Goal: Information Seeking & Learning: Check status

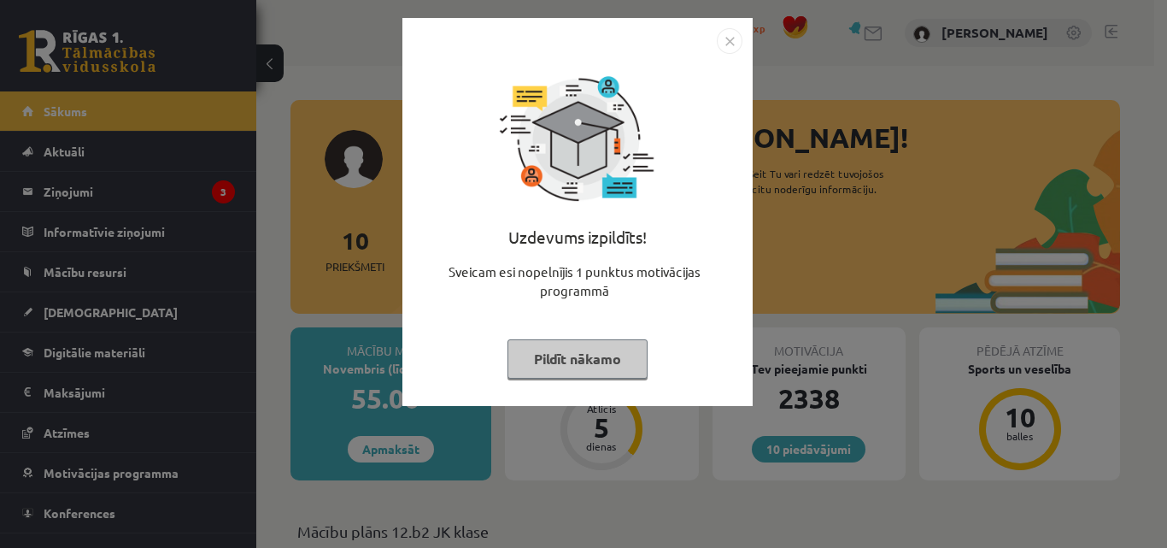
click at [727, 38] on img "Close" at bounding box center [730, 41] width 26 height 26
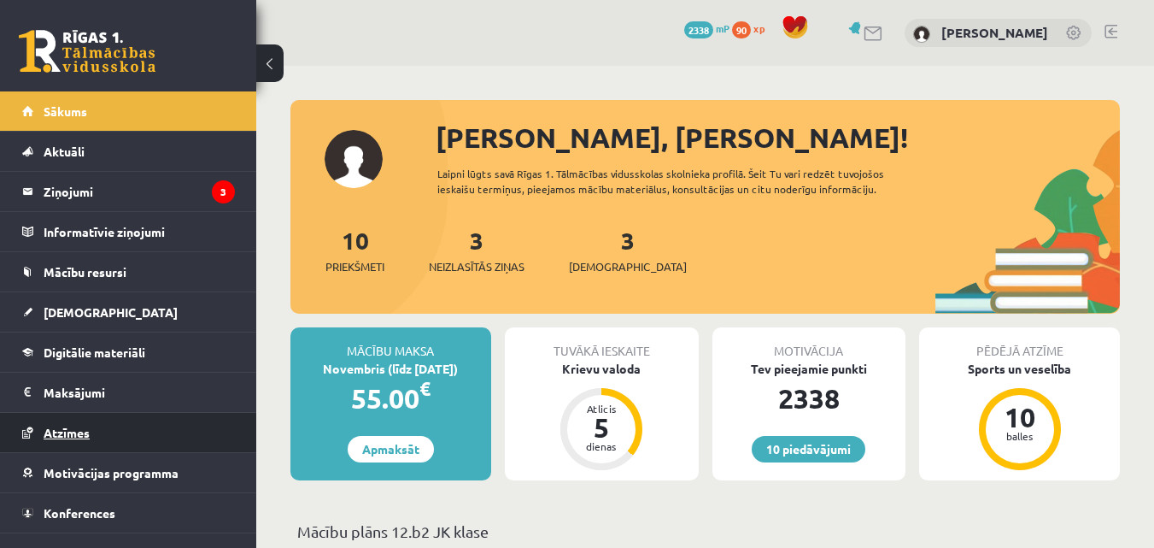
click at [161, 429] on link "Atzīmes" at bounding box center [128, 432] width 213 height 39
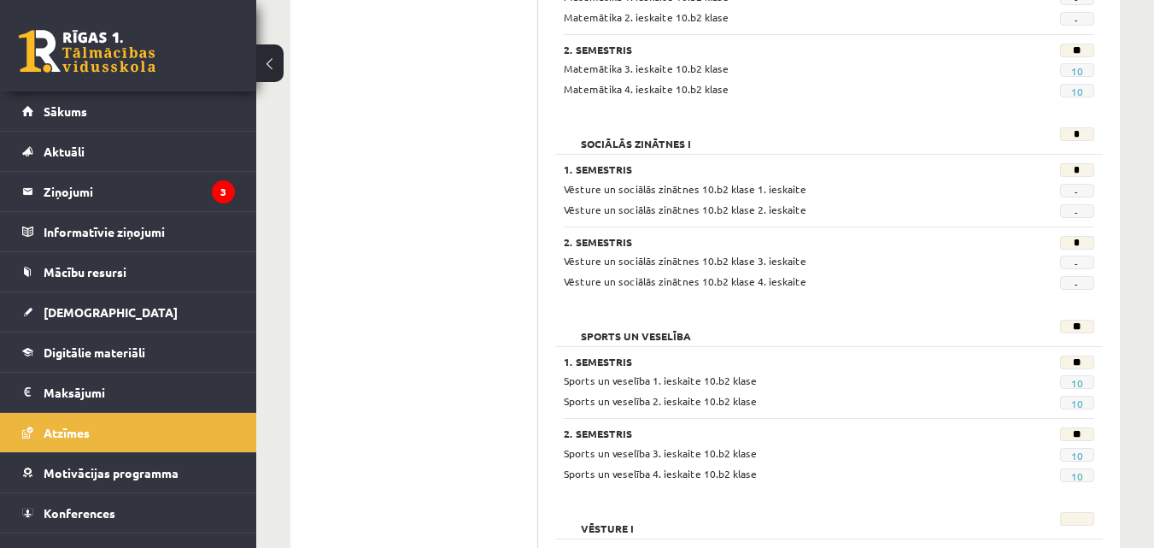
scroll to position [1490, 0]
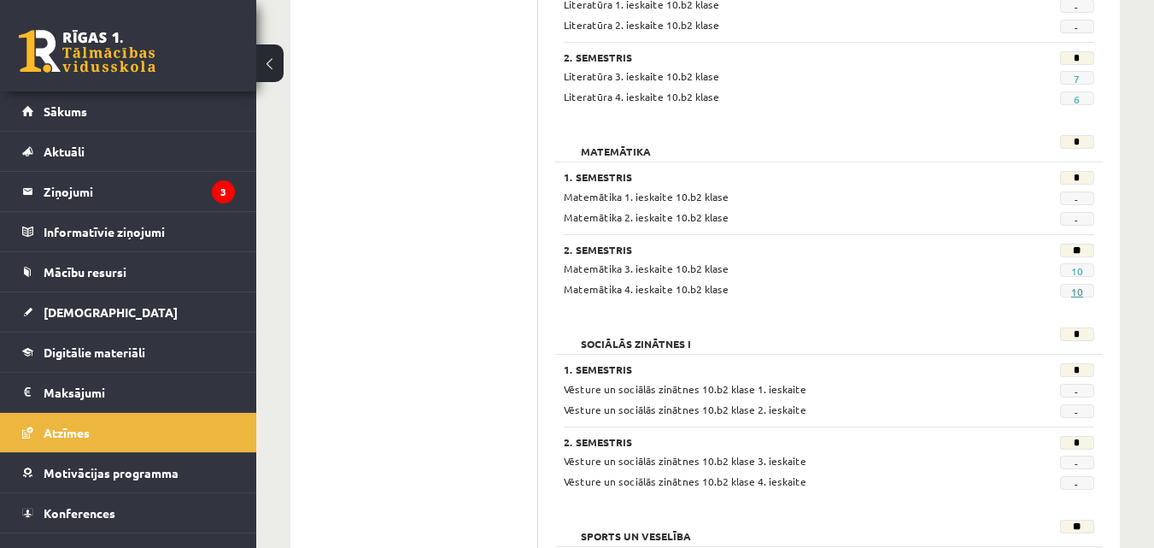
click at [1076, 295] on link "10" at bounding box center [1077, 291] width 12 height 14
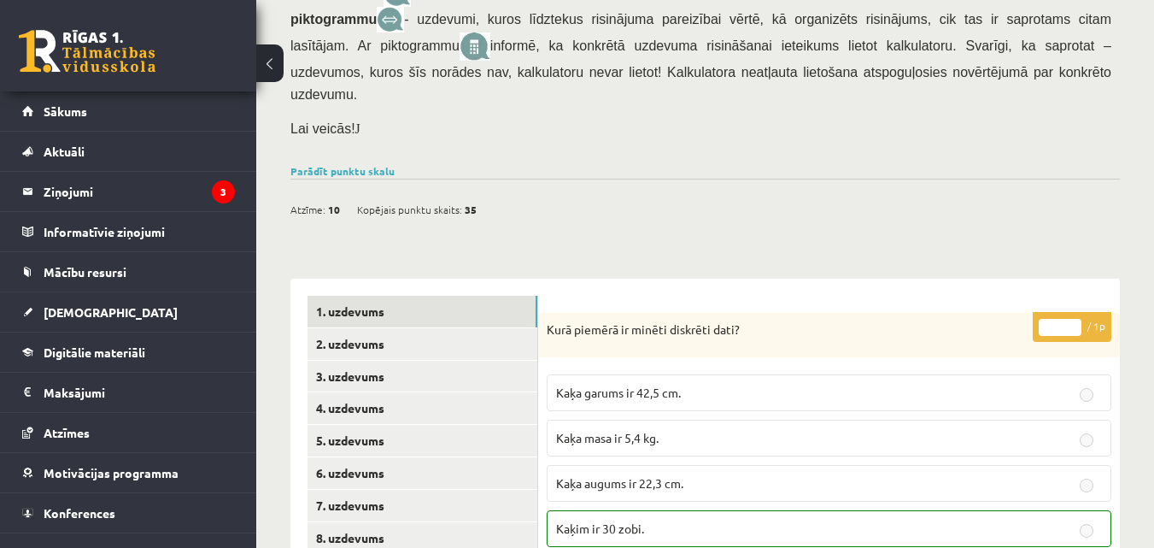
scroll to position [654, 0]
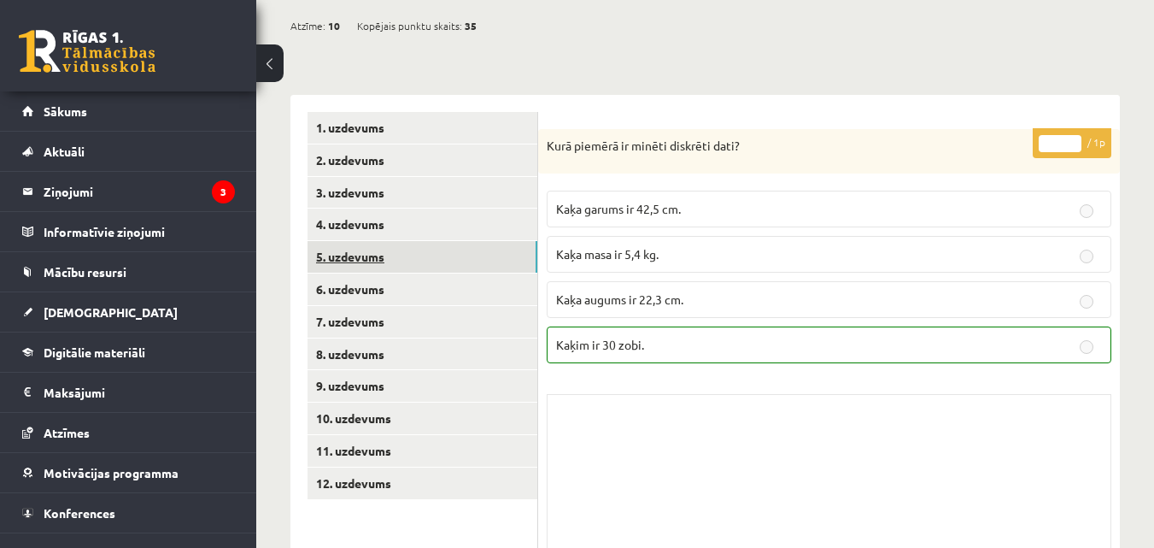
click at [393, 241] on link "5. uzdevums" at bounding box center [423, 257] width 230 height 32
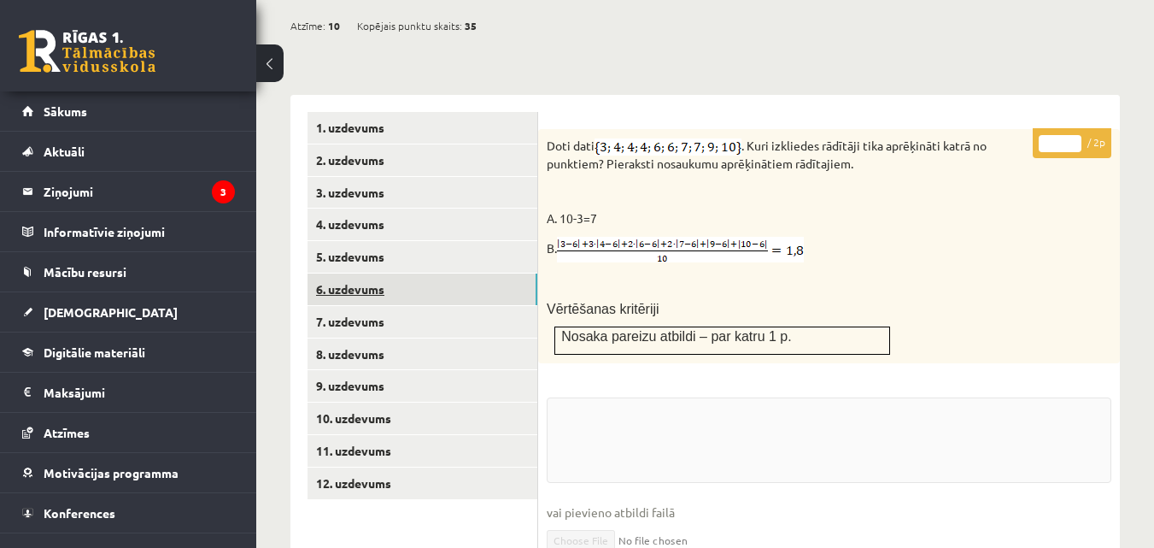
click at [400, 273] on link "6. uzdevums" at bounding box center [423, 289] width 230 height 32
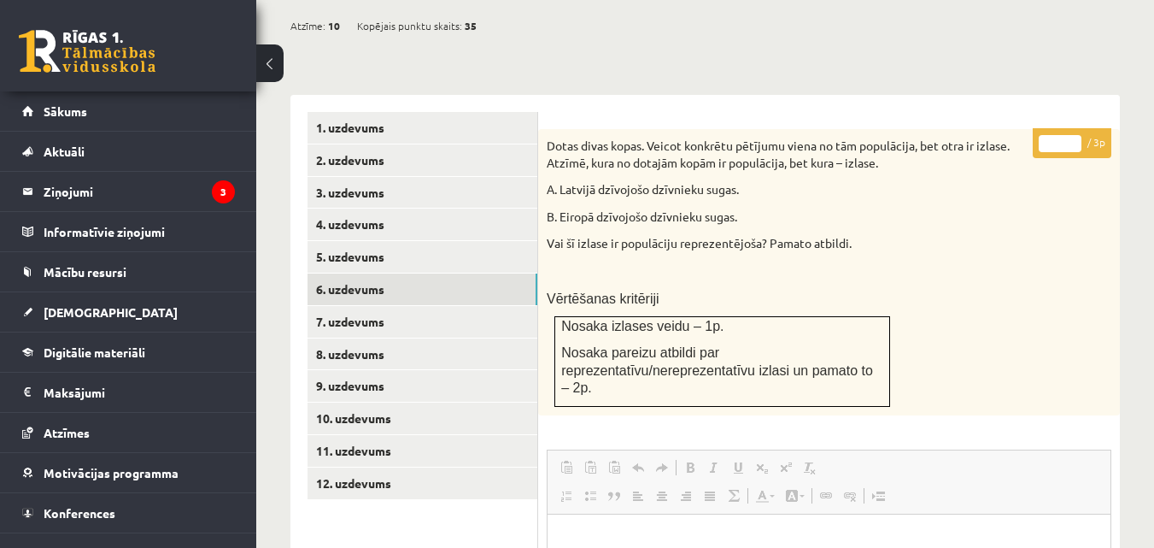
scroll to position [1053, 0]
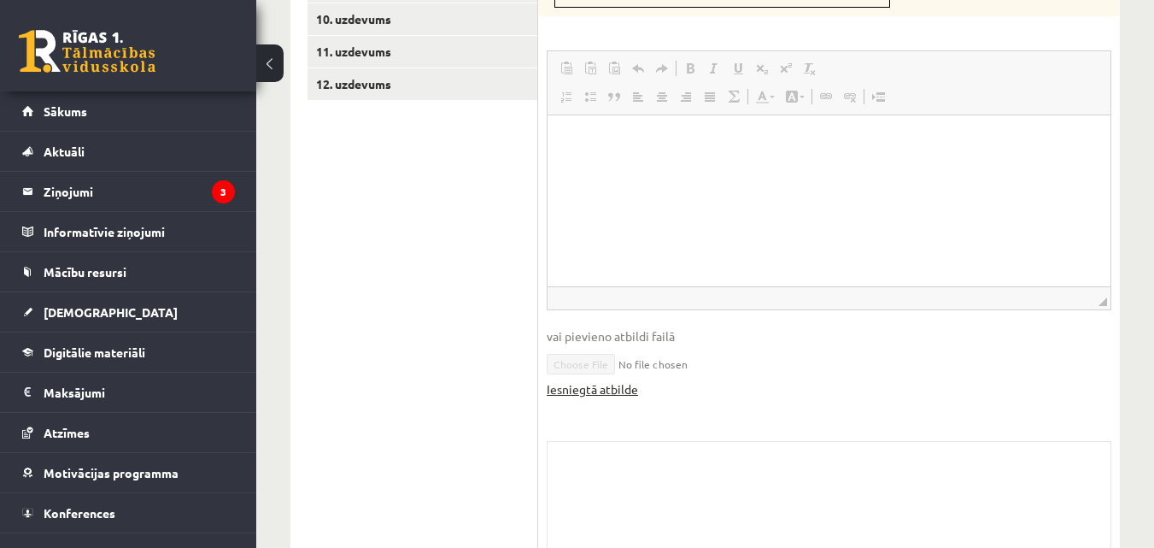
click at [600, 380] on link "Iesniegtā atbilde" at bounding box center [592, 389] width 91 height 18
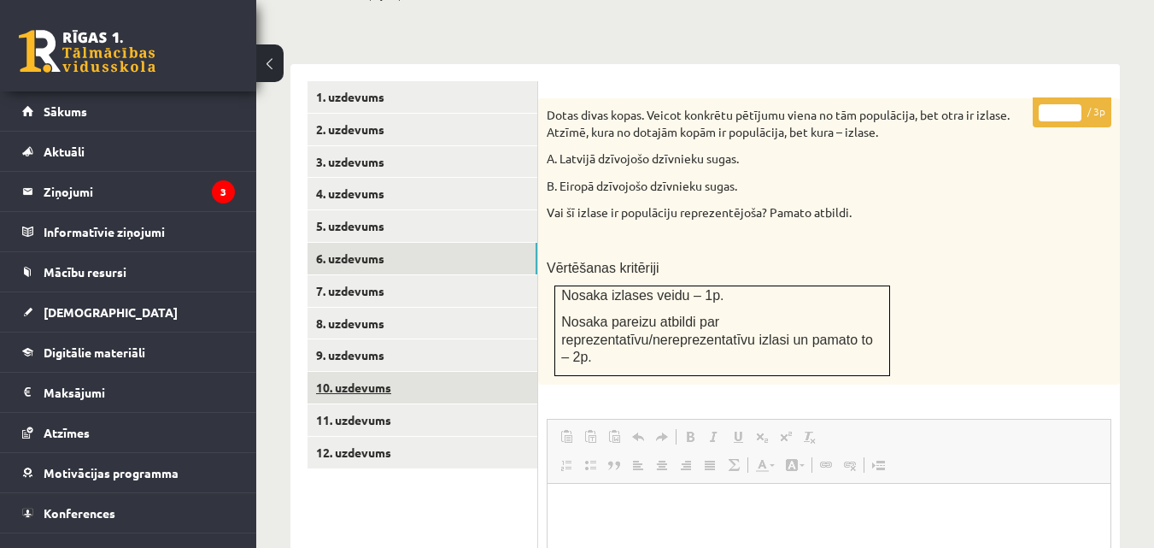
scroll to position [654, 0]
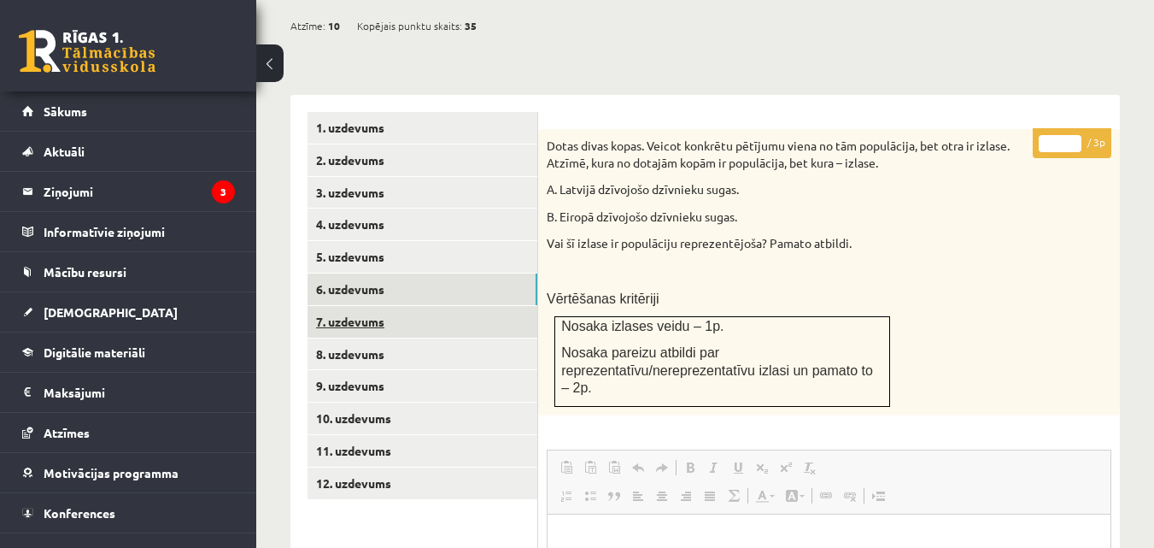
click at [396, 306] on link "7. uzdevums" at bounding box center [423, 322] width 230 height 32
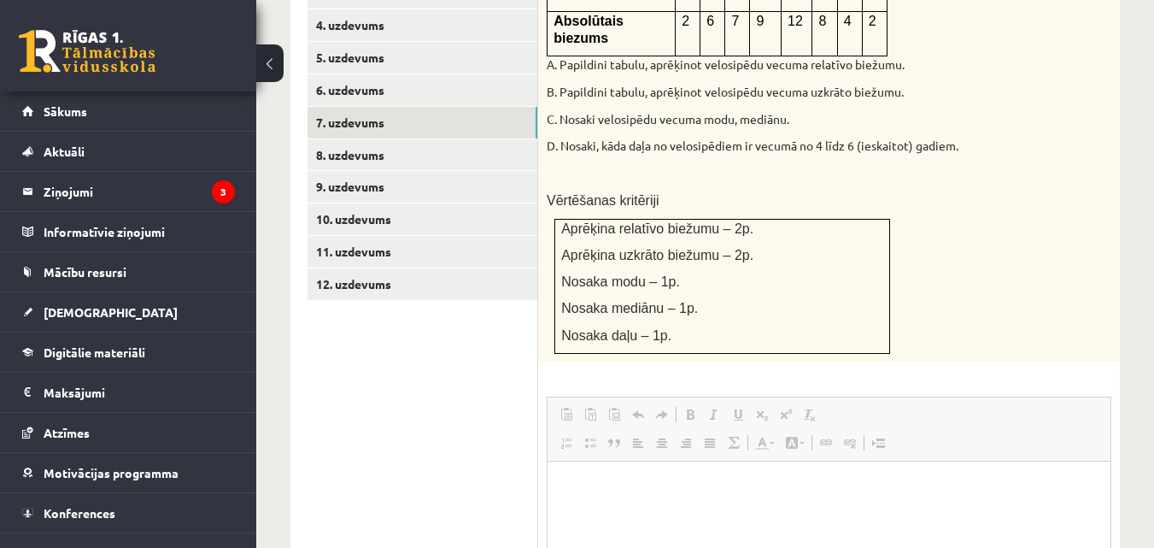
scroll to position [1229, 0]
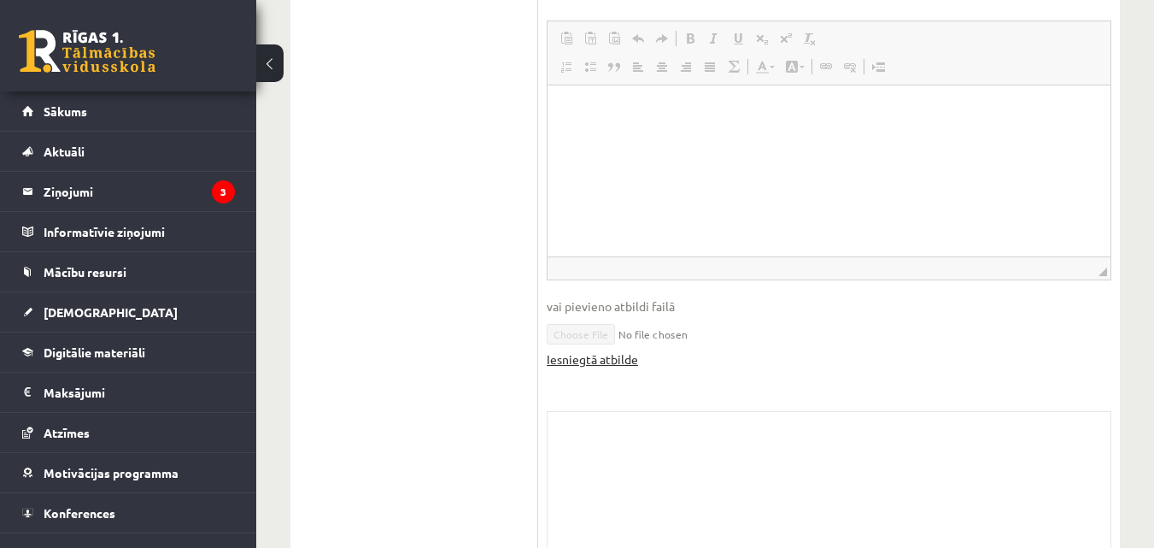
click at [565, 350] on link "Iesniegtā atbilde" at bounding box center [592, 359] width 91 height 18
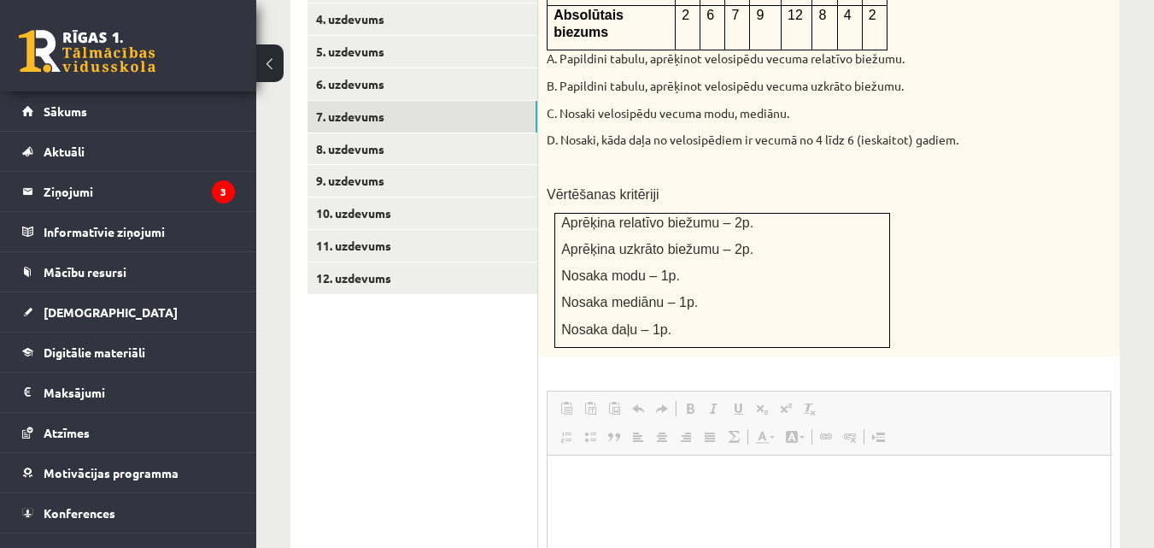
scroll to position [830, 0]
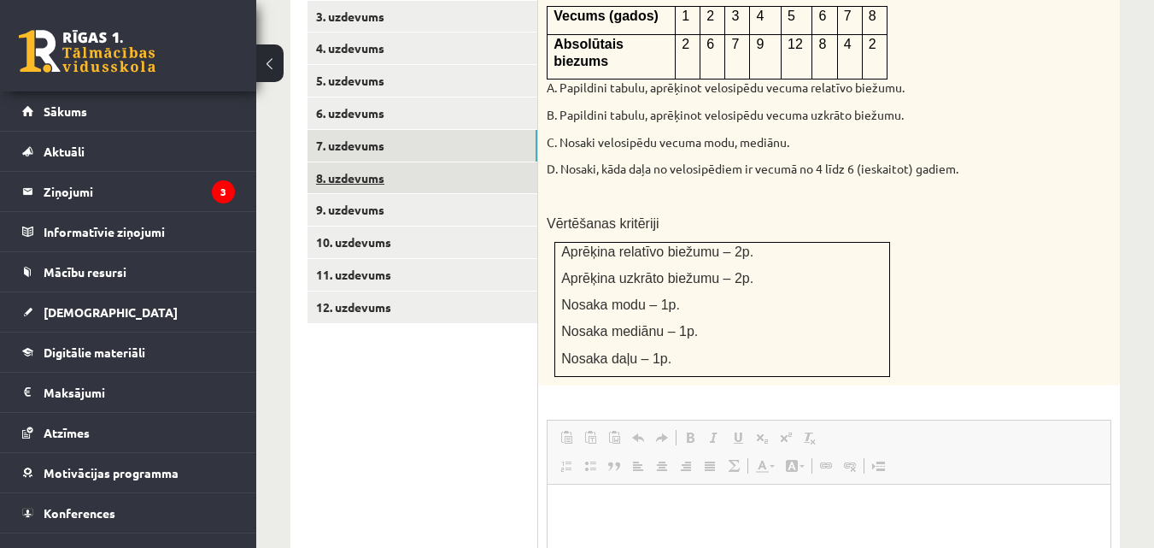
click at [377, 162] on link "8. uzdevums" at bounding box center [423, 178] width 230 height 32
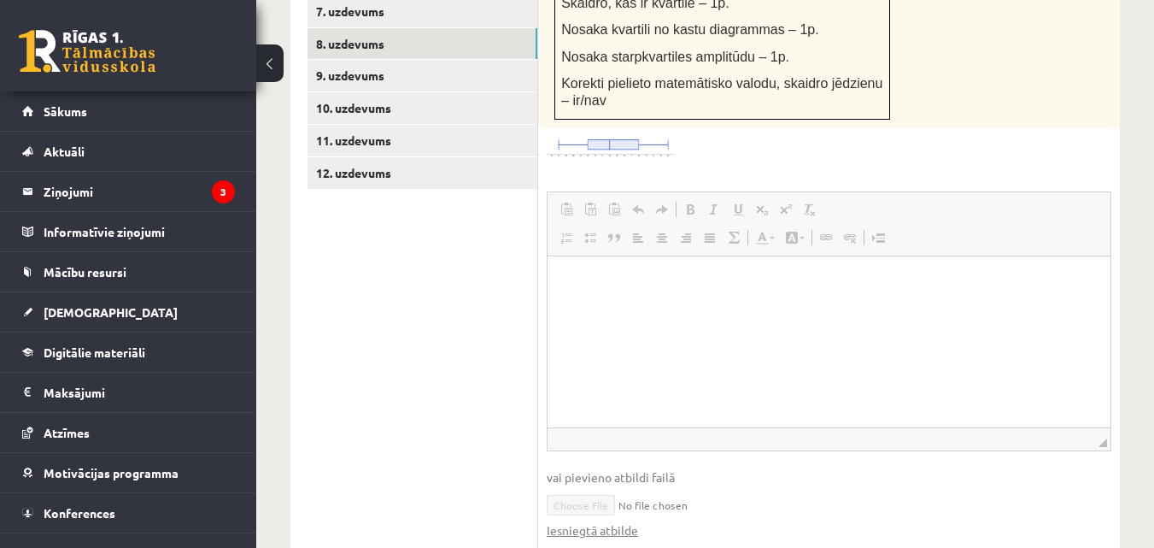
scroll to position [1030, 0]
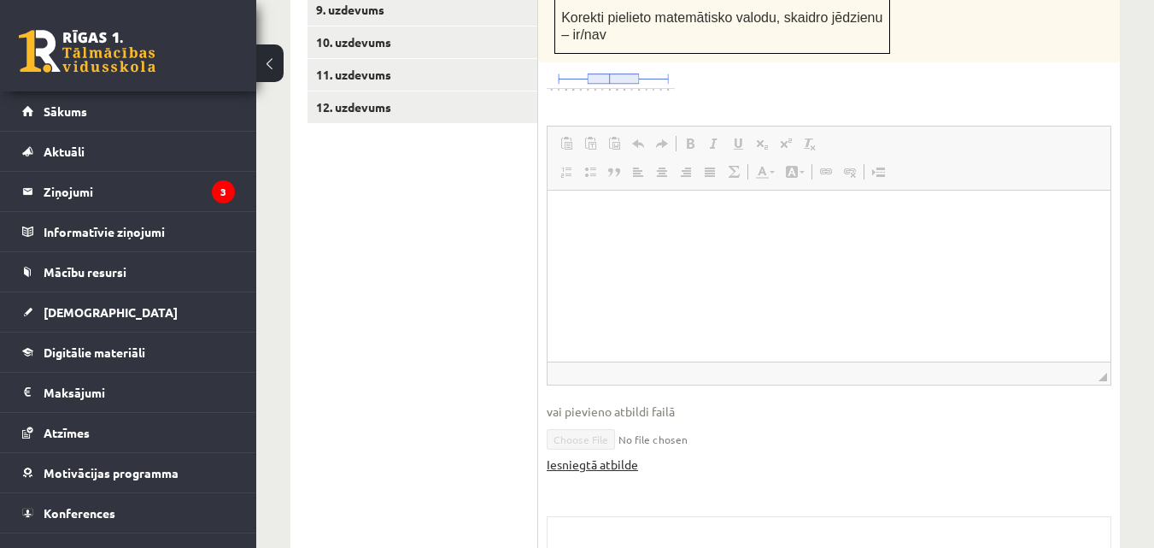
click at [594, 455] on link "Iesniegtā atbilde" at bounding box center [592, 464] width 91 height 18
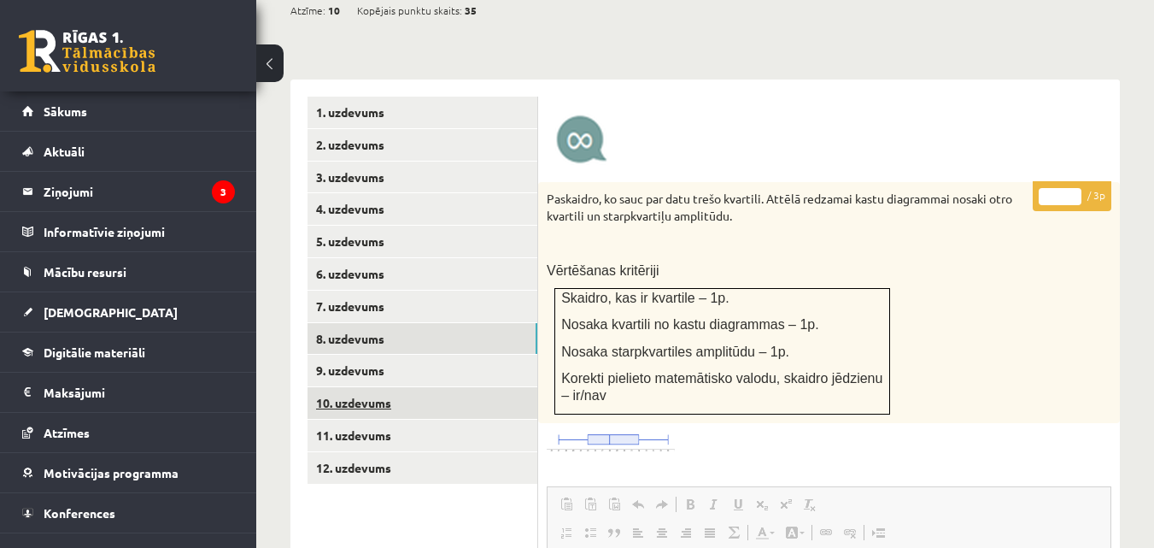
scroll to position [631, 0]
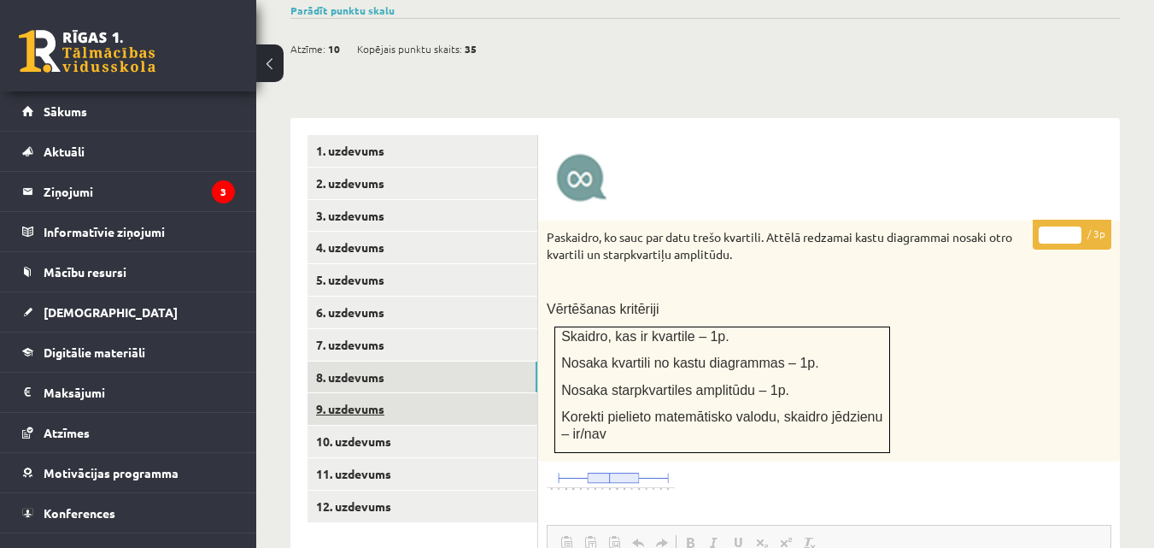
click at [367, 393] on link "9. uzdevums" at bounding box center [423, 409] width 230 height 32
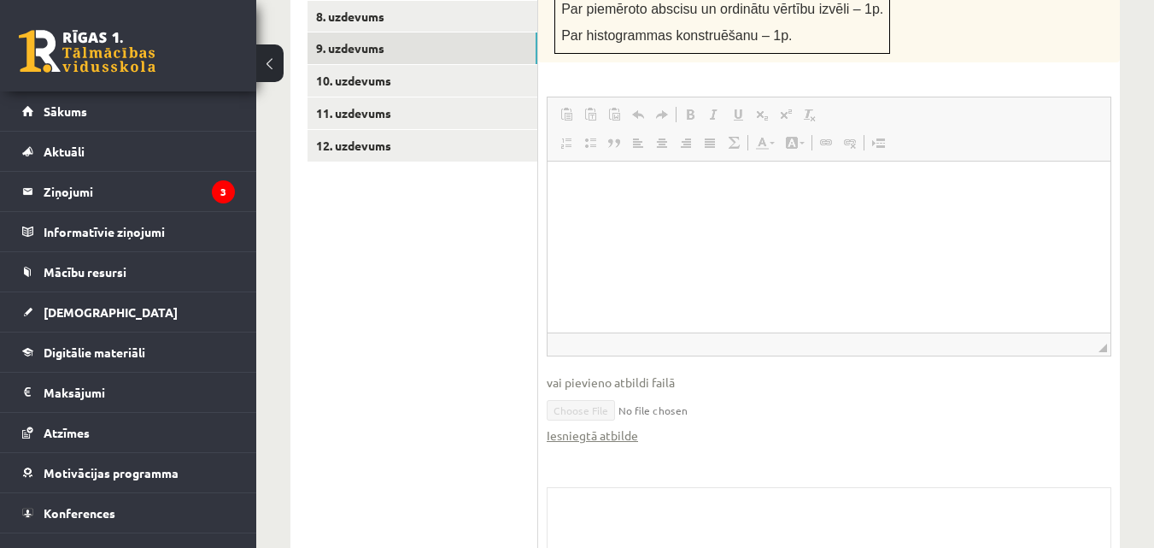
scroll to position [1030, 0]
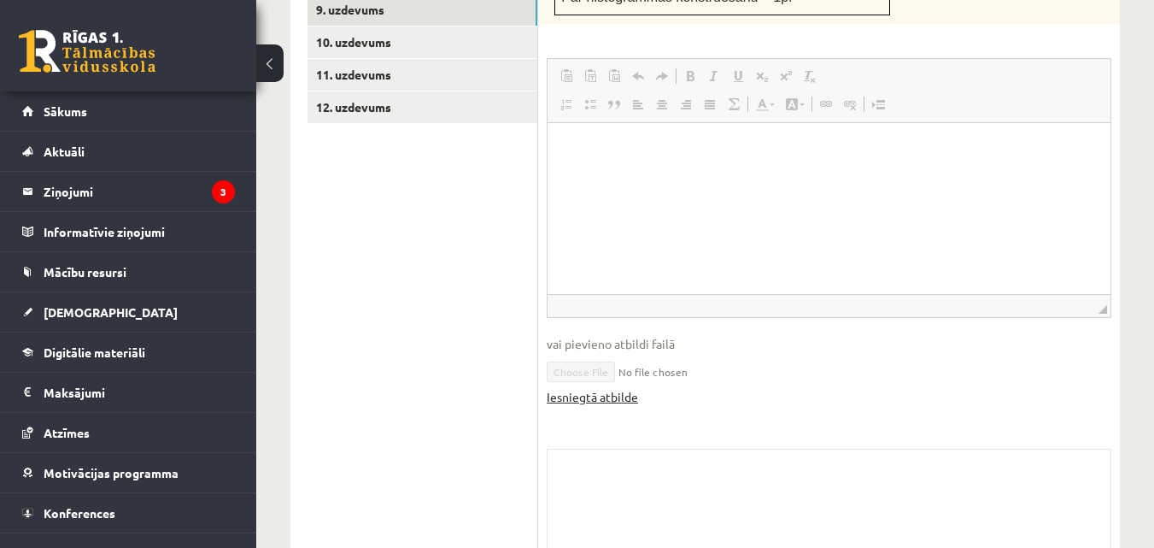
click at [588, 388] on link "Iesniegtā atbilde" at bounding box center [592, 397] width 91 height 18
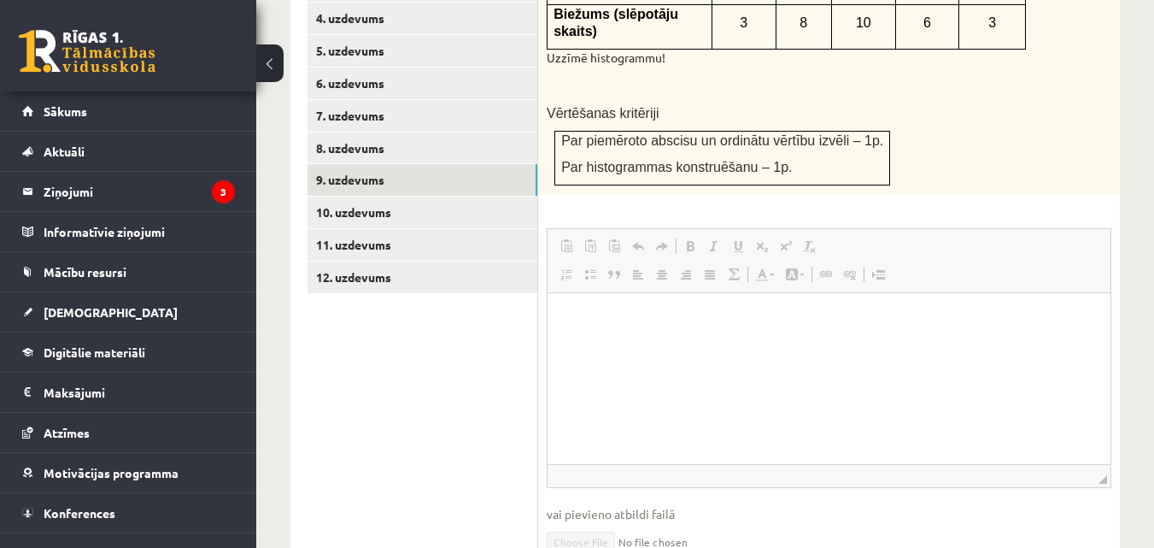
scroll to position [830, 0]
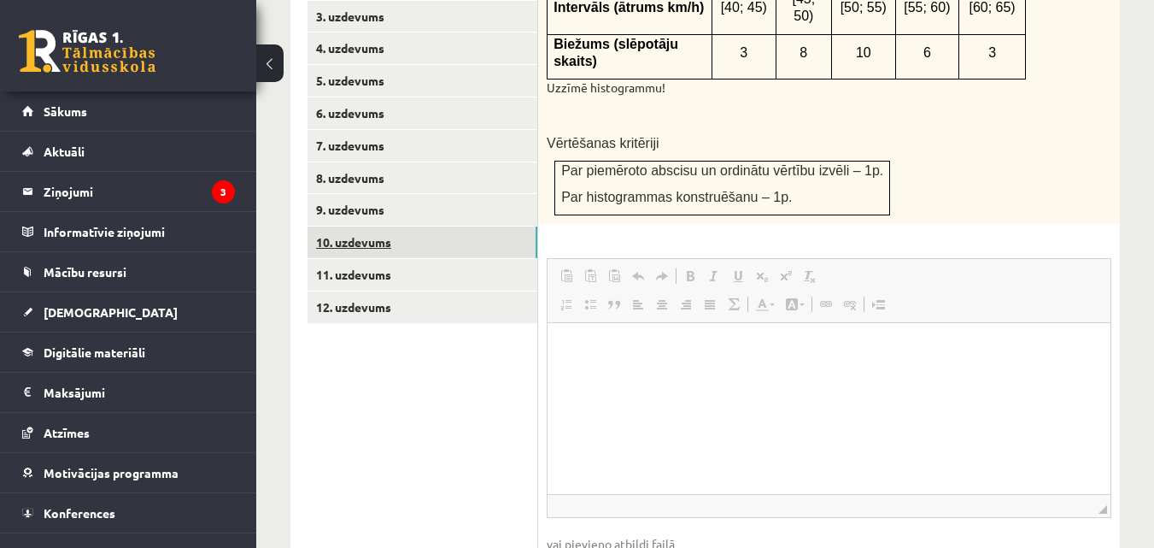
click at [427, 226] on link "10. uzdevums" at bounding box center [423, 242] width 230 height 32
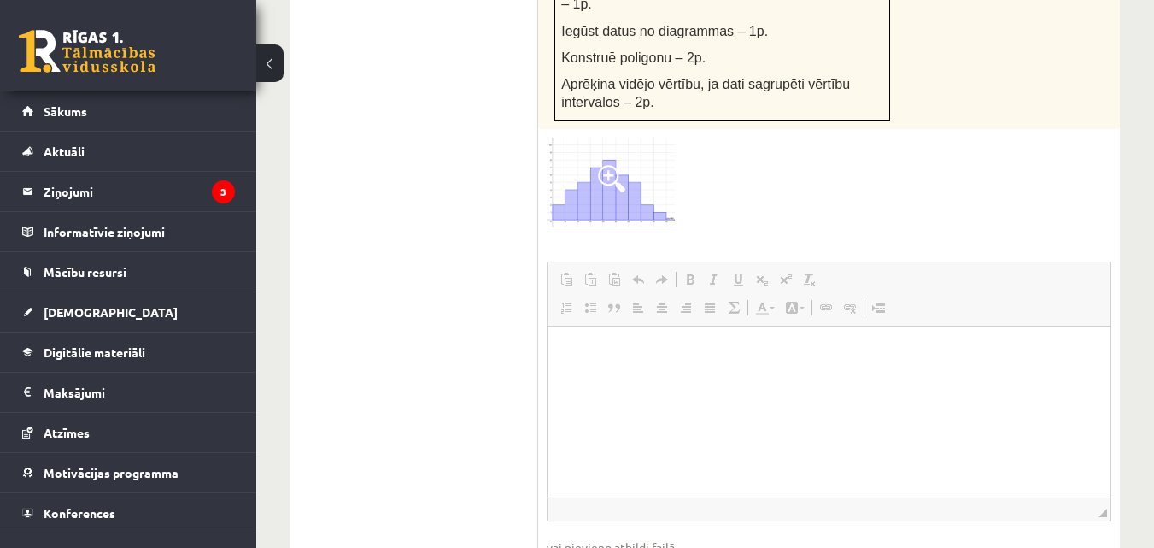
scroll to position [1171, 0]
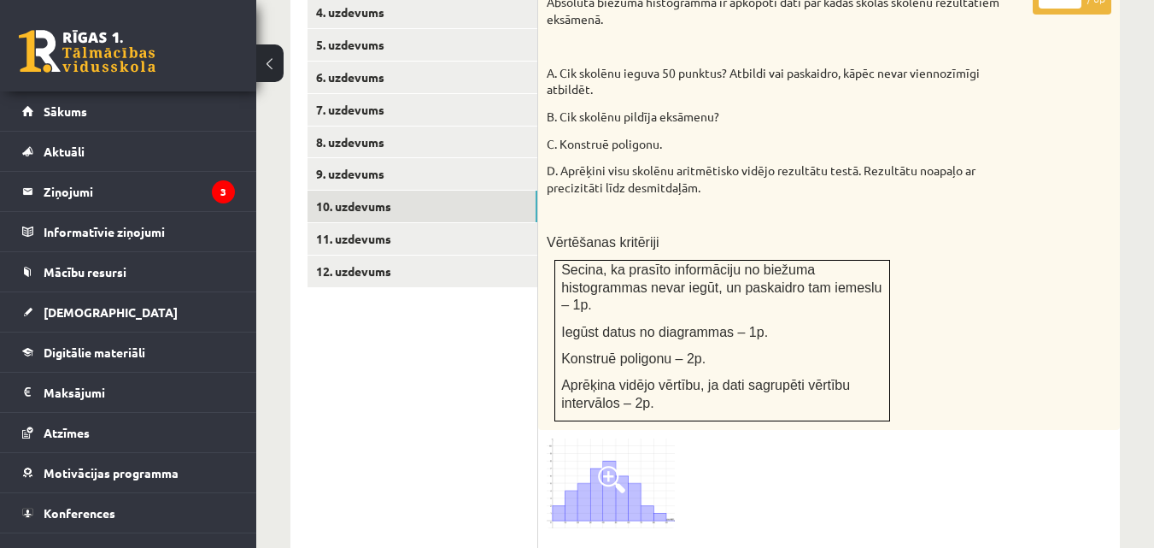
scroll to position [772, 0]
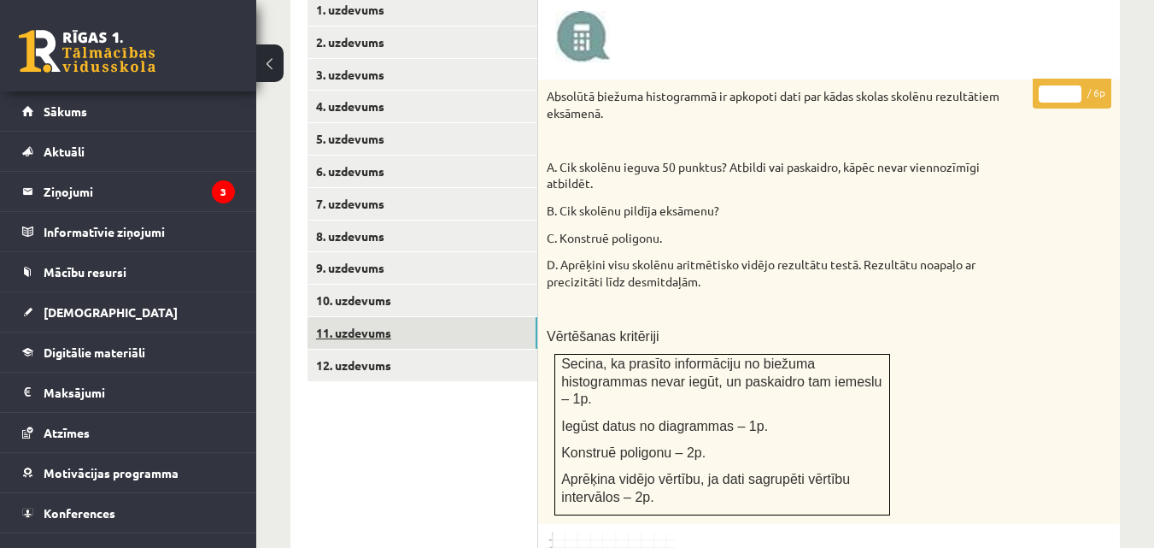
click at [433, 317] on link "11. uzdevums" at bounding box center [423, 333] width 230 height 32
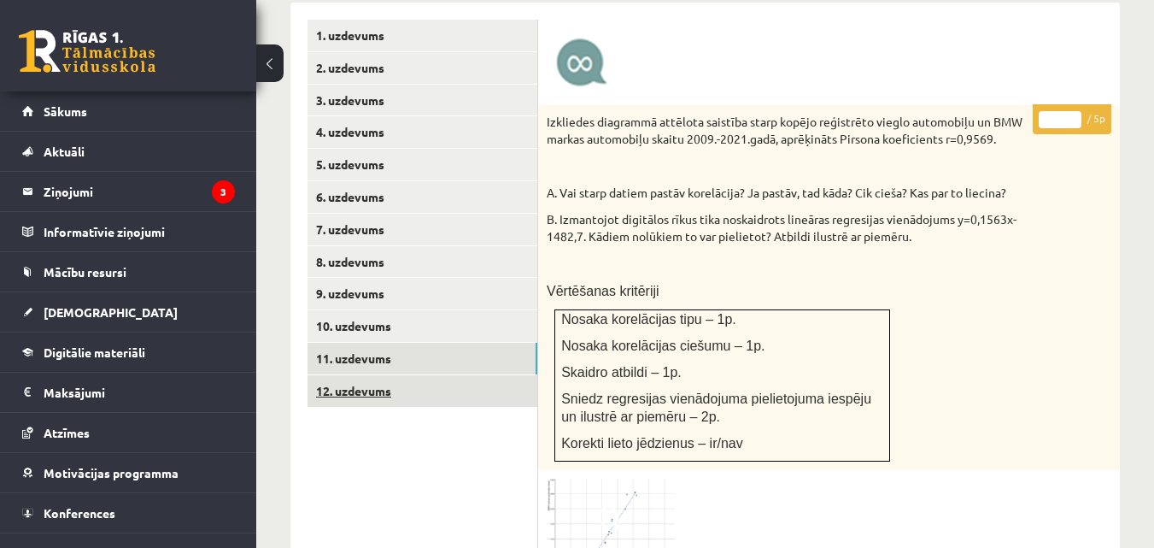
scroll to position [760, 0]
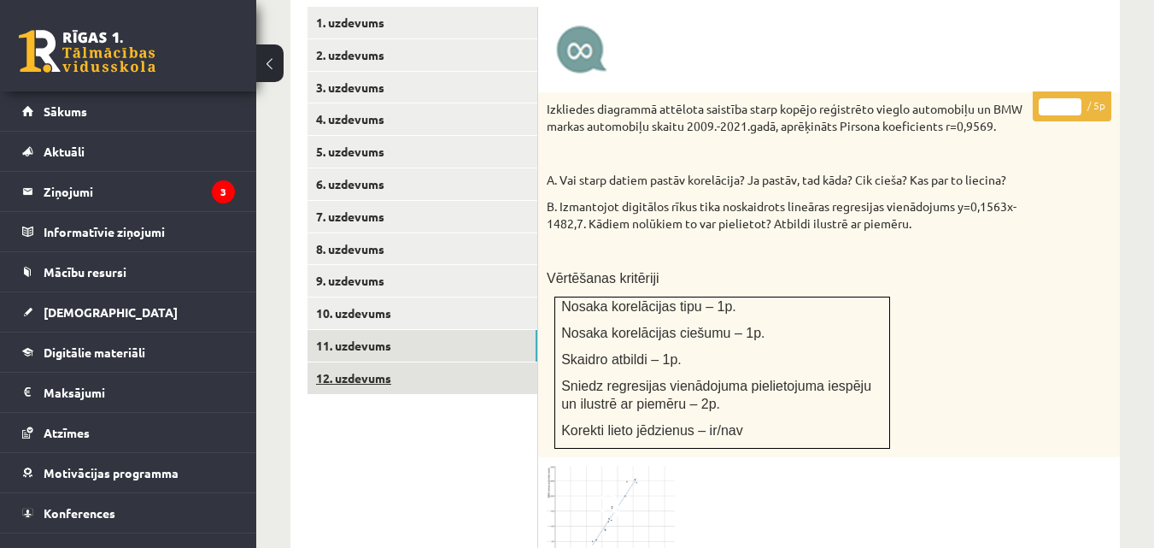
click at [409, 362] on link "12. uzdevums" at bounding box center [423, 378] width 230 height 32
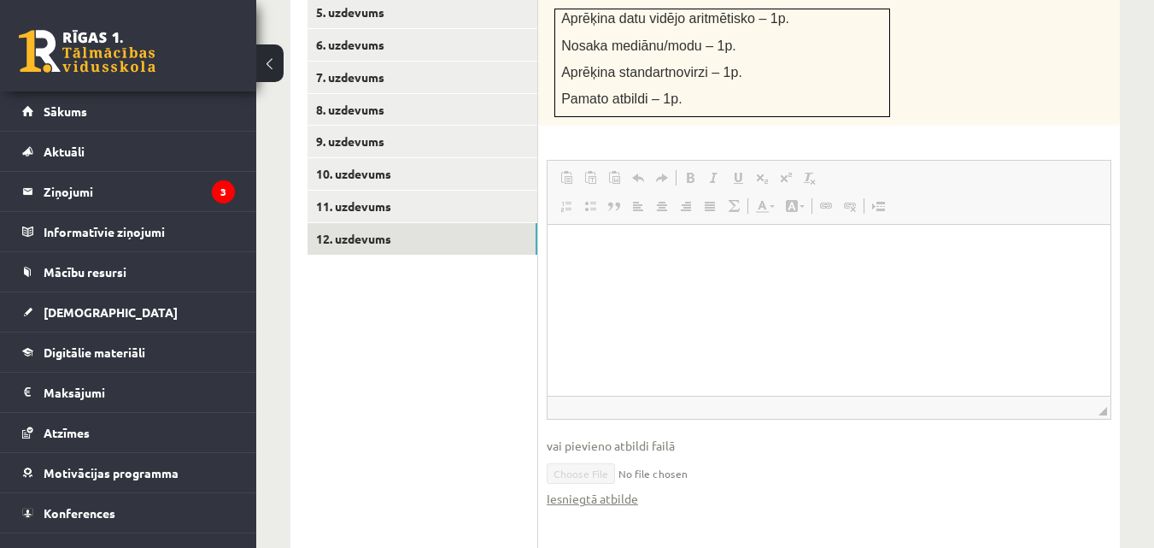
scroll to position [959, 0]
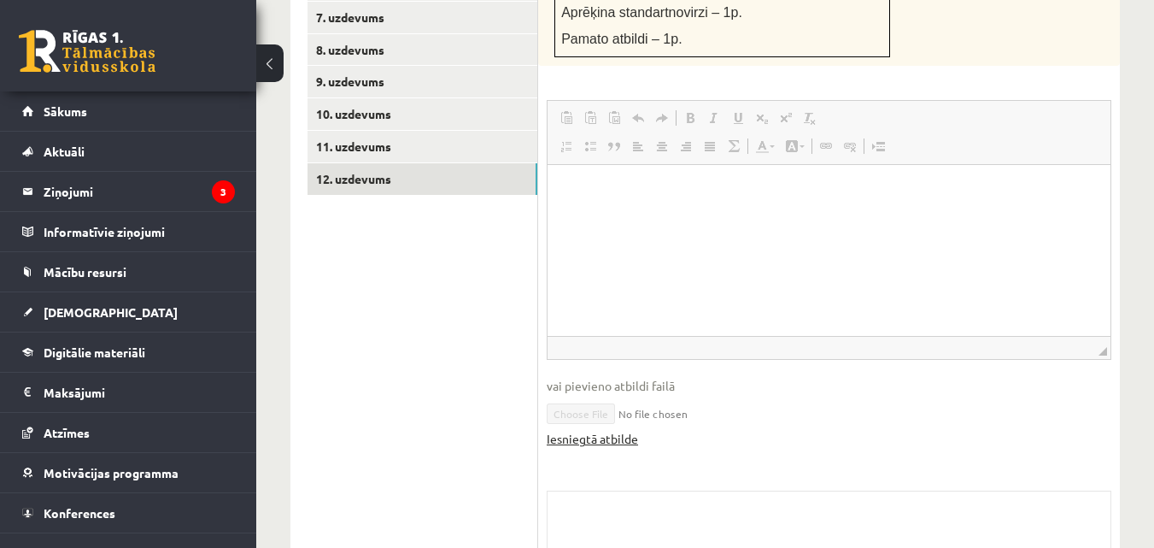
click at [607, 430] on link "Iesniegtā atbilde" at bounding box center [592, 439] width 91 height 18
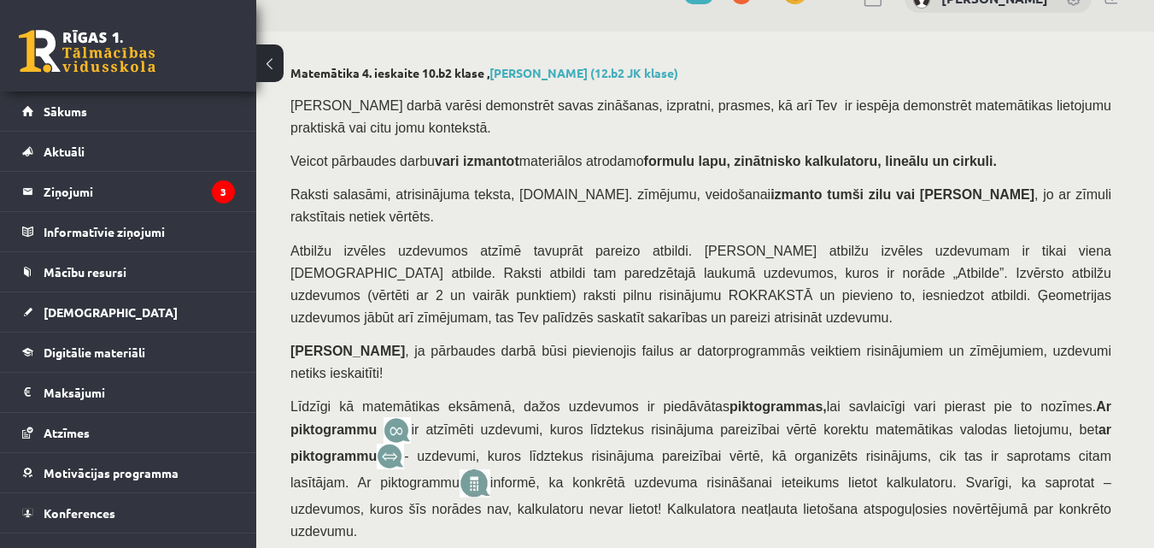
scroll to position [0, 0]
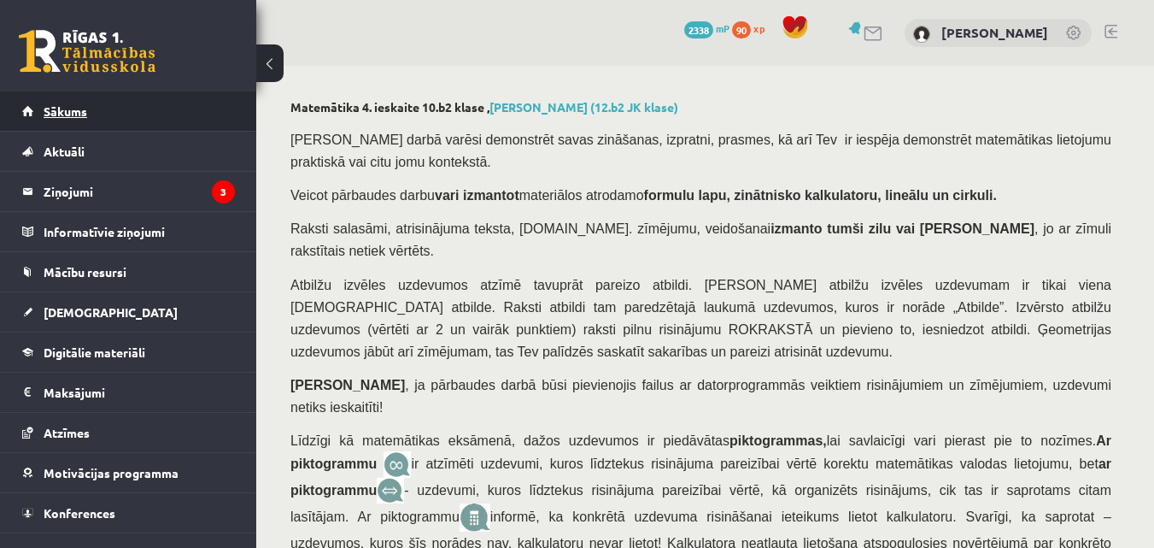
click at [128, 101] on link "Sākums" at bounding box center [128, 110] width 213 height 39
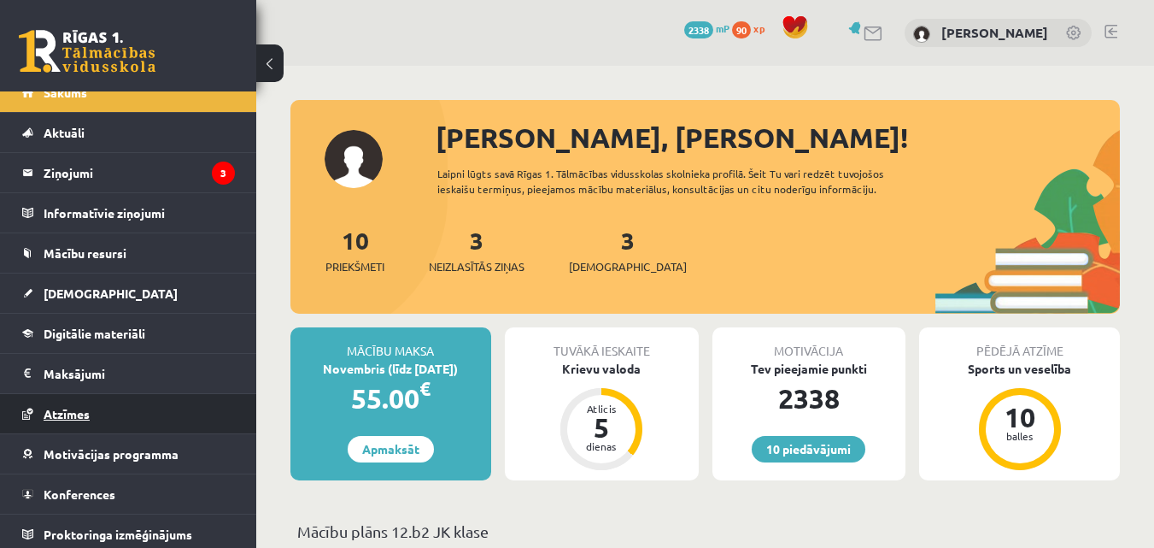
scroll to position [25, 0]
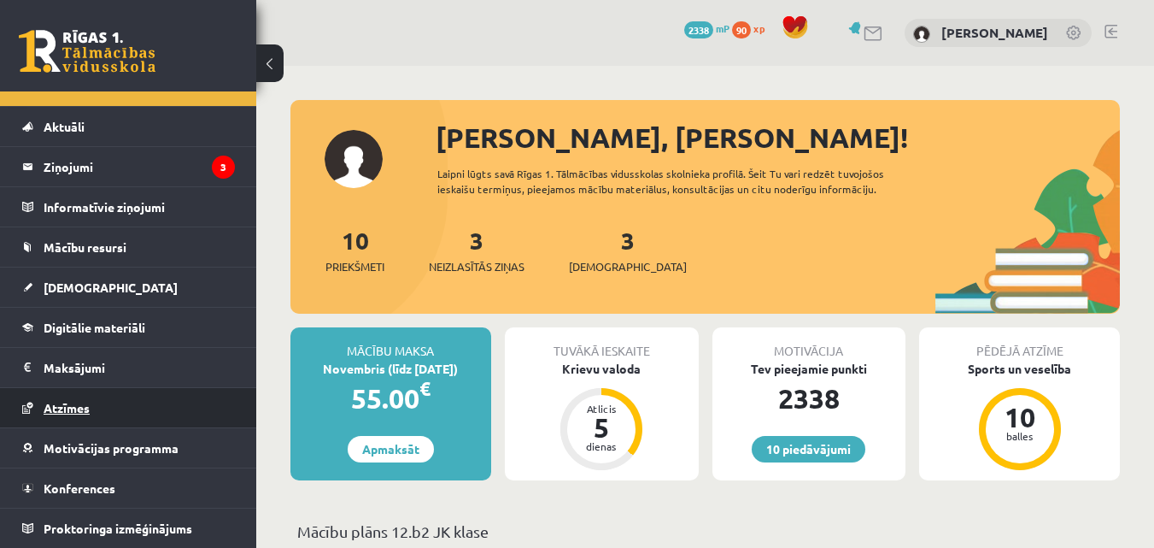
click at [131, 403] on link "Atzīmes" at bounding box center [128, 407] width 213 height 39
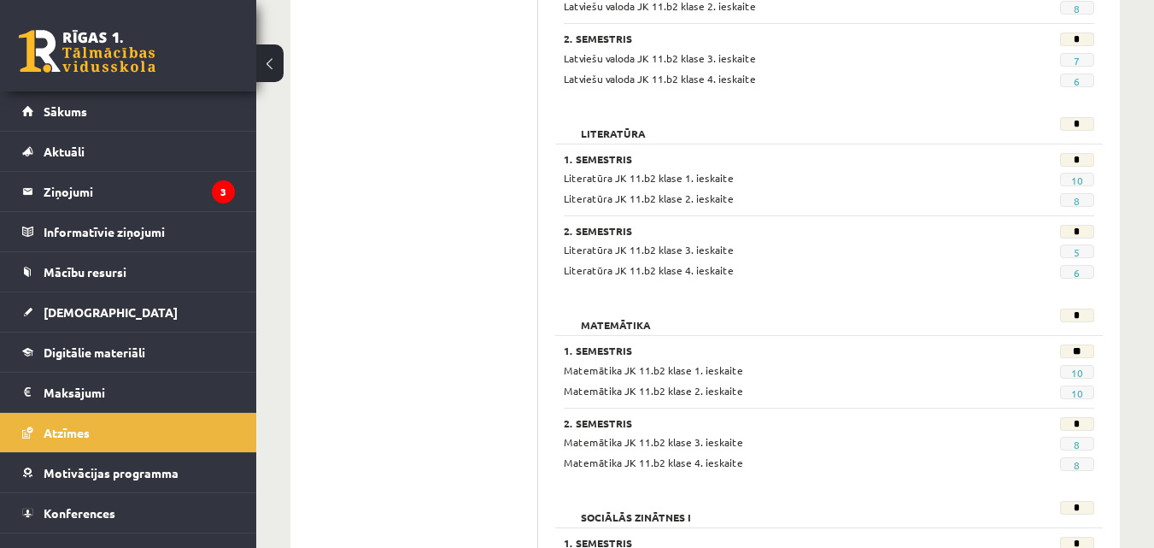
scroll to position [1298, 0]
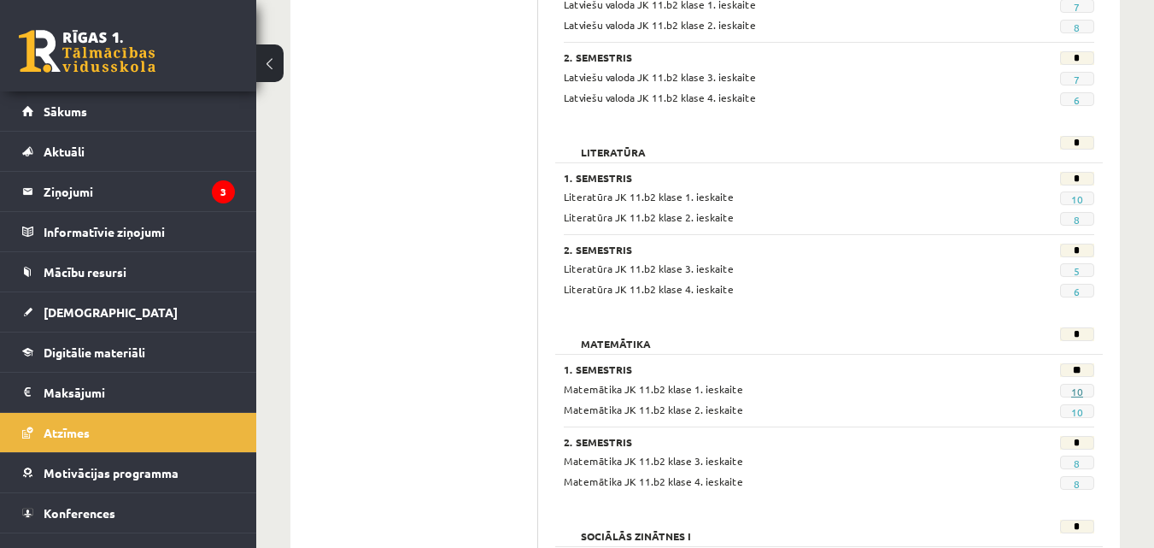
click at [1082, 389] on link "10" at bounding box center [1077, 391] width 12 height 14
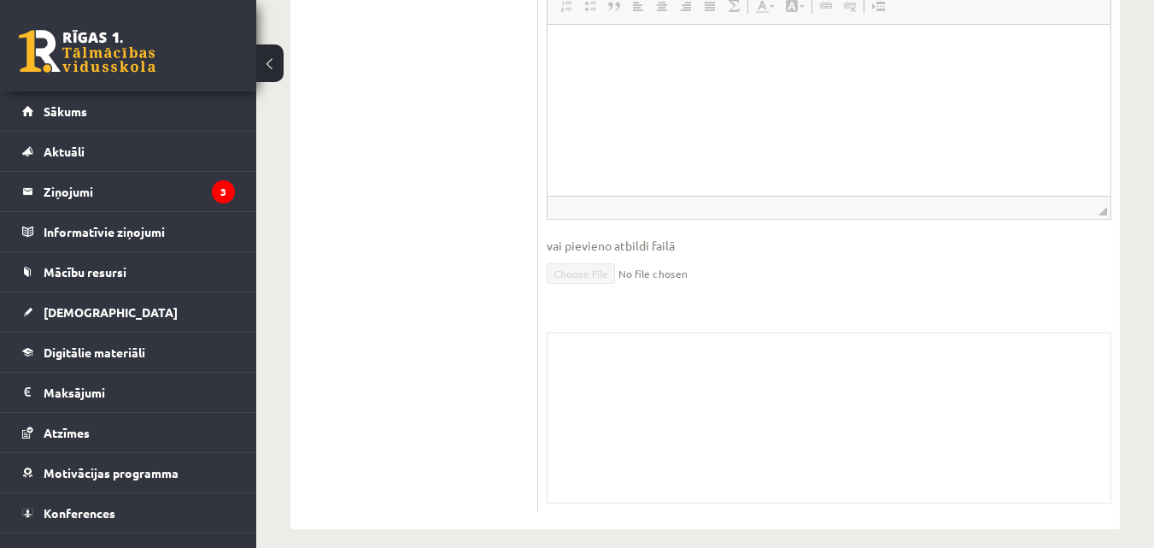
scroll to position [748, 0]
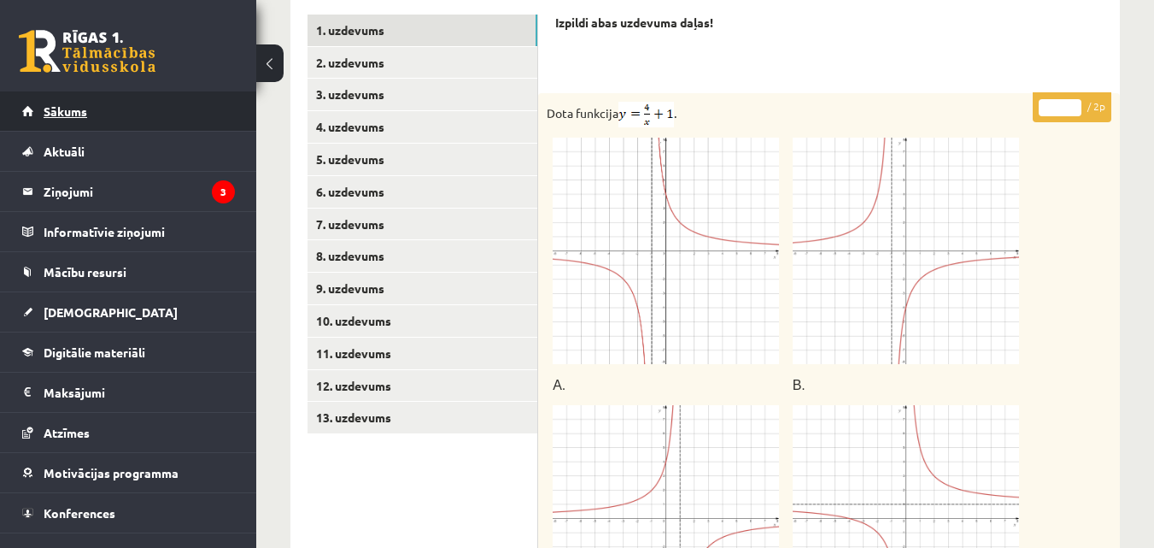
click at [95, 117] on link "Sākums" at bounding box center [128, 110] width 213 height 39
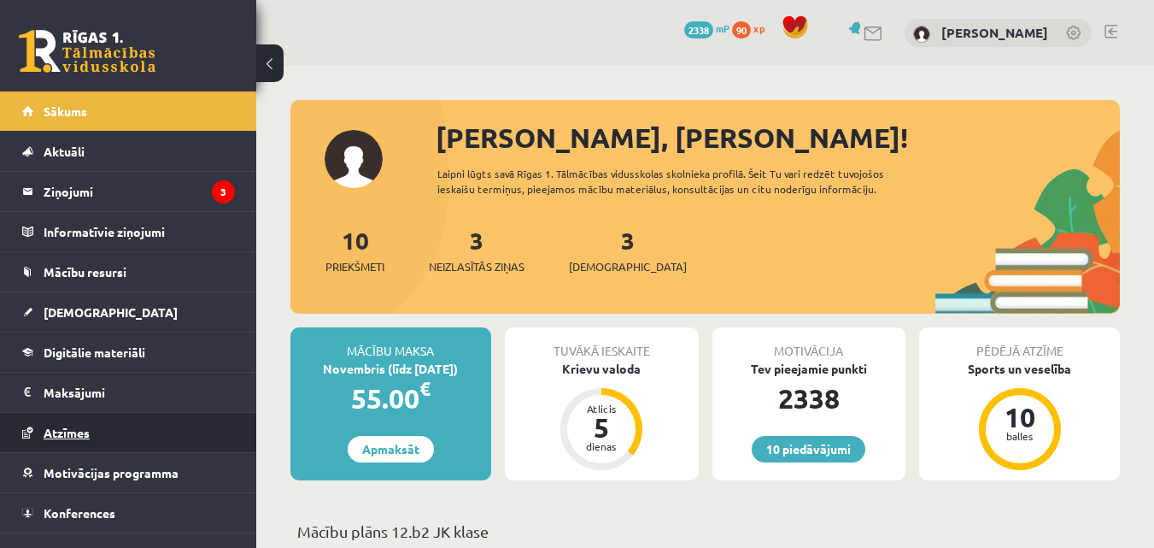
click at [114, 431] on link "Atzīmes" at bounding box center [128, 432] width 213 height 39
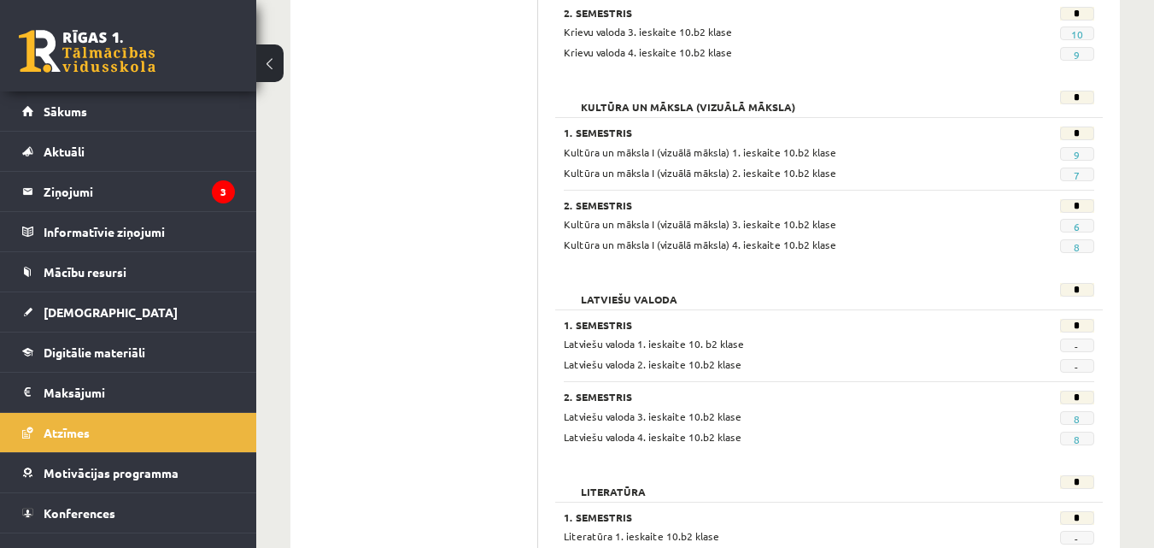
scroll to position [997, 0]
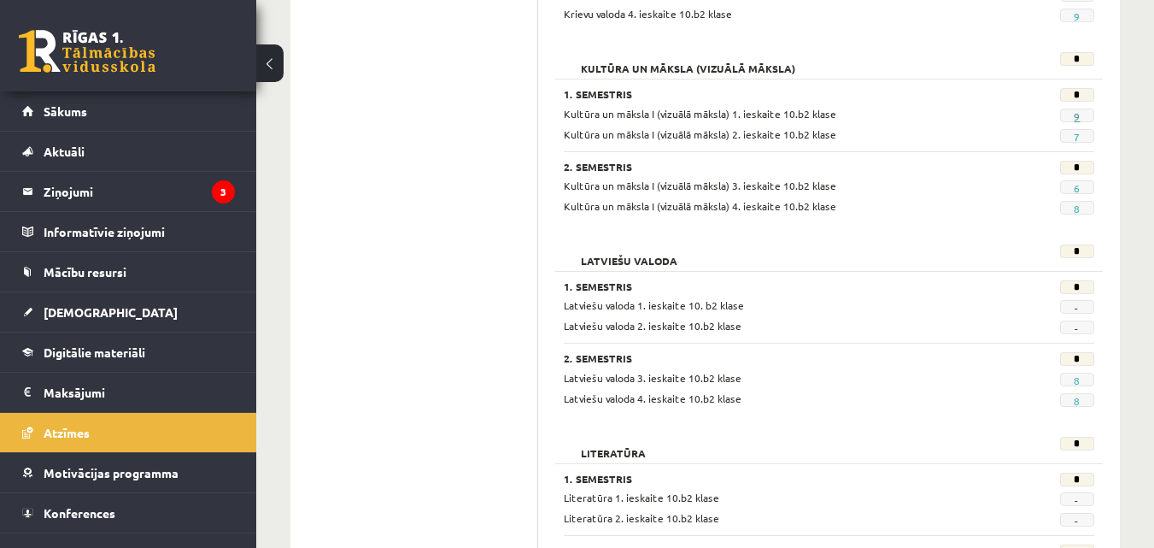
click at [1076, 113] on link "9" at bounding box center [1077, 116] width 6 height 14
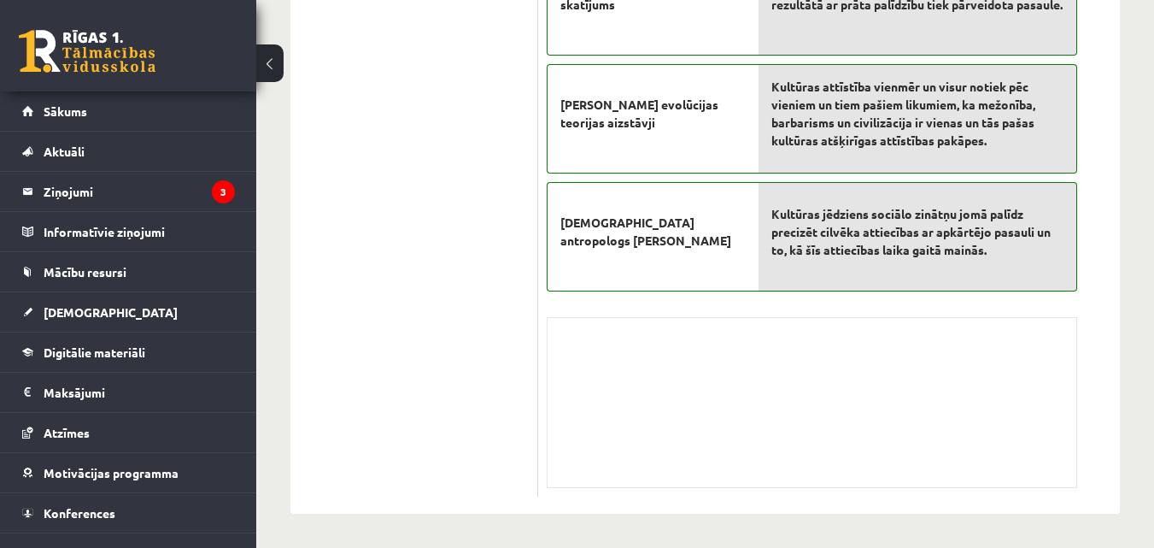
scroll to position [23, 0]
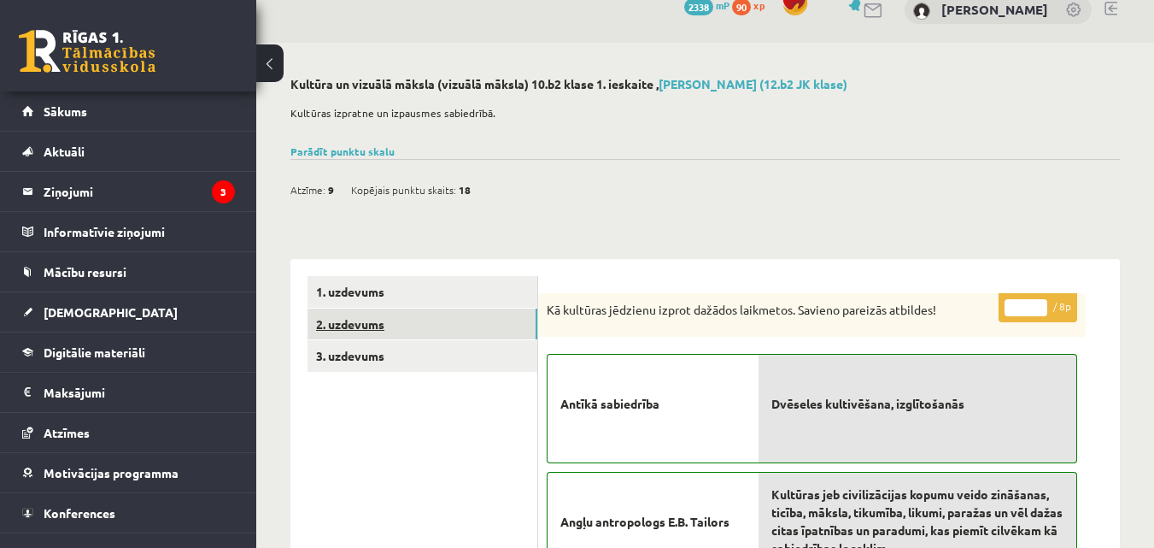
click at [399, 331] on link "2. uzdevums" at bounding box center [423, 324] width 230 height 32
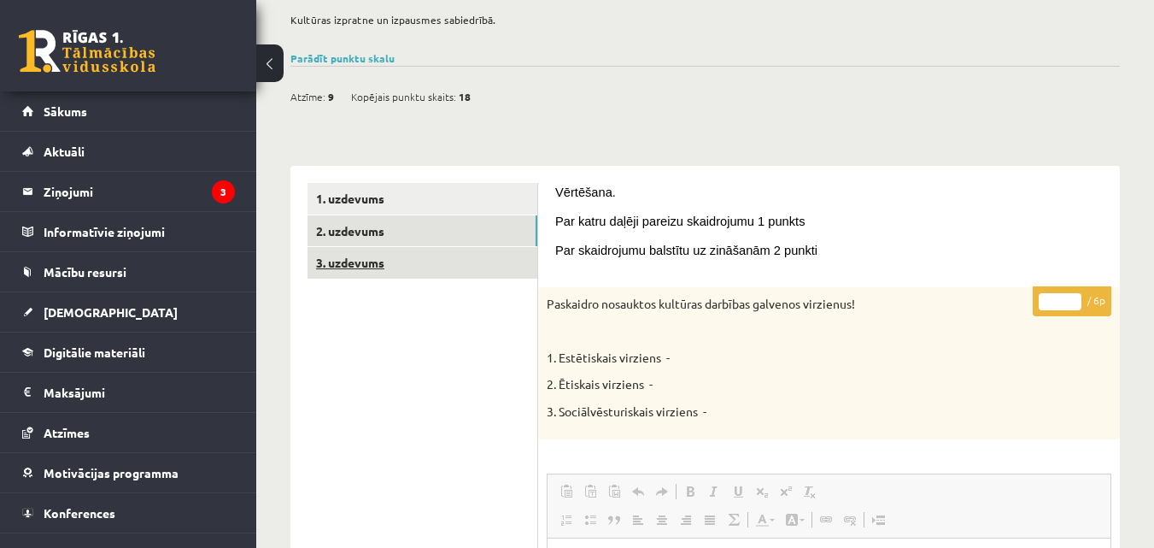
scroll to position [76, 0]
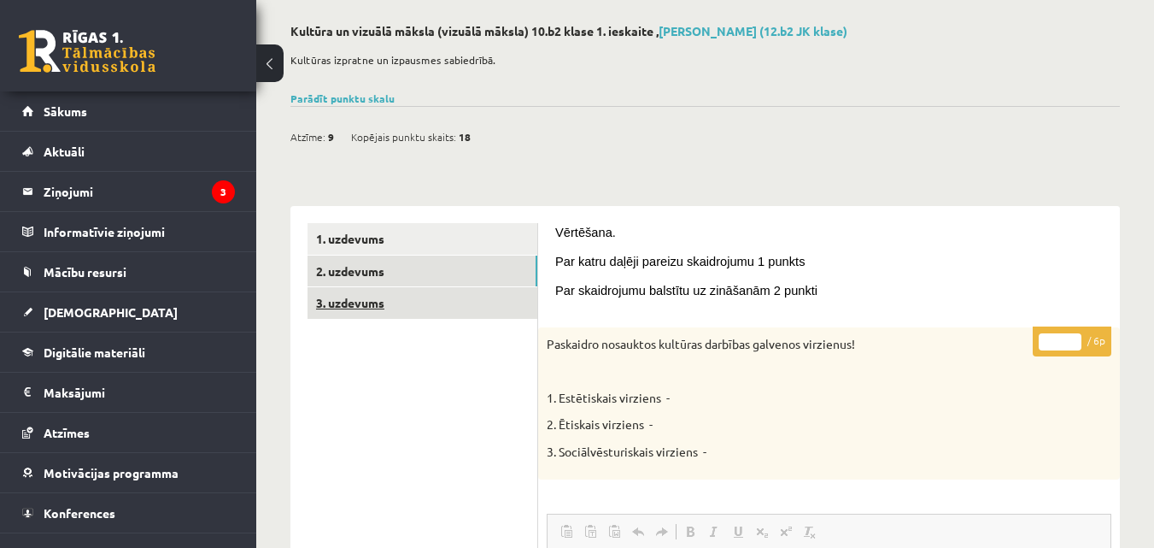
click at [437, 294] on link "3. uzdevums" at bounding box center [423, 303] width 230 height 32
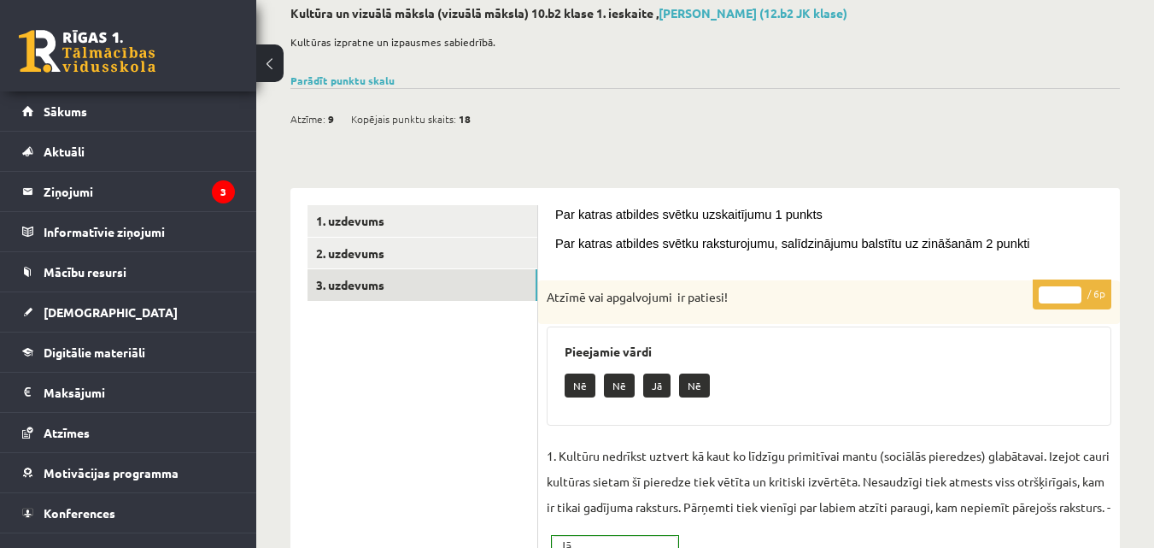
scroll to position [0, 0]
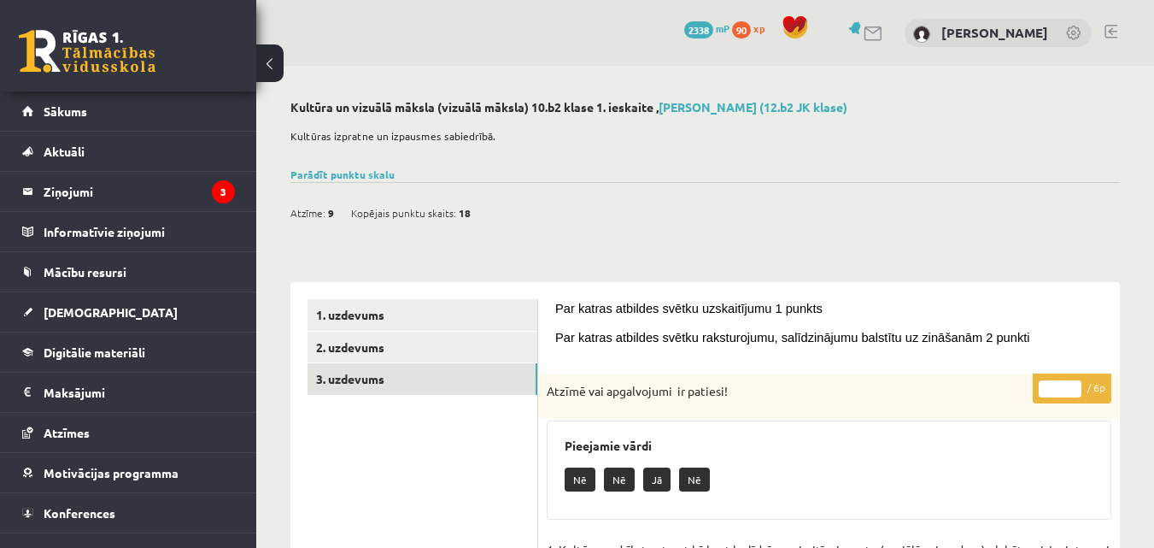
click at [455, 303] on link "1. uzdevums" at bounding box center [423, 315] width 230 height 32
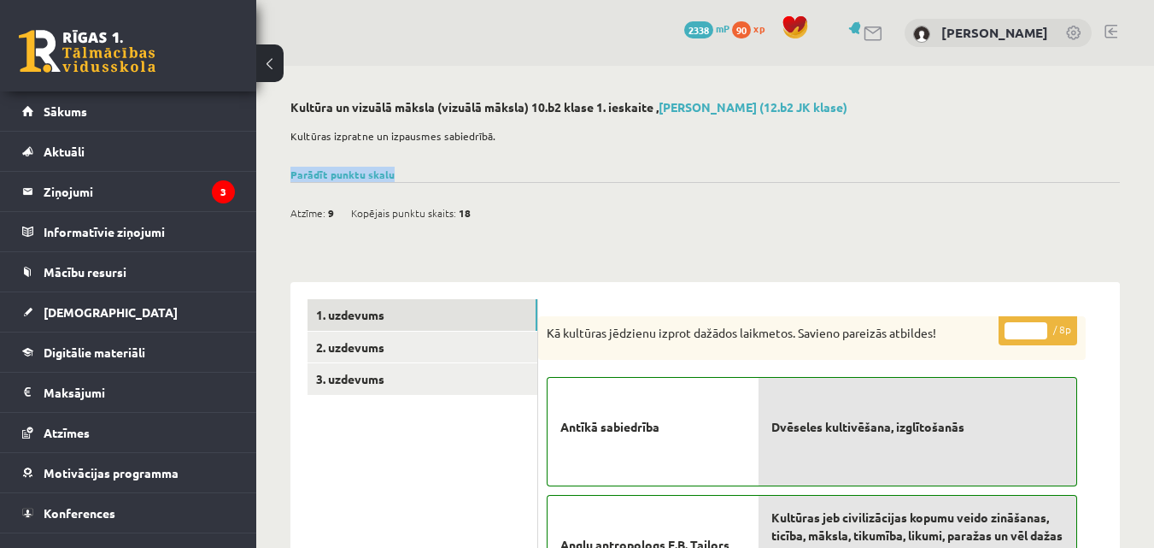
drag, startPoint x: 1152, startPoint y: 155, endPoint x: 1166, endPoint y: 165, distance: 17.8
click at [1153, 165] on html "0 Dāvanas 2338 mP 90 xp Roberts Masjulis Sākums Aktuāli Kā mācīties eSKOLĀ Kont…" at bounding box center [577, 274] width 1154 height 548
click at [412, 344] on link "2. uzdevums" at bounding box center [423, 347] width 230 height 32
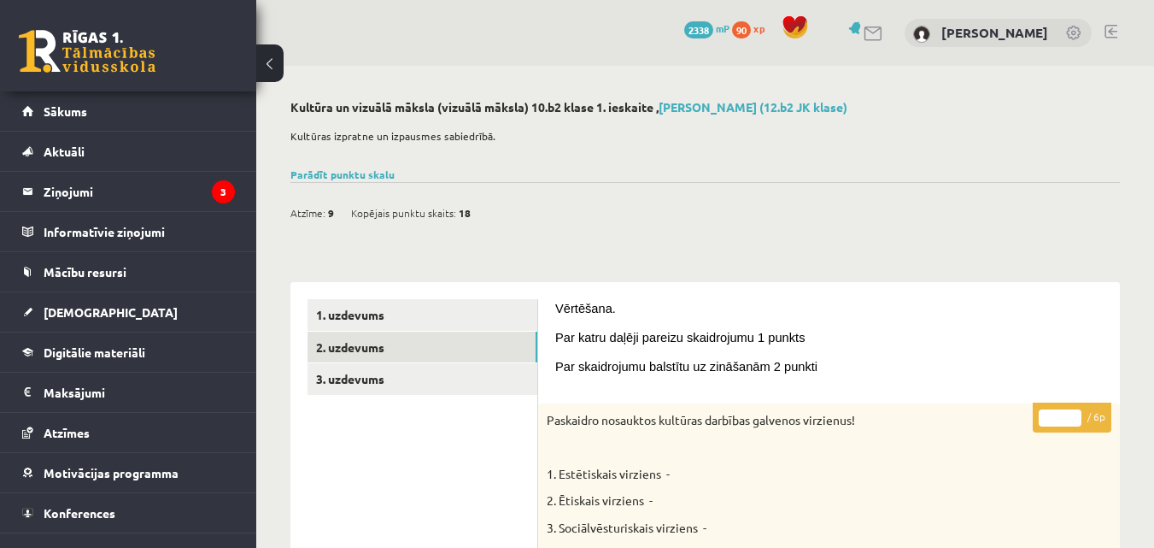
click at [531, 209] on div "Atzīme: 9 Kopējais punktu skaits: 18" at bounding box center [705, 204] width 830 height 44
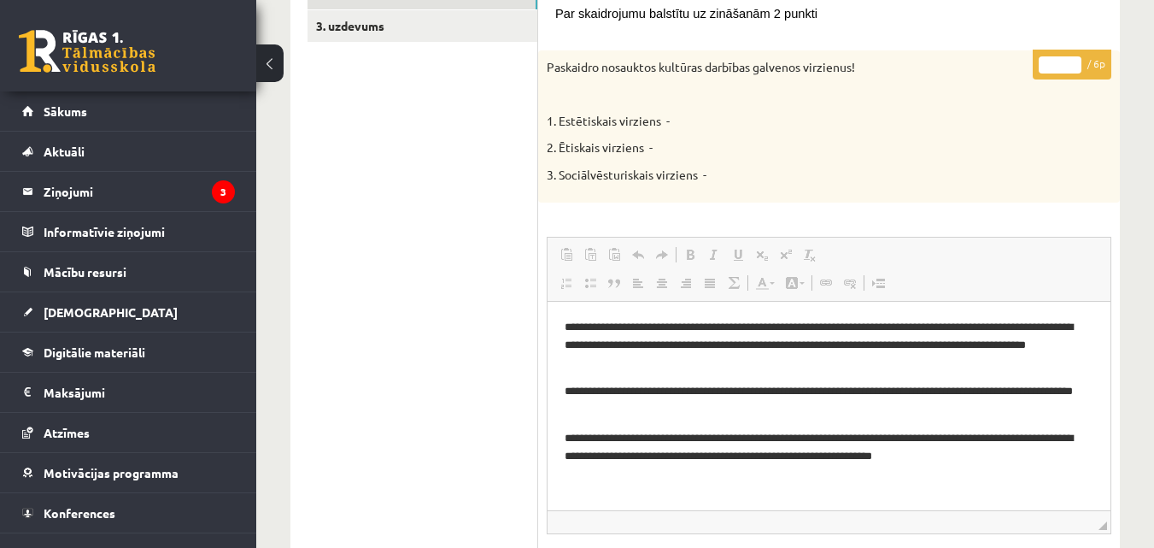
drag, startPoint x: 1105, startPoint y: 487, endPoint x: 1126, endPoint y: 525, distance: 43.2
click at [1126, 525] on div "**********" at bounding box center [705, 295] width 898 height 1164
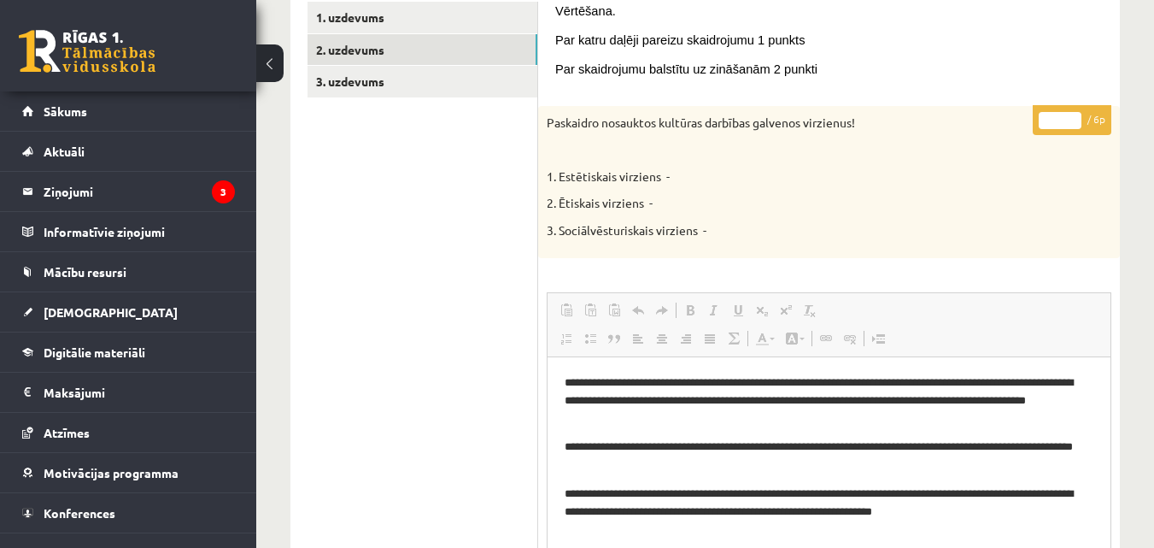
scroll to position [293, 0]
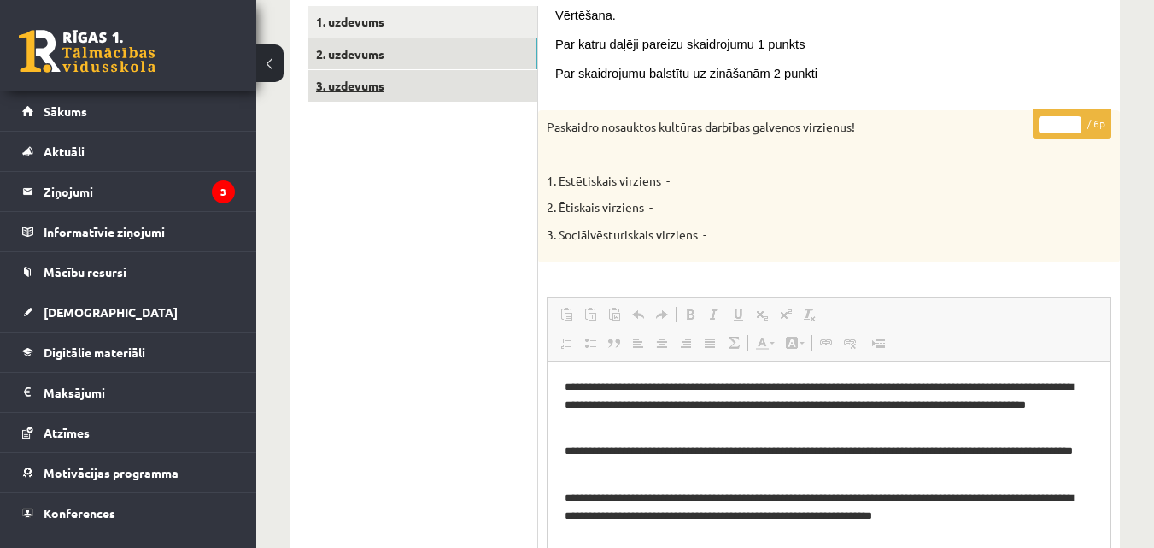
click at [413, 97] on link "3. uzdevums" at bounding box center [423, 86] width 230 height 32
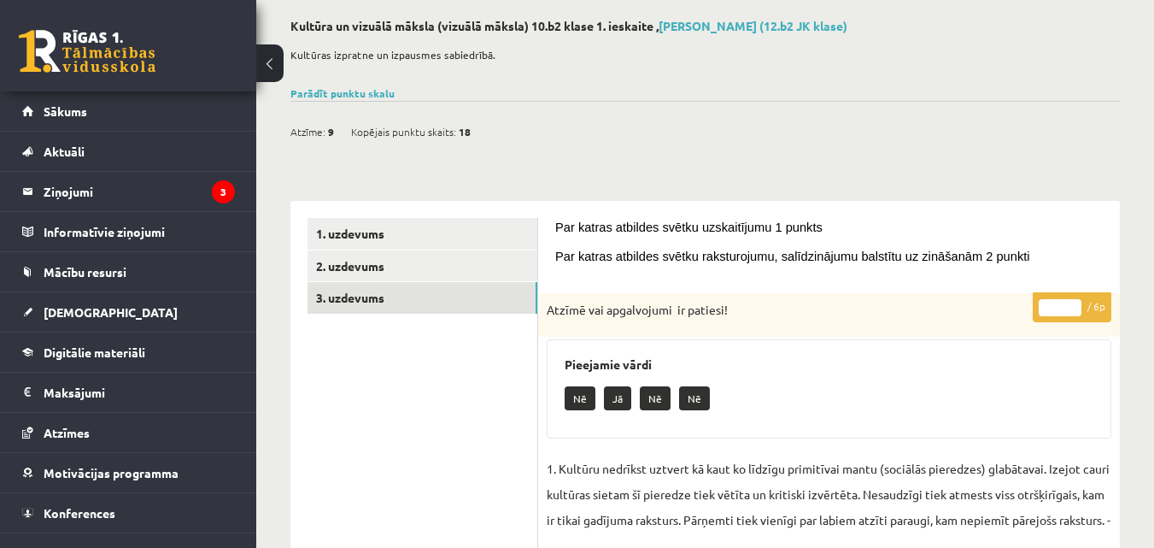
scroll to position [0, 0]
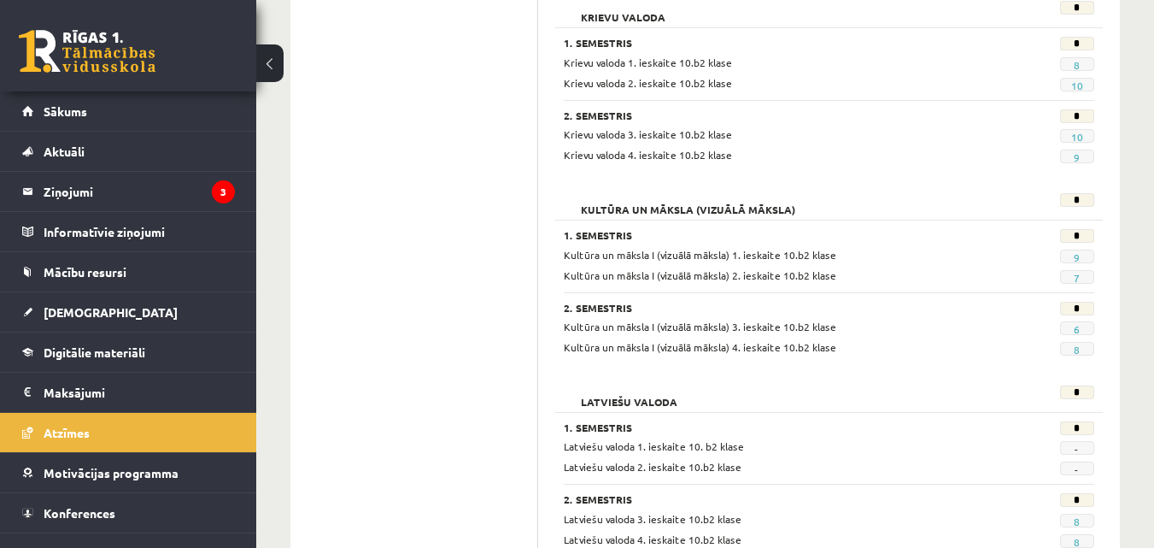
scroll to position [892, 0]
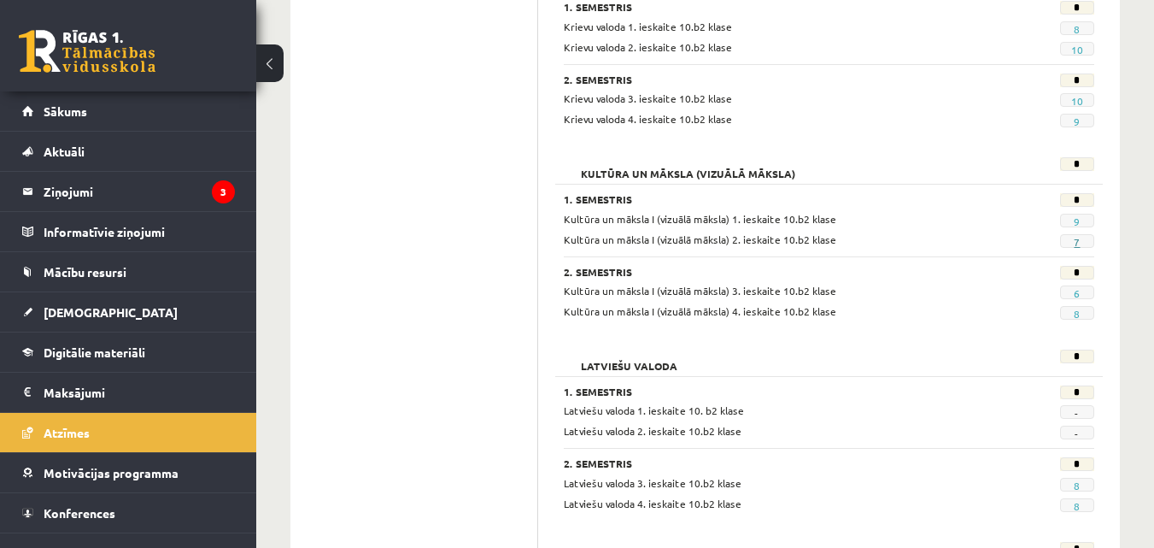
click at [1074, 239] on link "7" at bounding box center [1077, 242] width 6 height 14
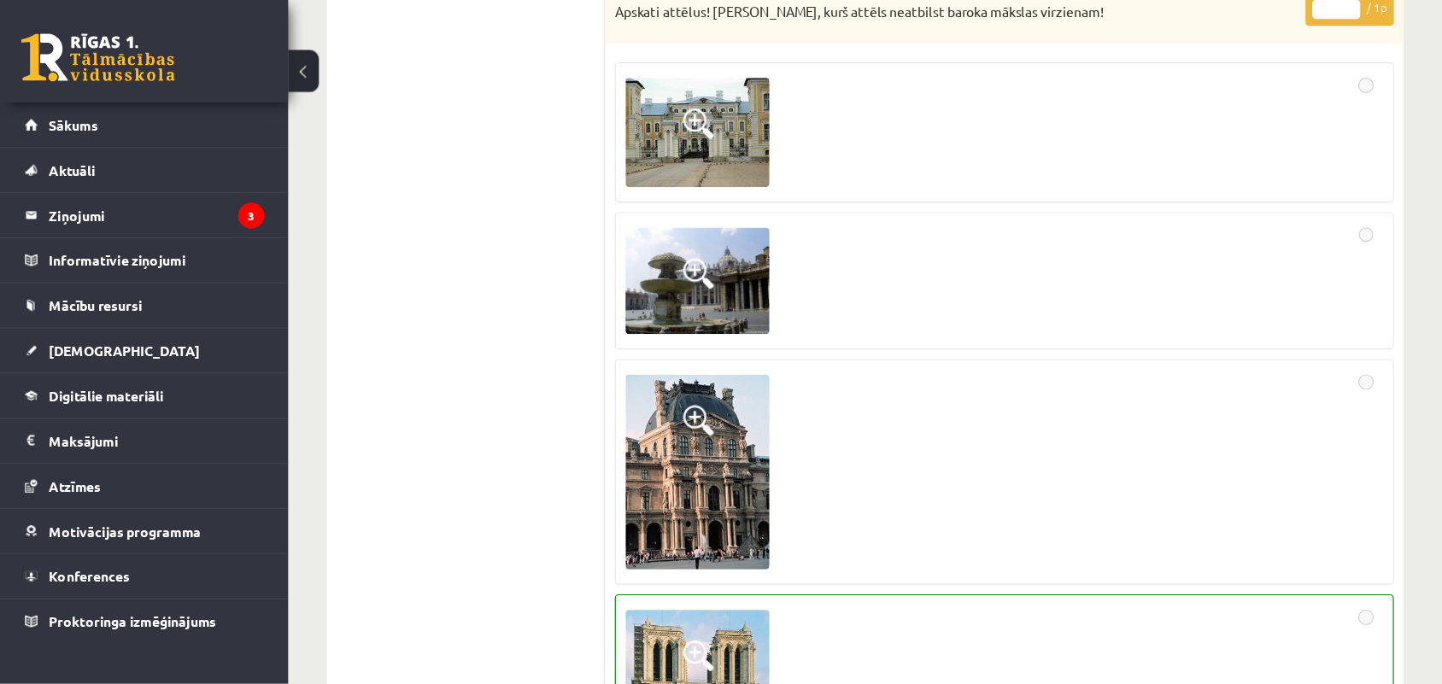
scroll to position [2140, 0]
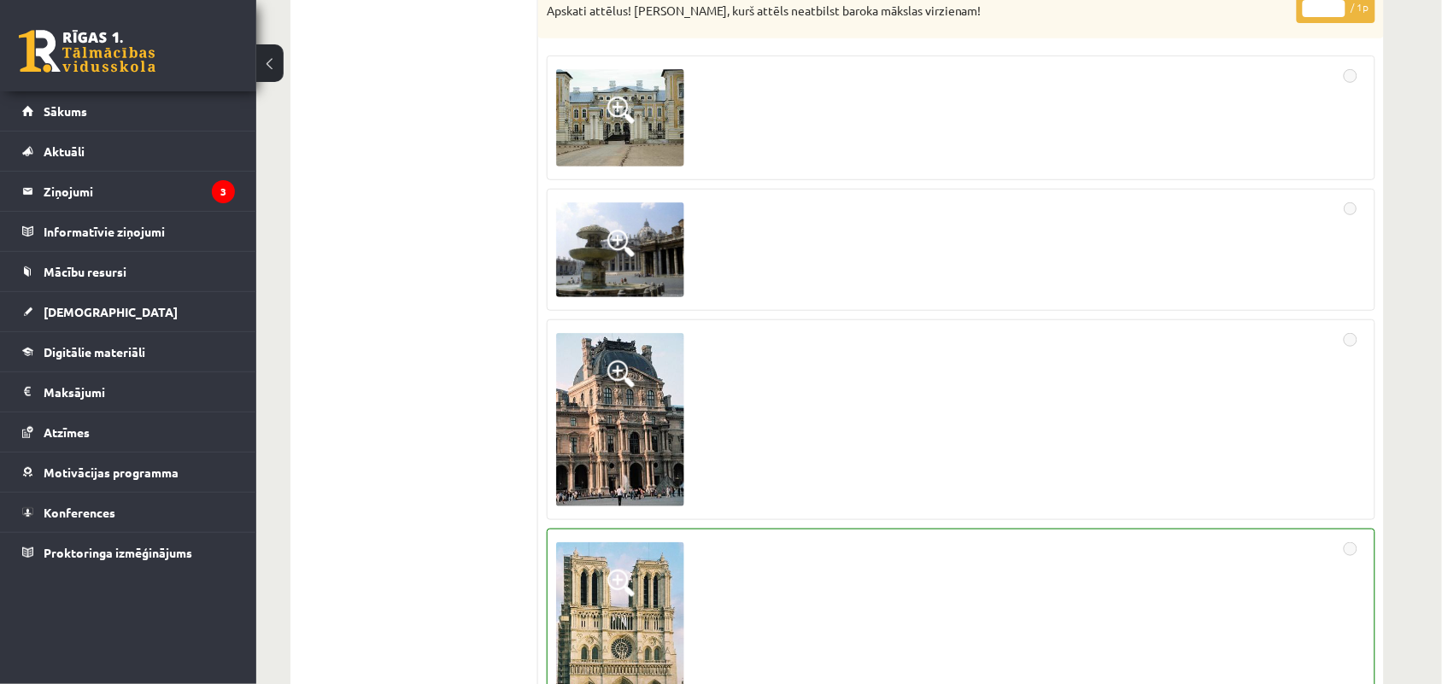
click at [1153, 94] on div "**********" at bounding box center [849, 634] width 1186 height 5416
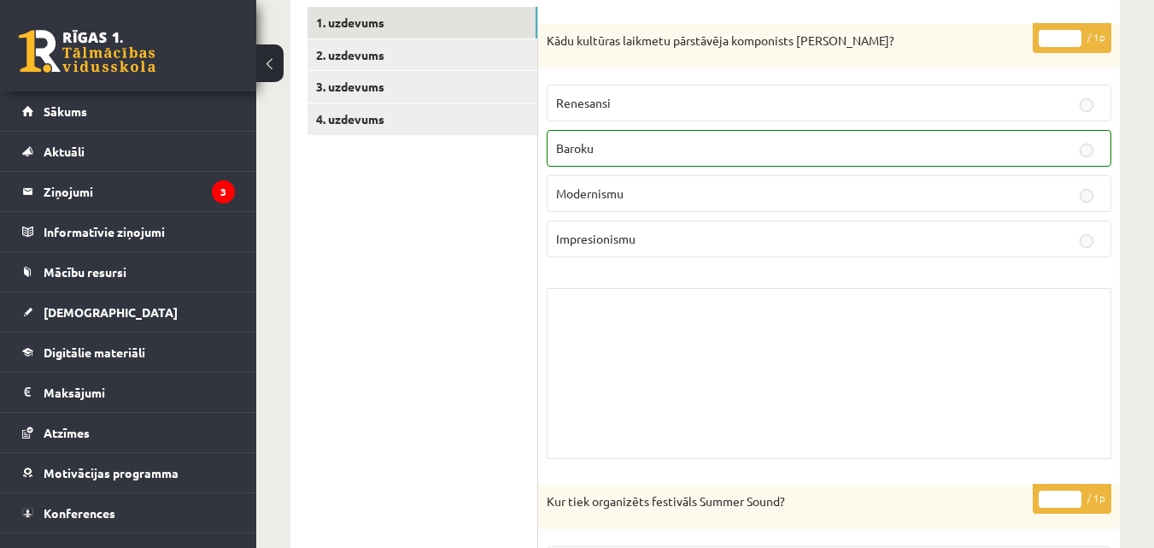
scroll to position [0, 0]
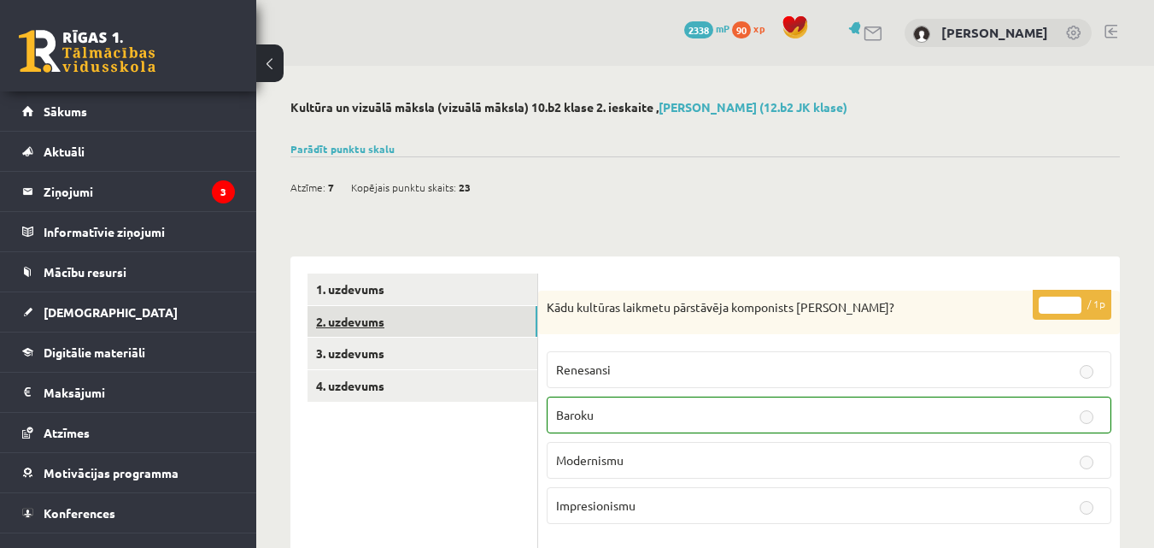
click at [358, 326] on link "2. uzdevums" at bounding box center [423, 322] width 230 height 32
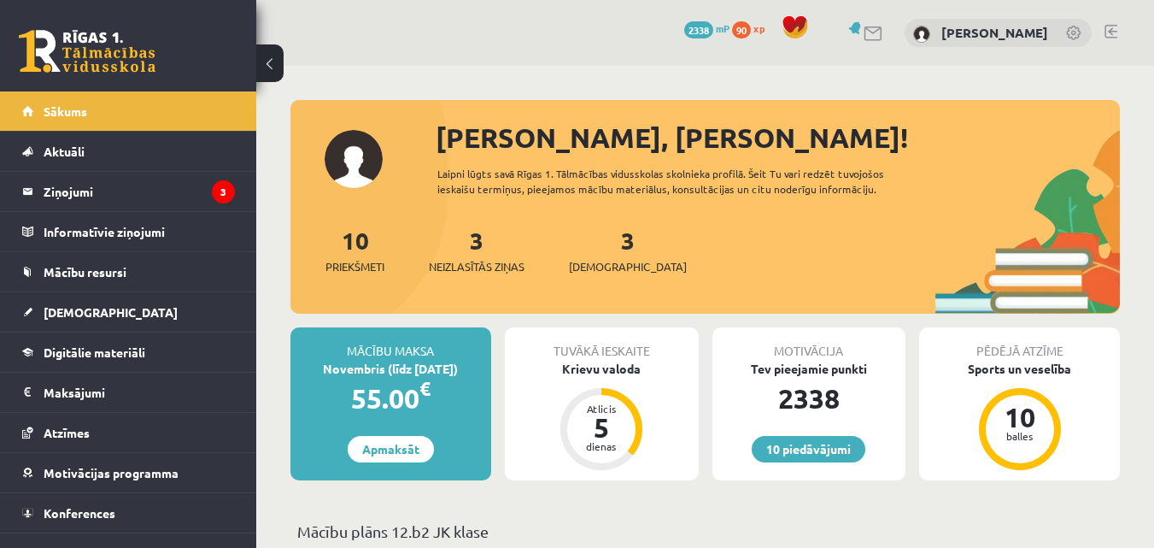
click at [1111, 25] on link at bounding box center [1111, 32] width 13 height 14
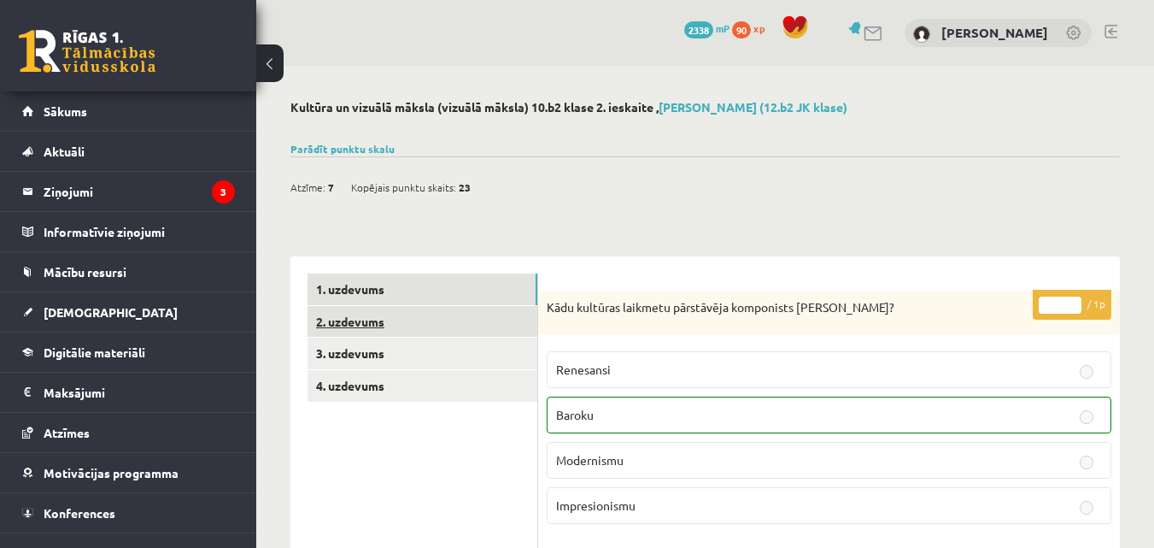
click at [415, 314] on link "2. uzdevums" at bounding box center [423, 322] width 230 height 32
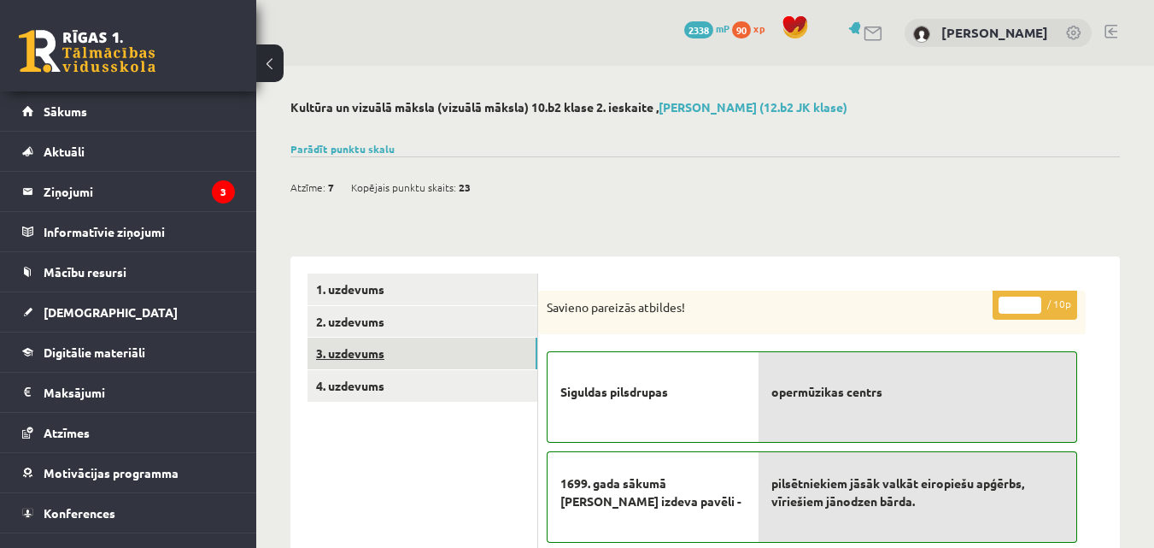
click at [393, 346] on link "3. uzdevums" at bounding box center [423, 353] width 230 height 32
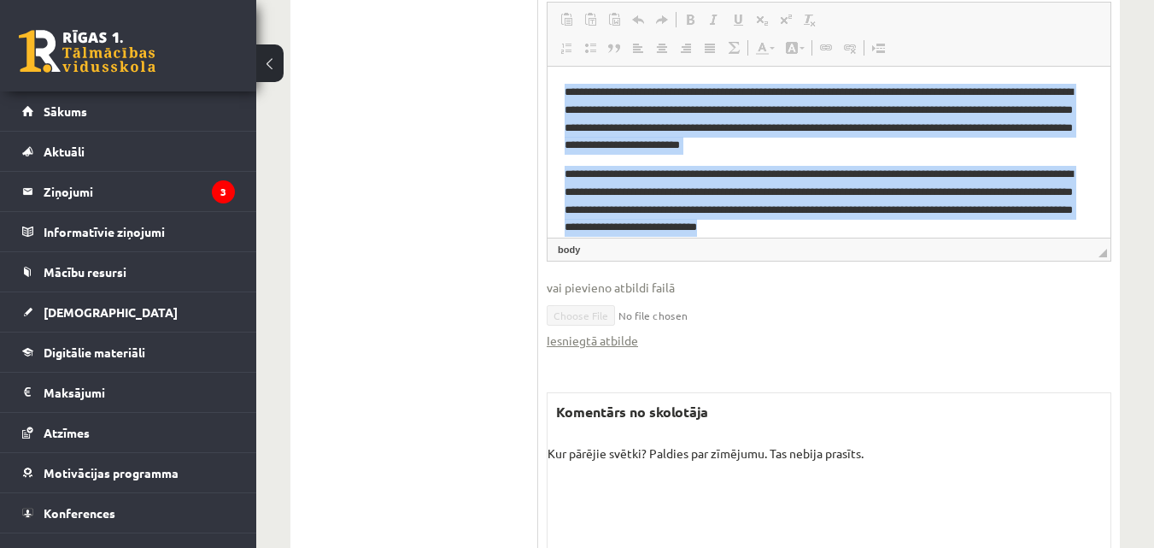
scroll to position [16, 0]
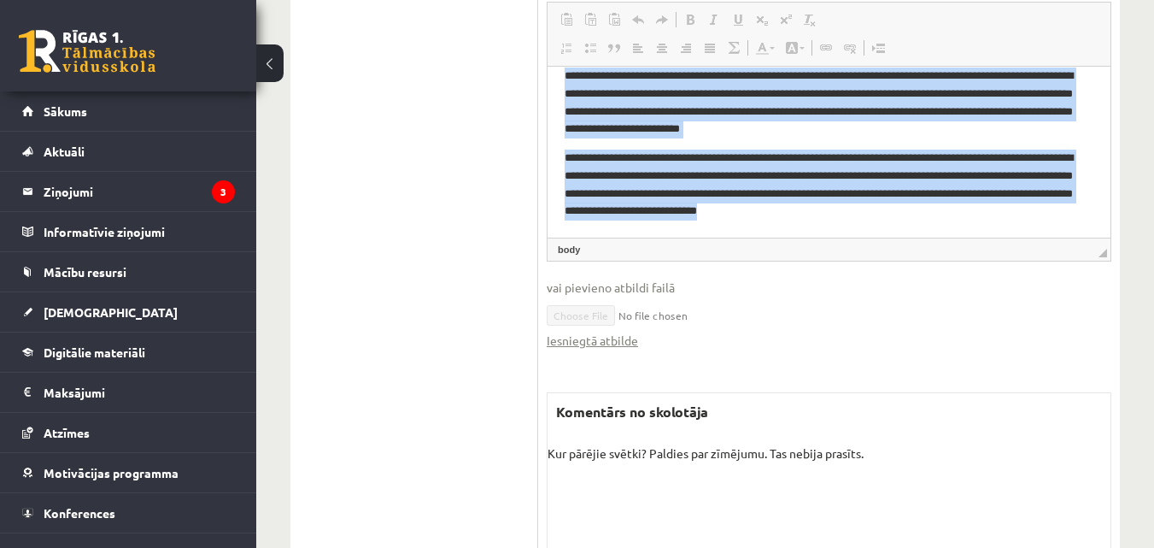
drag, startPoint x: 560, startPoint y: 82, endPoint x: 1115, endPoint y: 286, distance: 590.9
click at [1111, 238] on html "**********" at bounding box center [829, 143] width 563 height 187
copy body "**********"
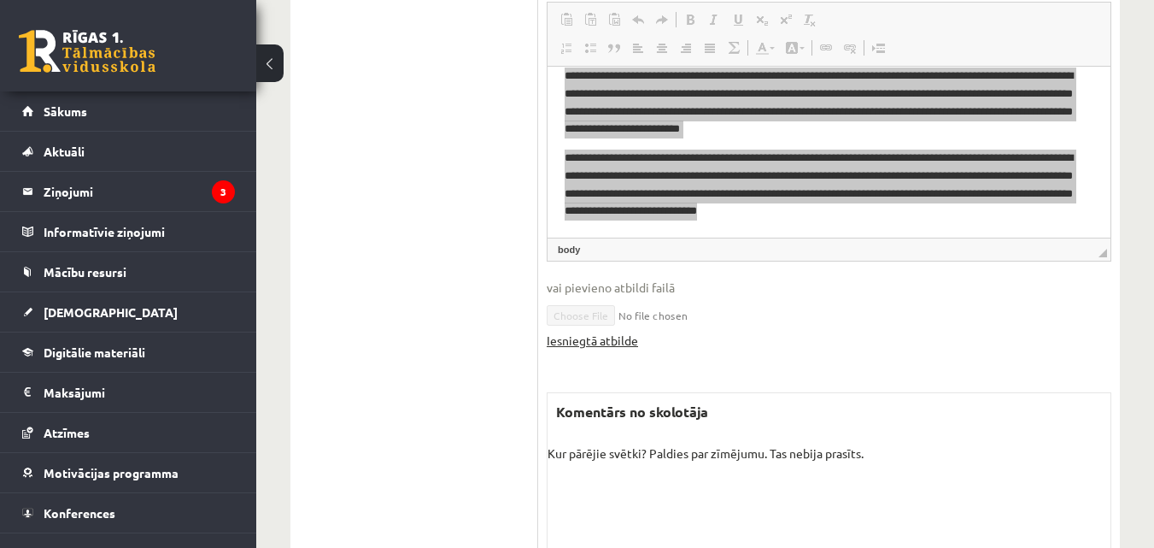
click at [551, 331] on link "Iesniegtā atbilde" at bounding box center [592, 340] width 91 height 18
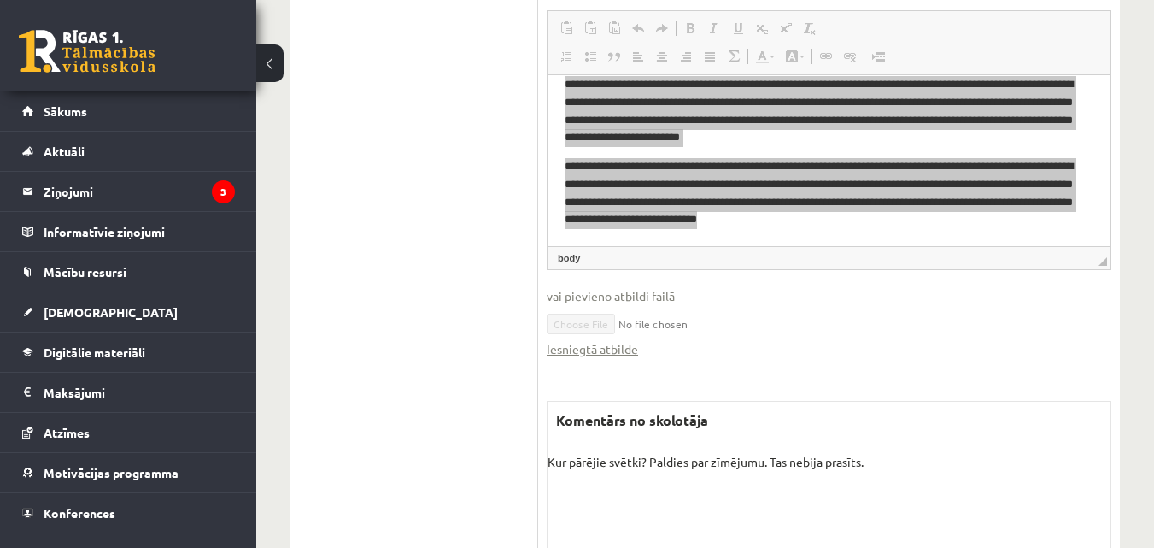
scroll to position [938, 0]
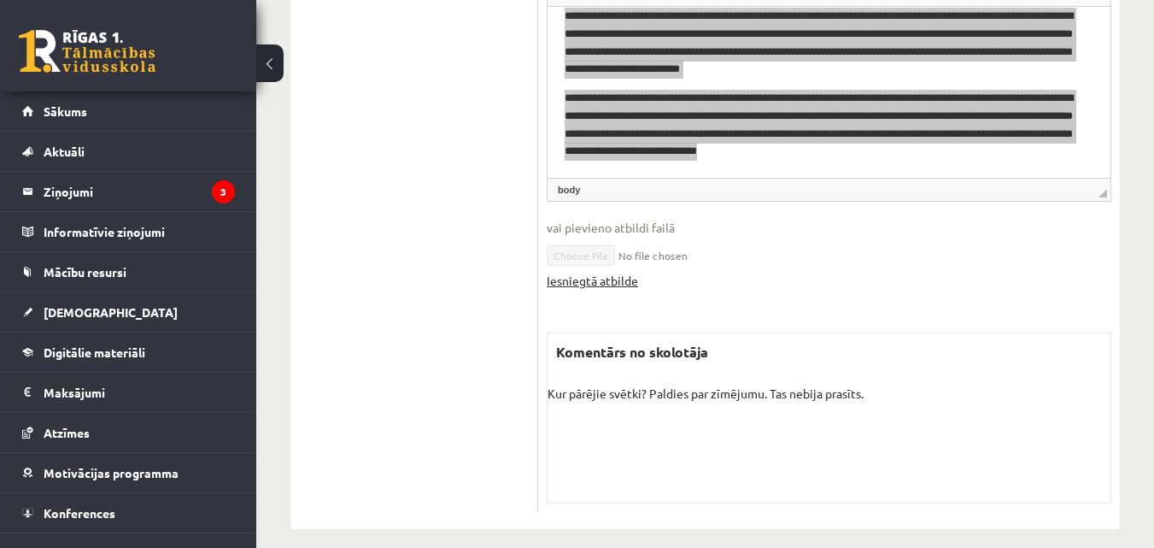
click at [594, 272] on link "Iesniegtā atbilde" at bounding box center [592, 281] width 91 height 18
click at [677, 341] on label "Komentārs no skolotāja" at bounding box center [632, 352] width 169 height 38
click at [747, 272] on div "Iesniegtā atbilde" at bounding box center [829, 281] width 565 height 18
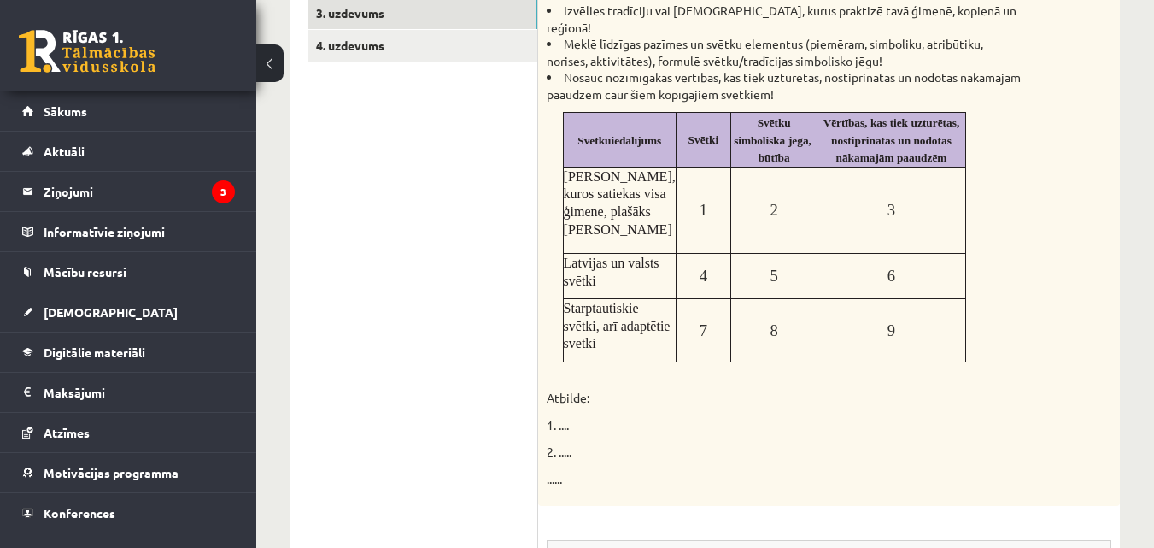
scroll to position [141, 0]
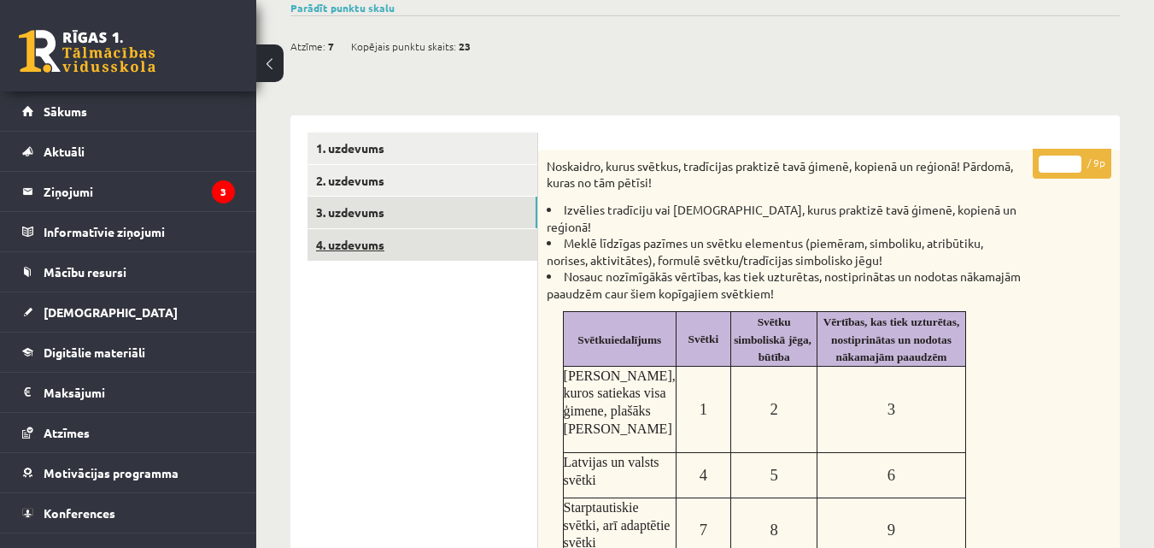
click at [445, 242] on link "4. uzdevums" at bounding box center [423, 245] width 230 height 32
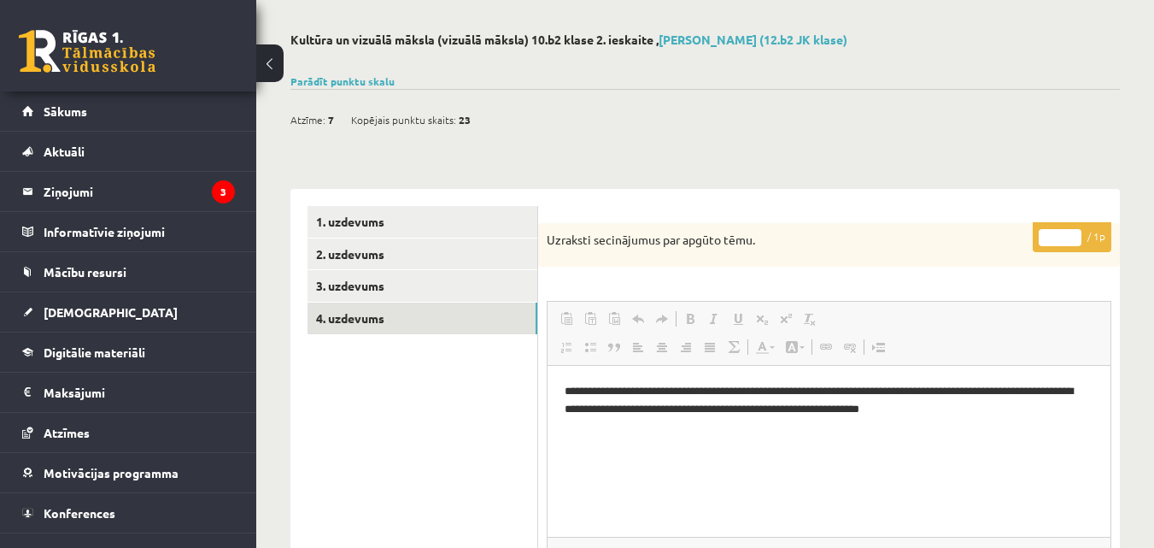
scroll to position [0, 0]
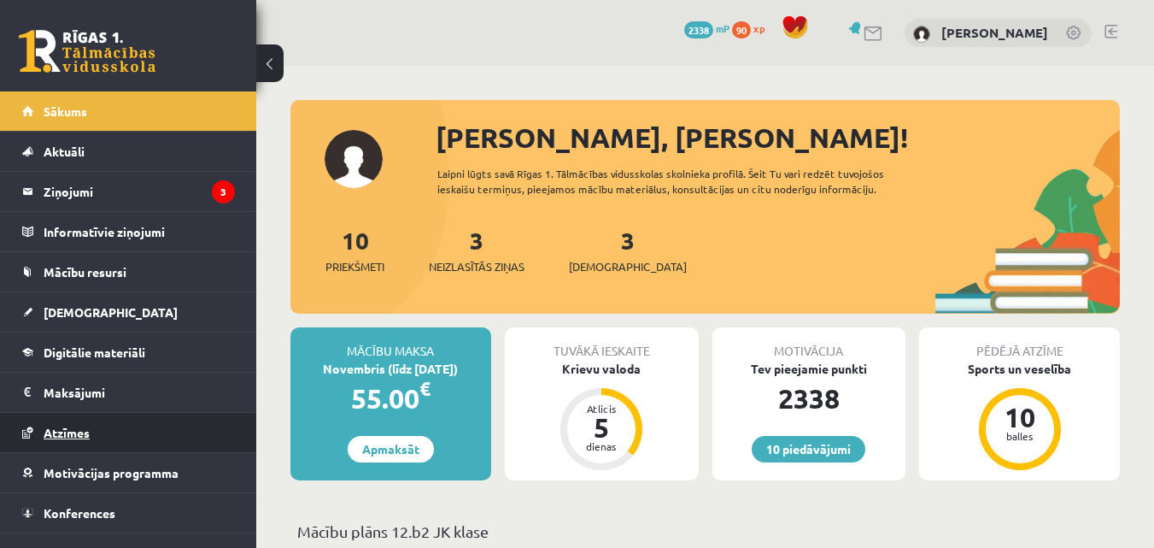
click at [127, 440] on link "Atzīmes" at bounding box center [128, 432] width 213 height 39
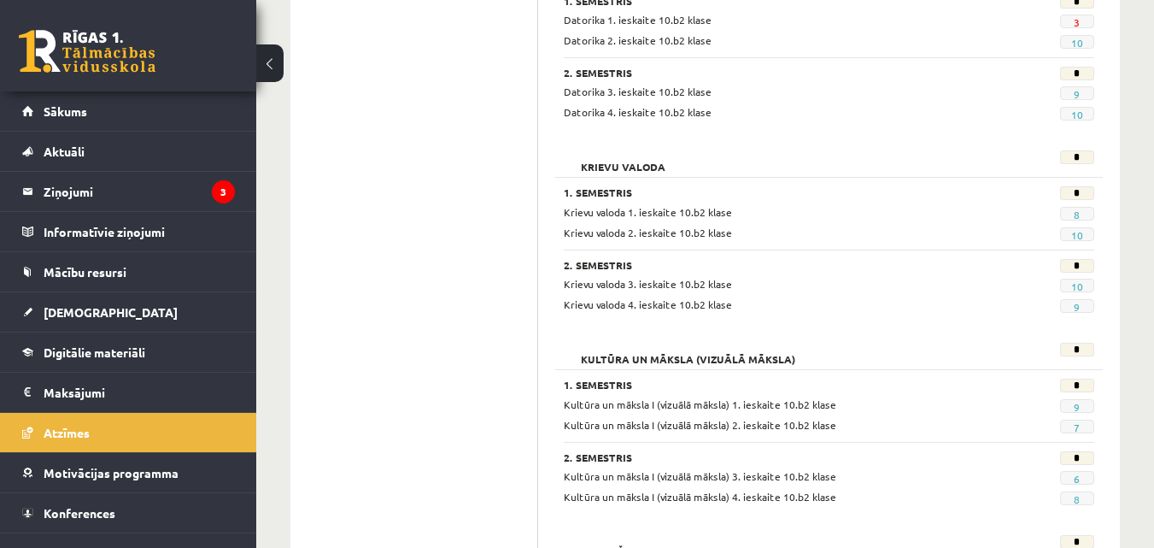
scroll to position [797, 0]
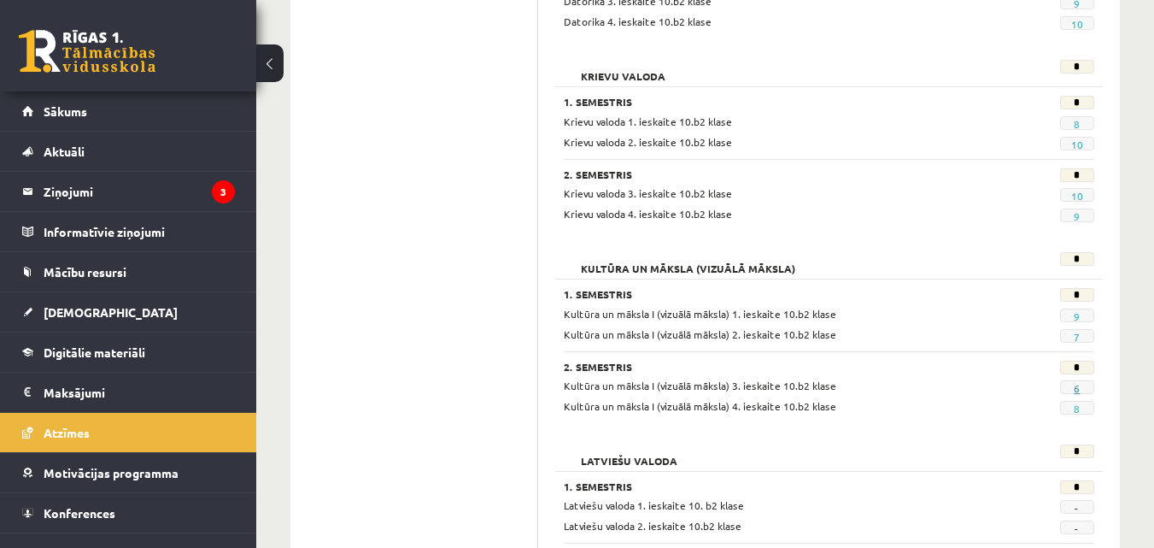
click at [1080, 385] on link "6" at bounding box center [1077, 388] width 6 height 14
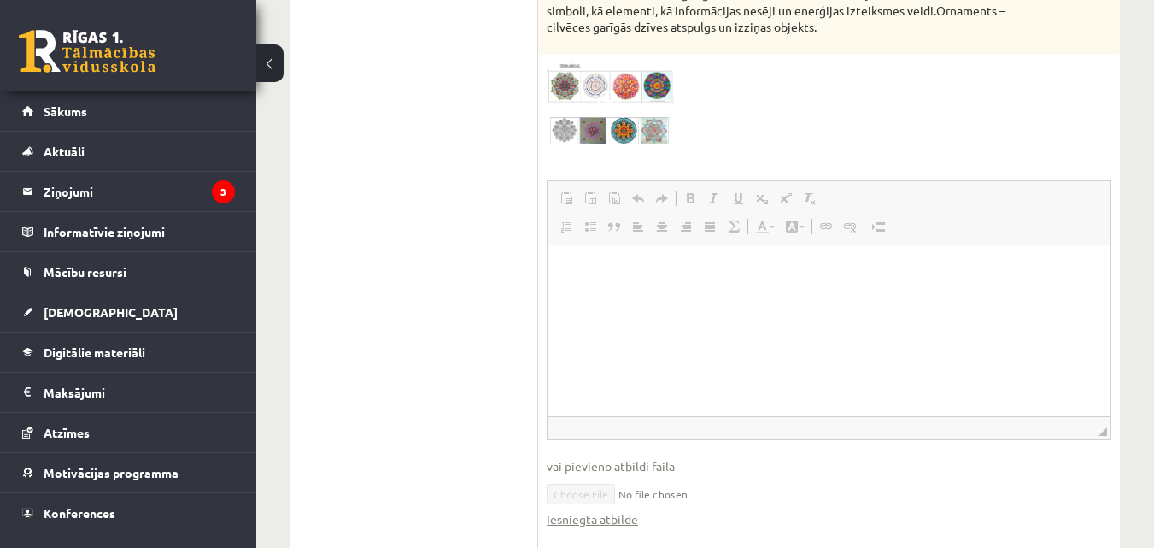
scroll to position [1533, 0]
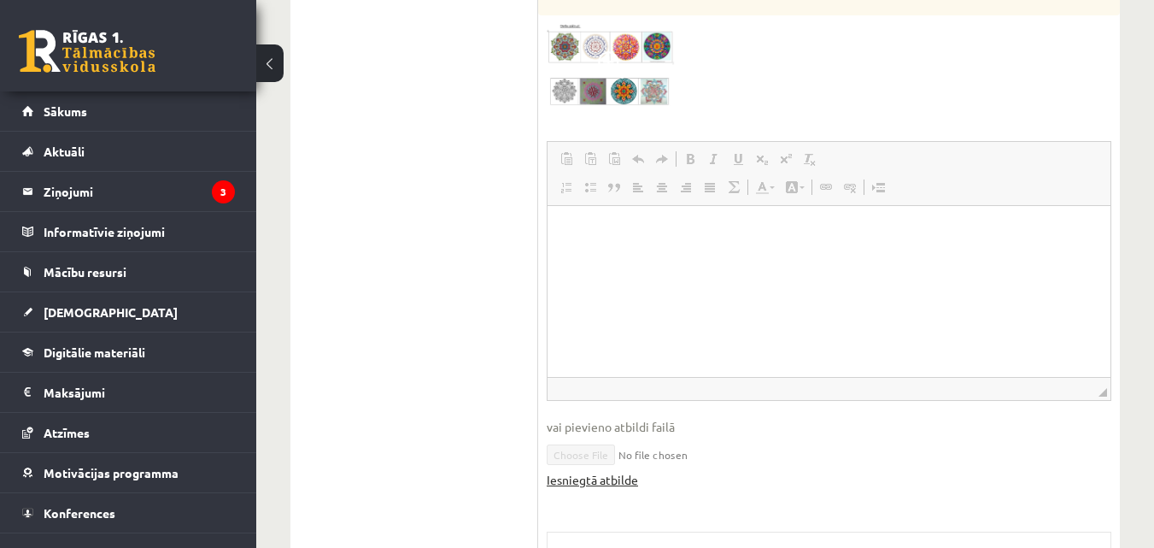
click at [594, 471] on link "Iesniegtā atbilde" at bounding box center [592, 480] width 91 height 18
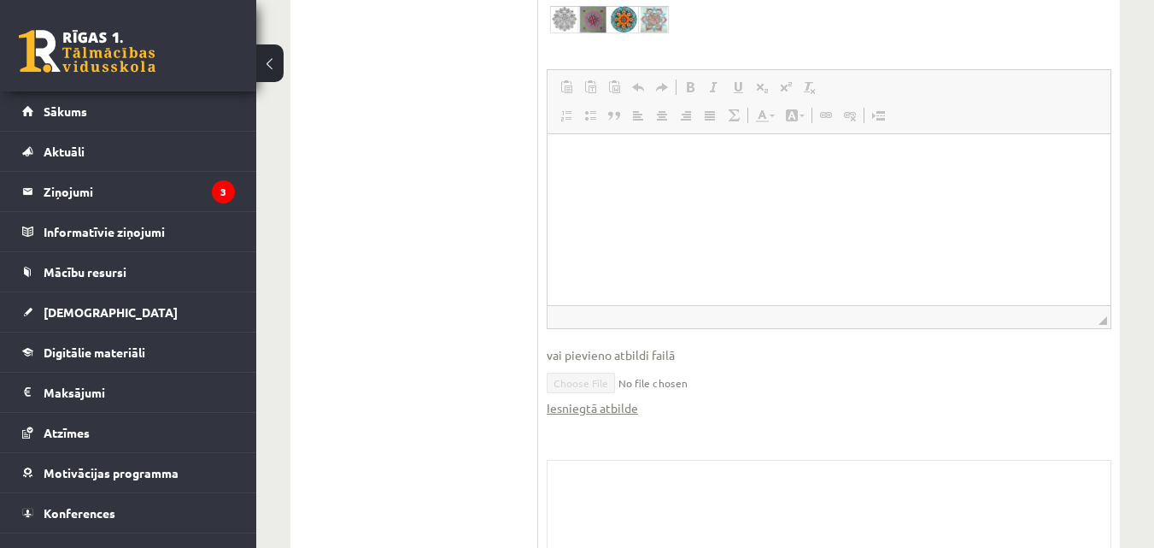
scroll to position [1618, 0]
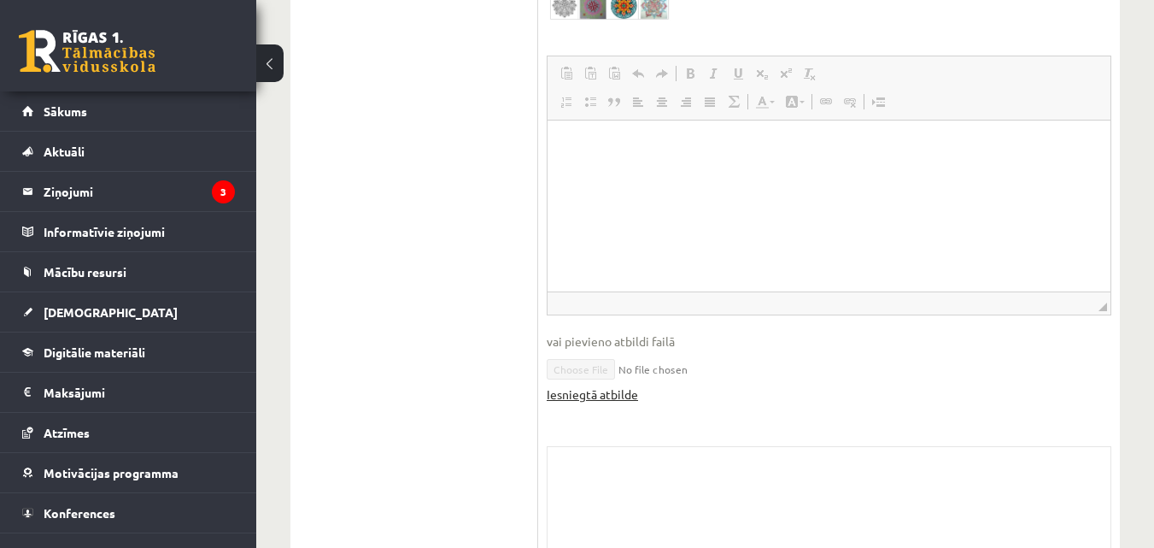
click at [597, 385] on link "Iesniegtā atbilde" at bounding box center [592, 394] width 91 height 18
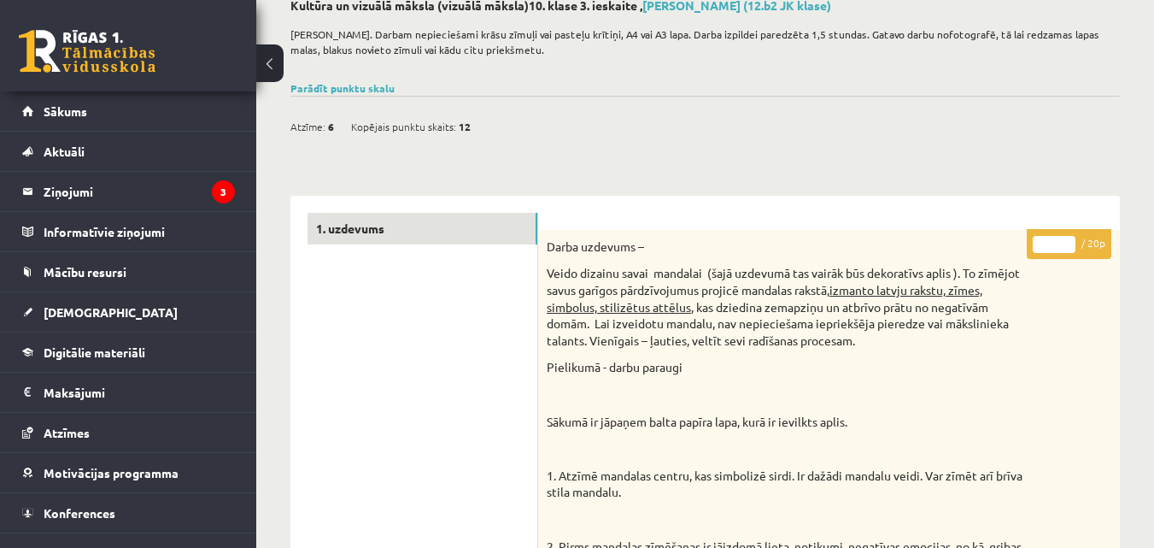
scroll to position [0, 0]
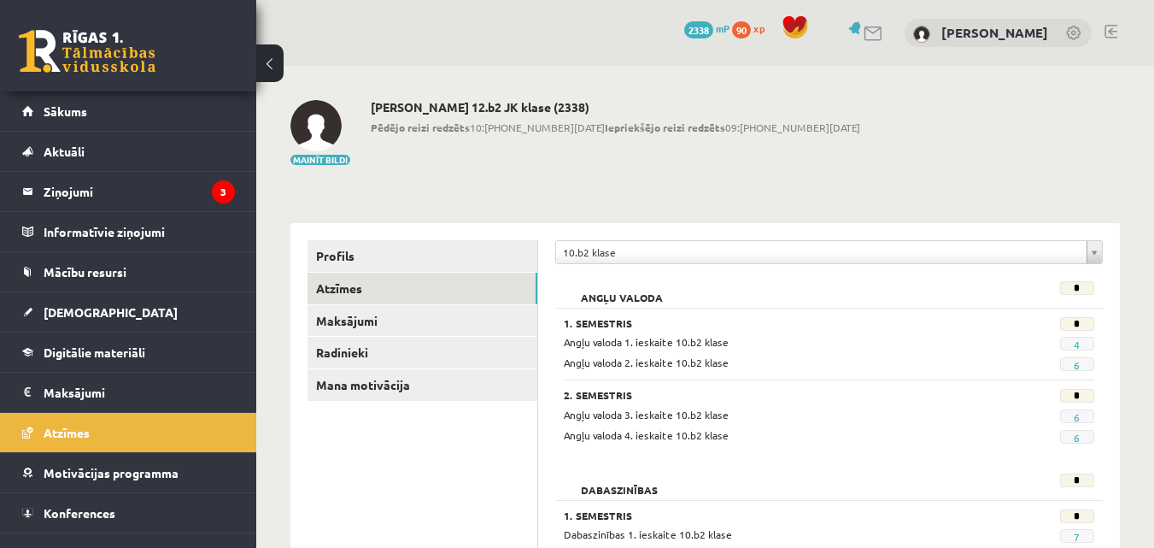
scroll to position [797, 0]
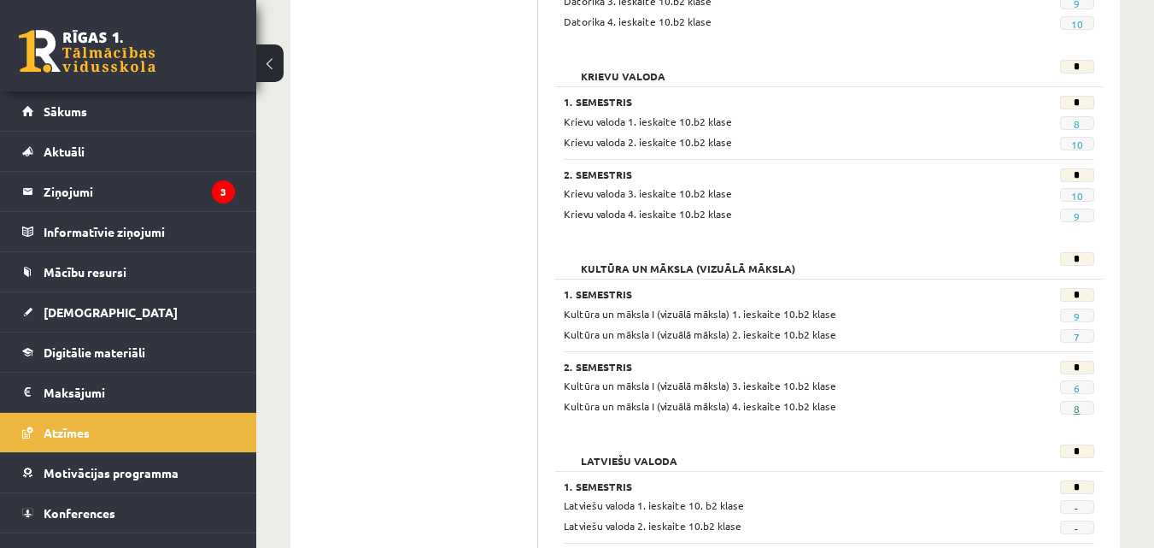
click at [1078, 406] on link "8" at bounding box center [1077, 409] width 6 height 14
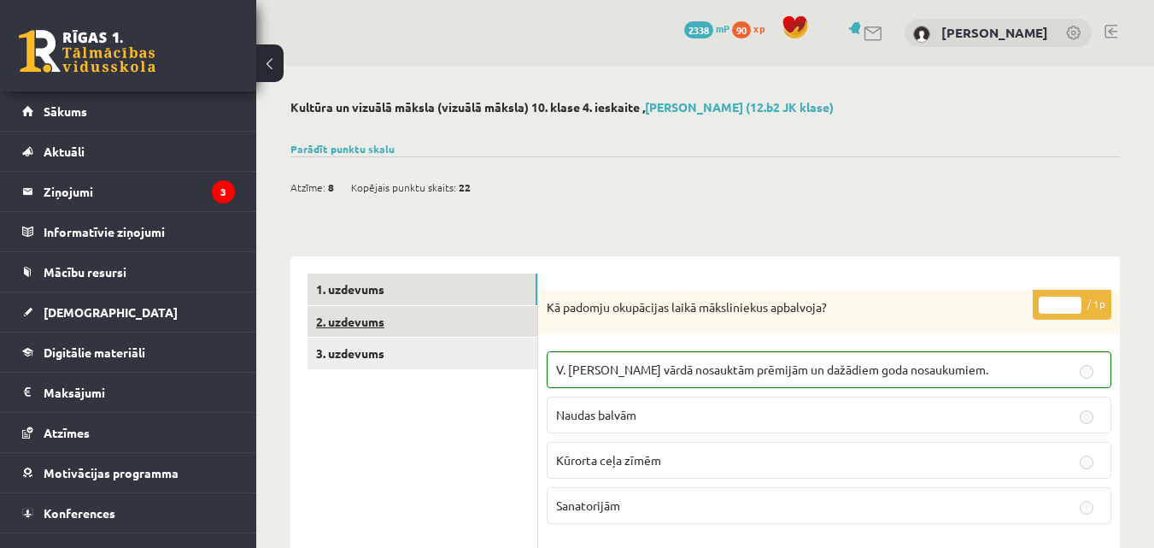
click at [415, 329] on link "2. uzdevums" at bounding box center [423, 322] width 230 height 32
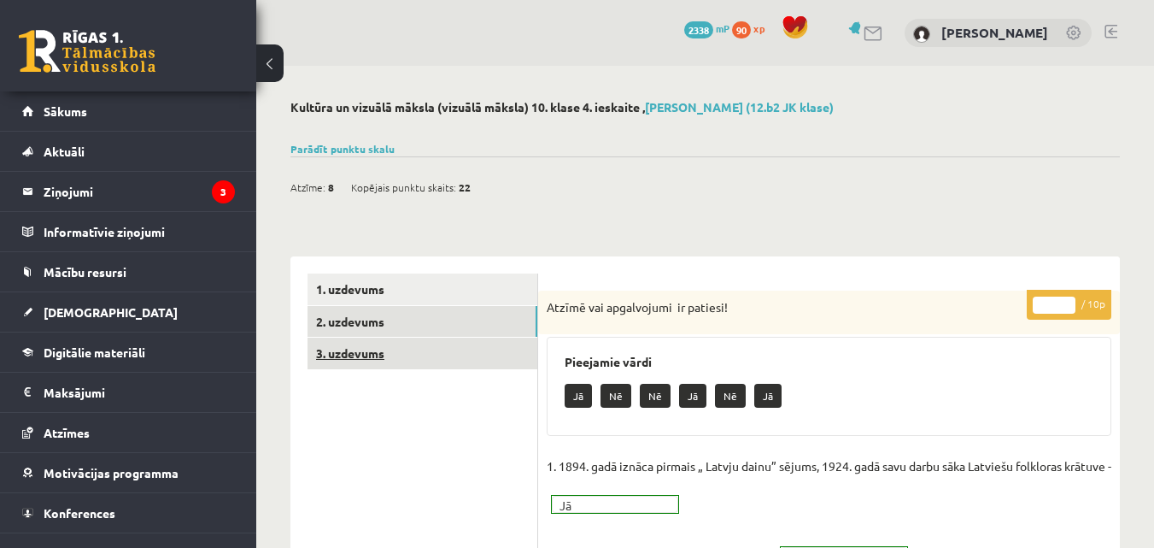
click at [314, 338] on link "3. uzdevums" at bounding box center [423, 353] width 230 height 32
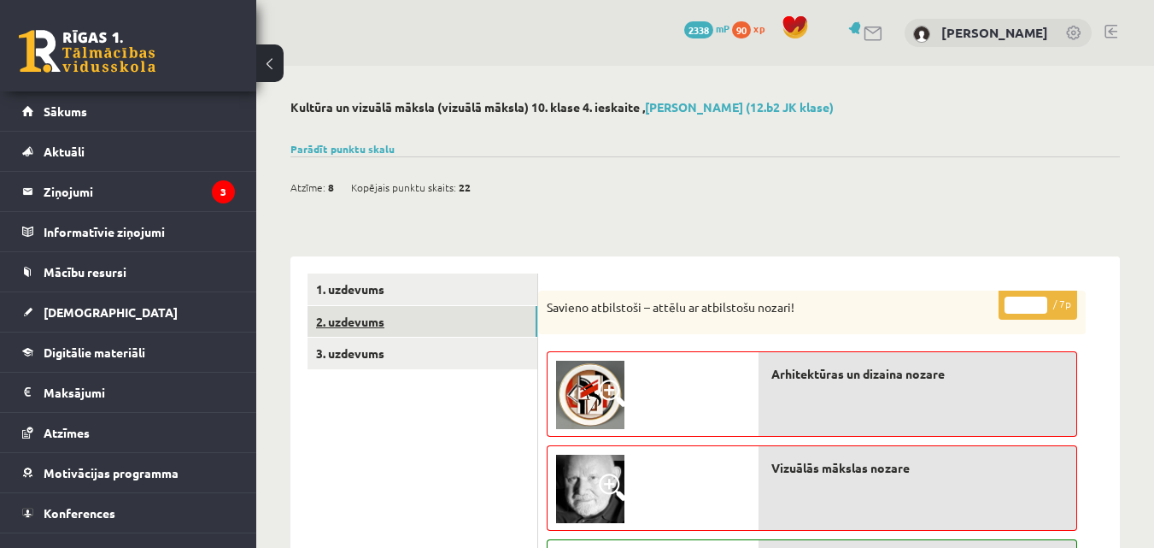
click at [410, 308] on link "2. uzdevums" at bounding box center [423, 322] width 230 height 32
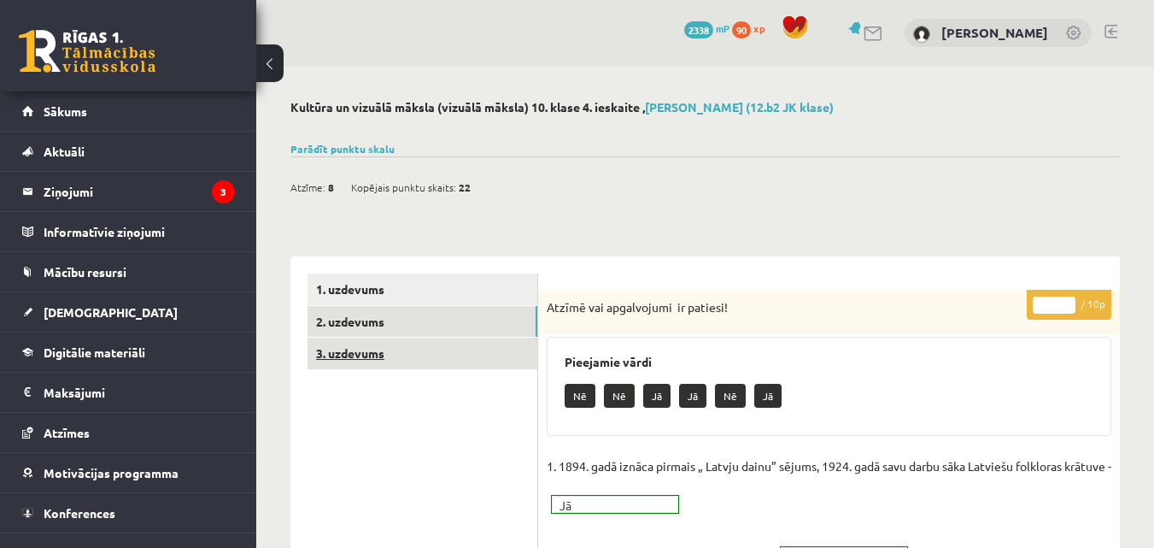
click at [384, 356] on link "3. uzdevums" at bounding box center [423, 353] width 230 height 32
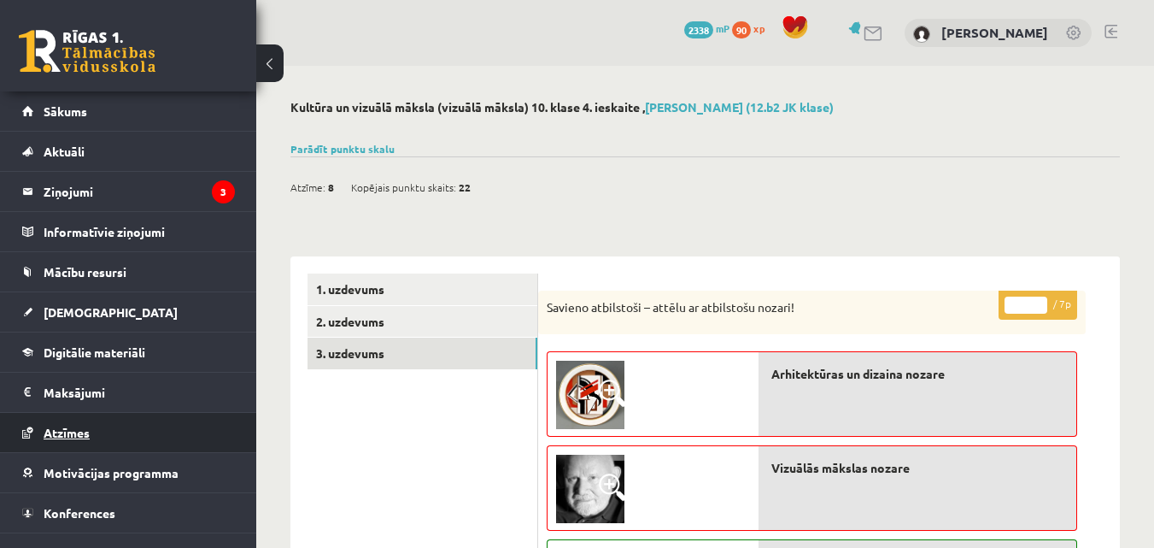
click at [126, 430] on link "Atzīmes" at bounding box center [128, 432] width 213 height 39
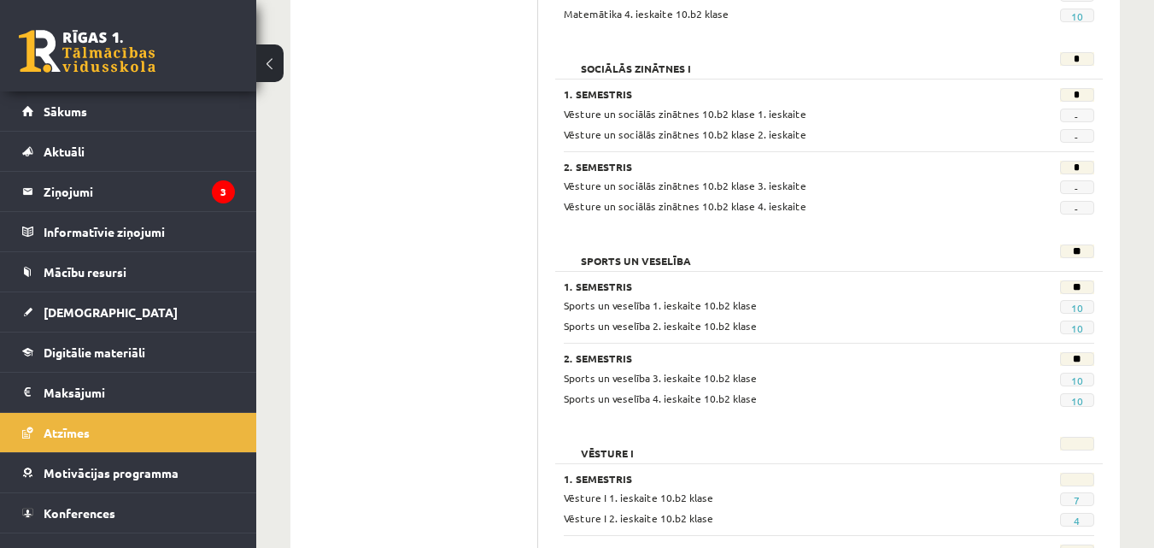
scroll to position [1794, 0]
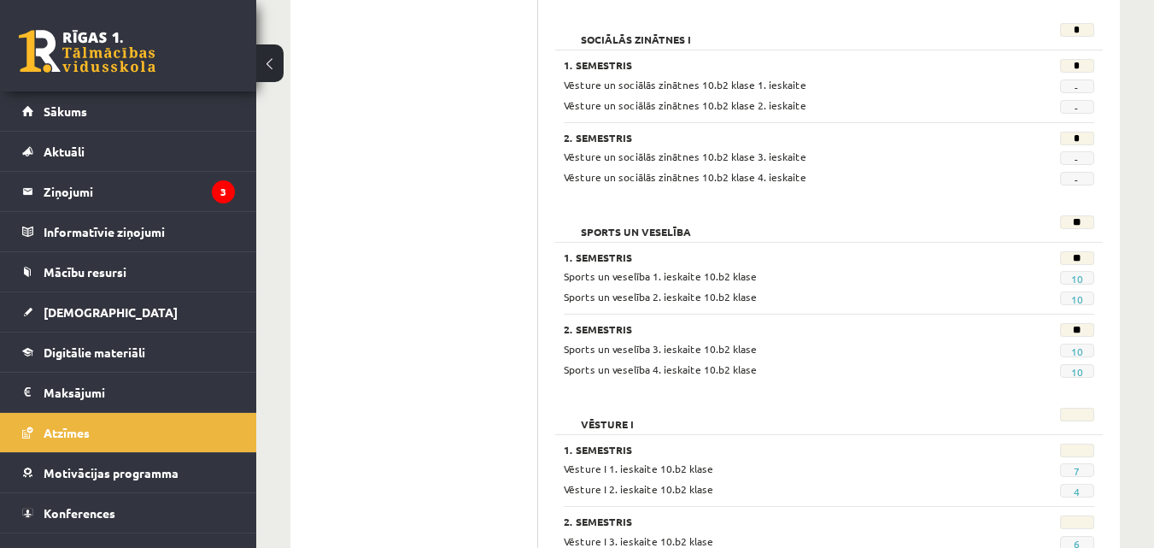
click at [784, 80] on span "Vēsture un sociālās zinātnes 10.b2 klase 1. ieskaite" at bounding box center [685, 85] width 243 height 14
drag, startPoint x: 1000, startPoint y: 90, endPoint x: 1056, endPoint y: 91, distance: 56.4
click at [1042, 91] on div "Vēsture un sociālās zinātnes 10.b2 klase 1. ieskaite -" at bounding box center [829, 85] width 556 height 16
click at [1072, 88] on span "-" at bounding box center [1077, 86] width 34 height 14
click at [897, 176] on div "Vēsture un sociālās zinātnes 10.b2 klase 4. ieskaite" at bounding box center [782, 177] width 463 height 16
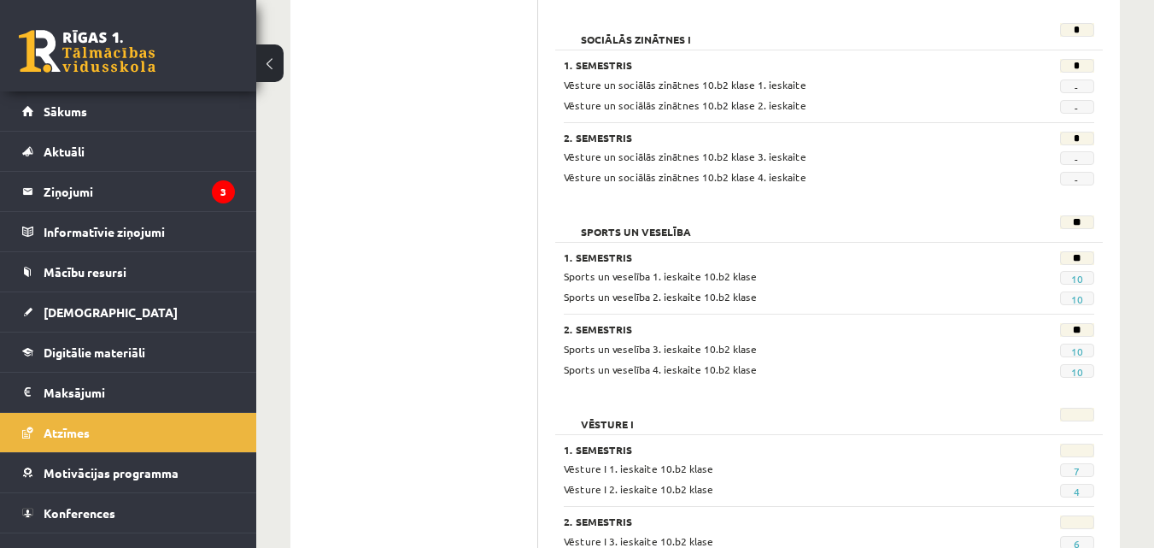
click at [748, 158] on span "Vēsture un sociālās zinātnes 10.b2 klase 3. ieskaite" at bounding box center [685, 157] width 243 height 14
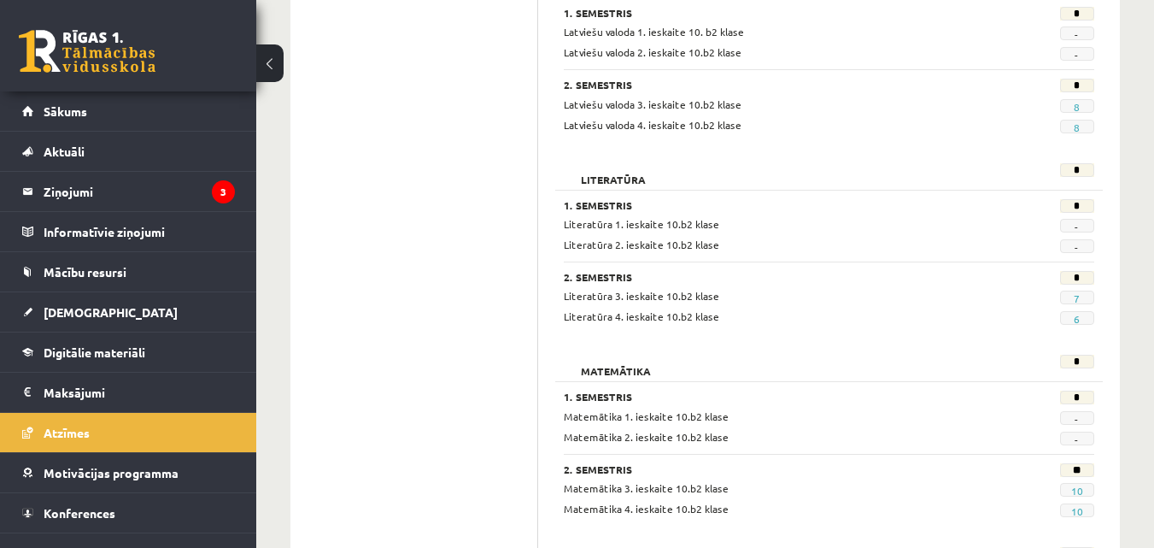
scroll to position [1092, 0]
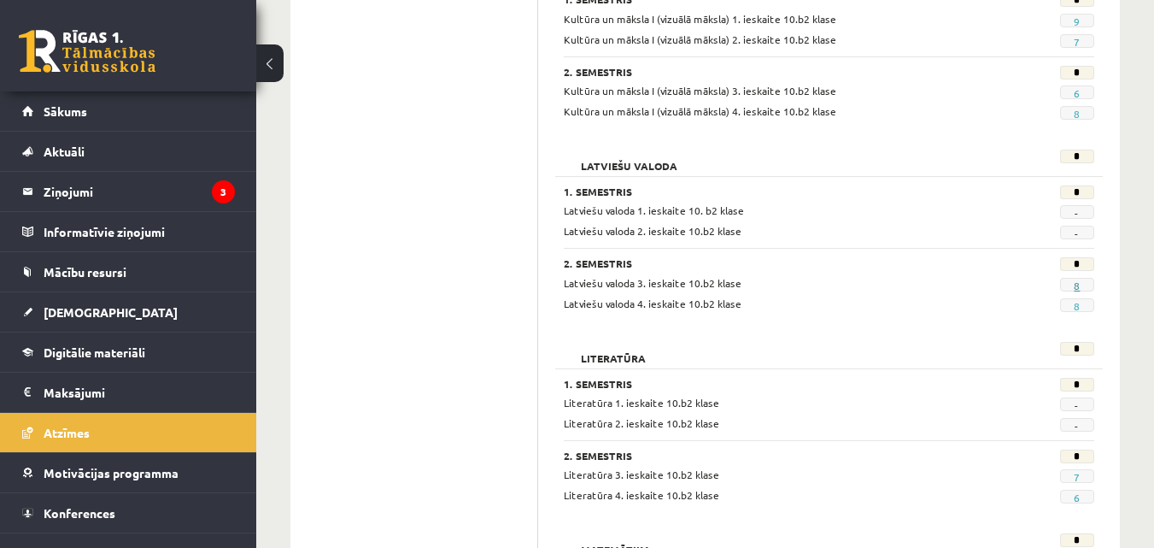
click at [1079, 288] on link "8" at bounding box center [1077, 286] width 6 height 14
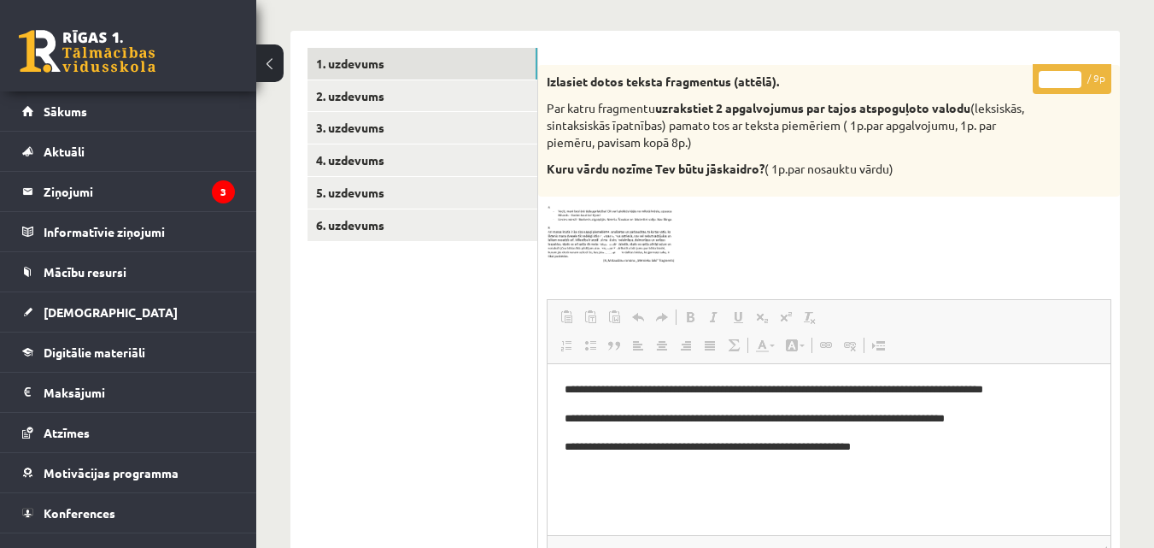
scroll to position [241, 0]
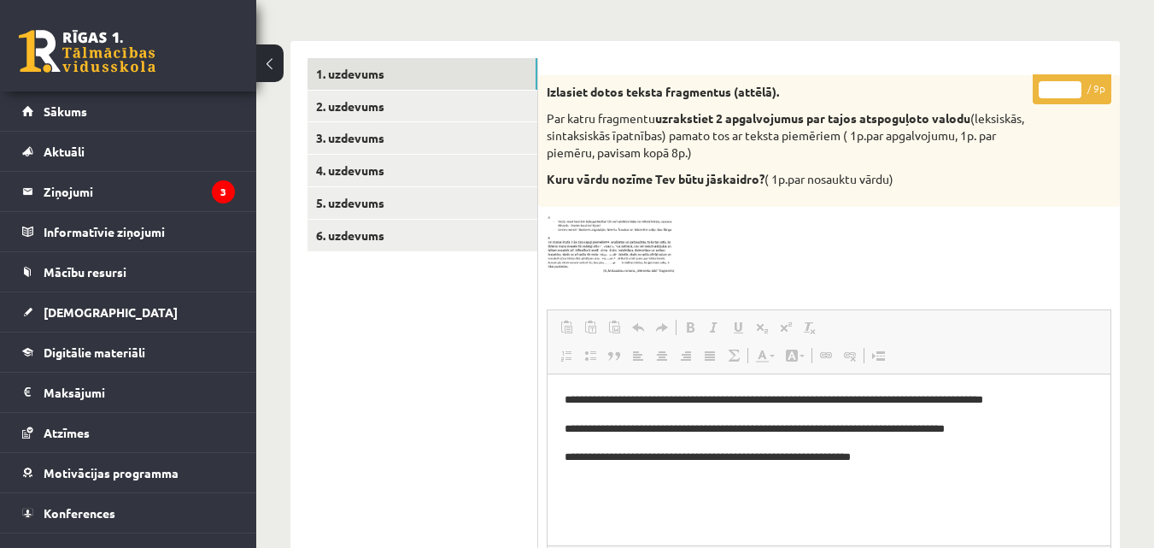
click at [575, 243] on img at bounding box center [611, 245] width 128 height 60
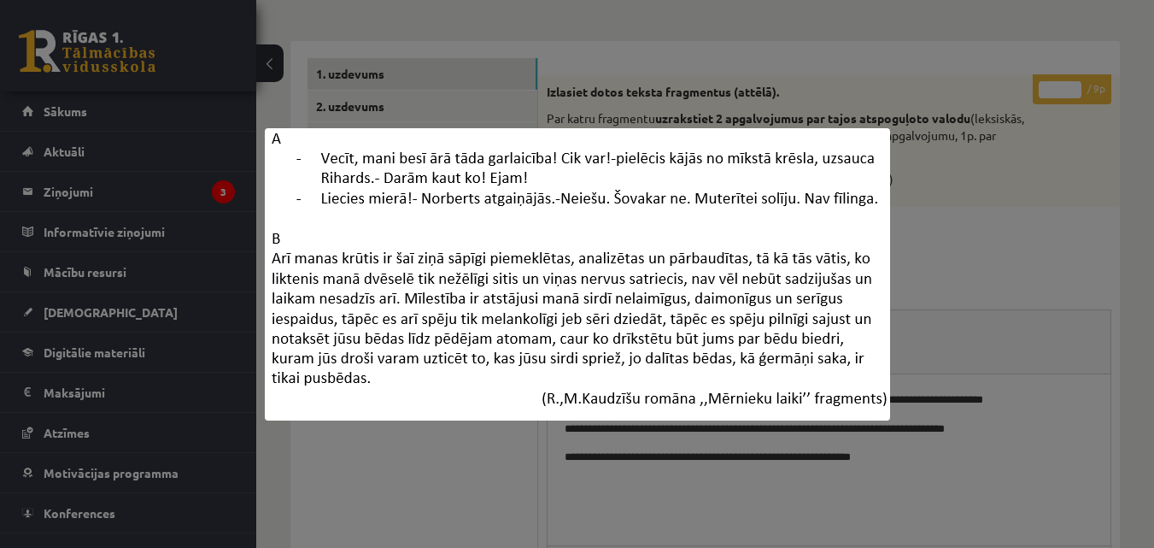
click at [558, 82] on div at bounding box center [577, 274] width 1154 height 548
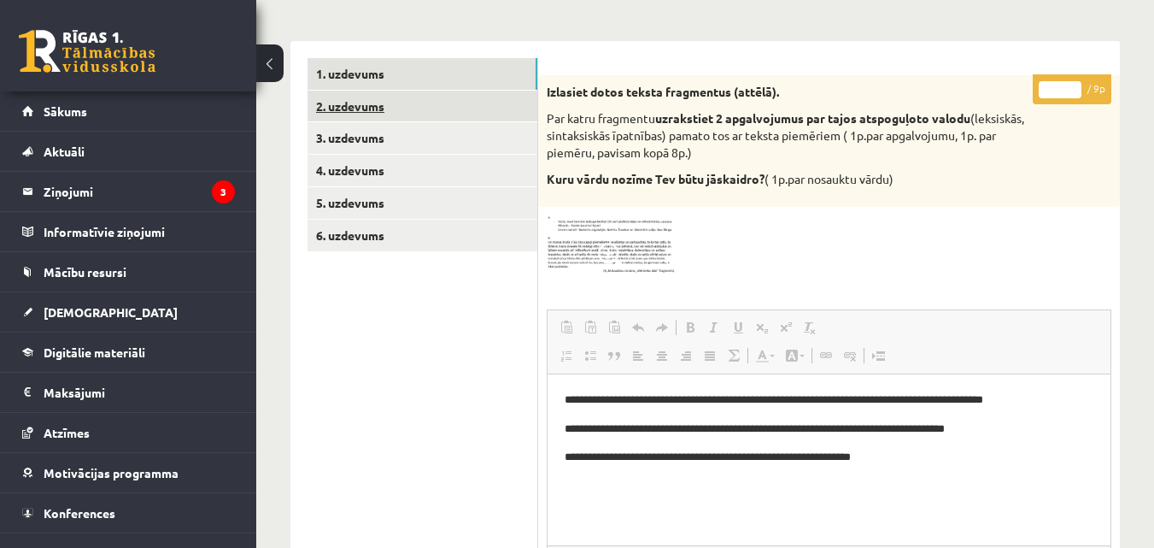
click at [477, 114] on link "2. uzdevums" at bounding box center [423, 107] width 230 height 32
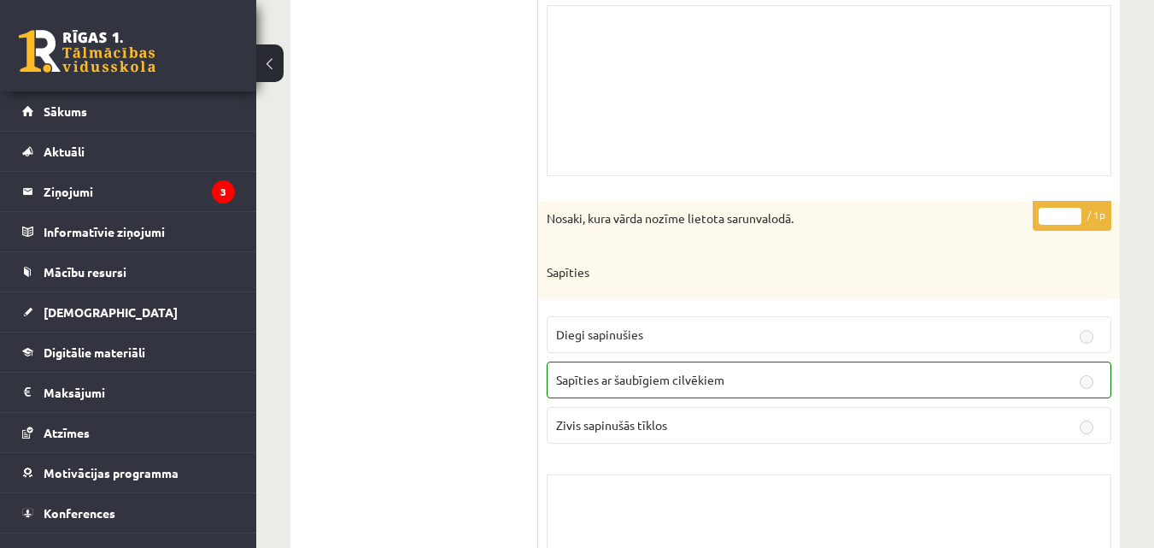
scroll to position [598, 0]
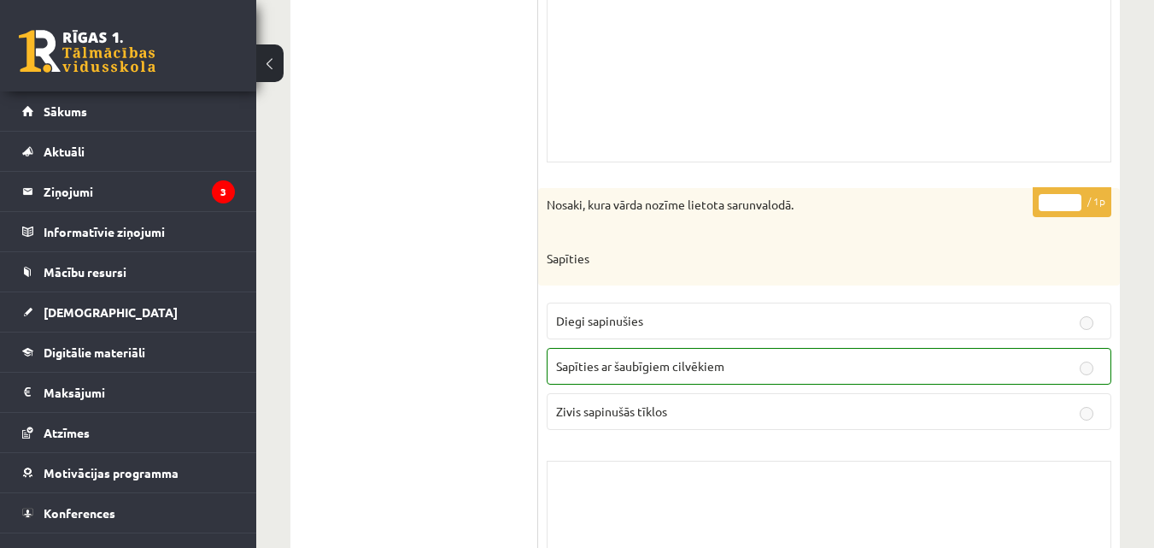
click at [757, 74] on div "Skolotāja pielikums" at bounding box center [829, 76] width 565 height 171
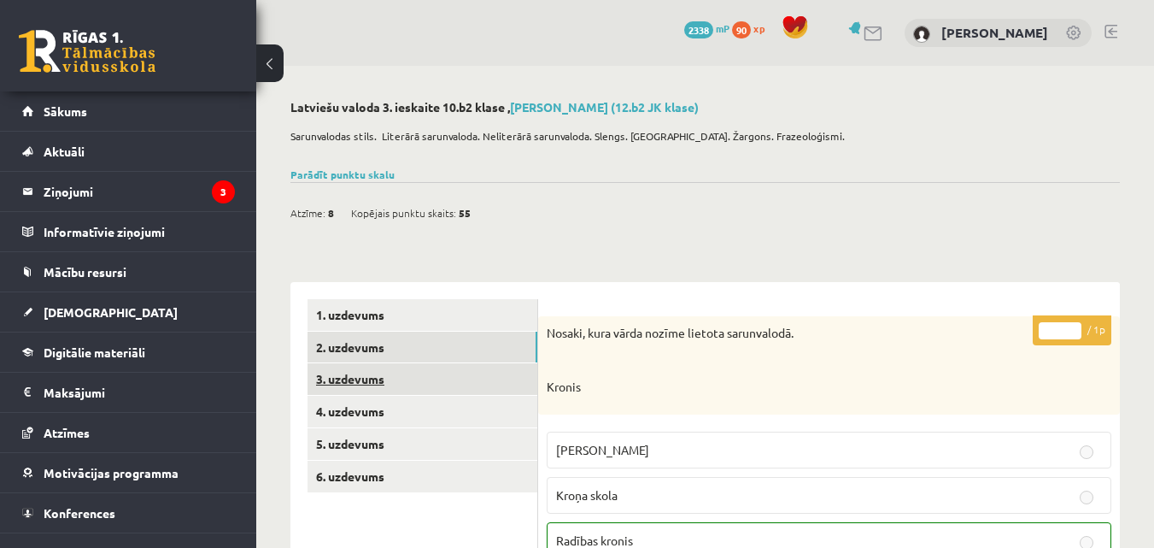
click at [412, 390] on link "3. uzdevums" at bounding box center [423, 379] width 230 height 32
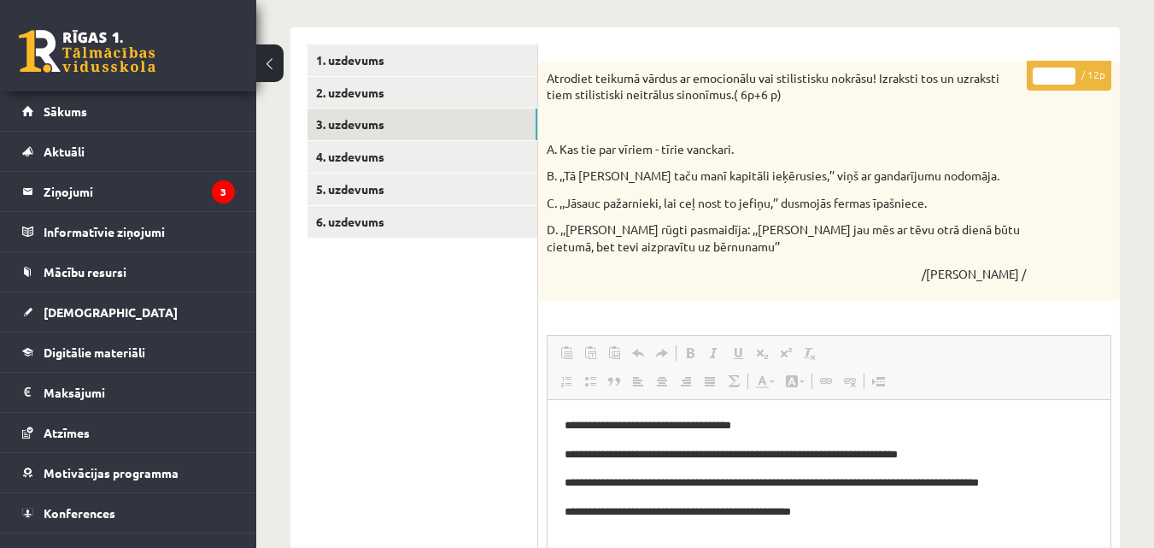
scroll to position [249, 0]
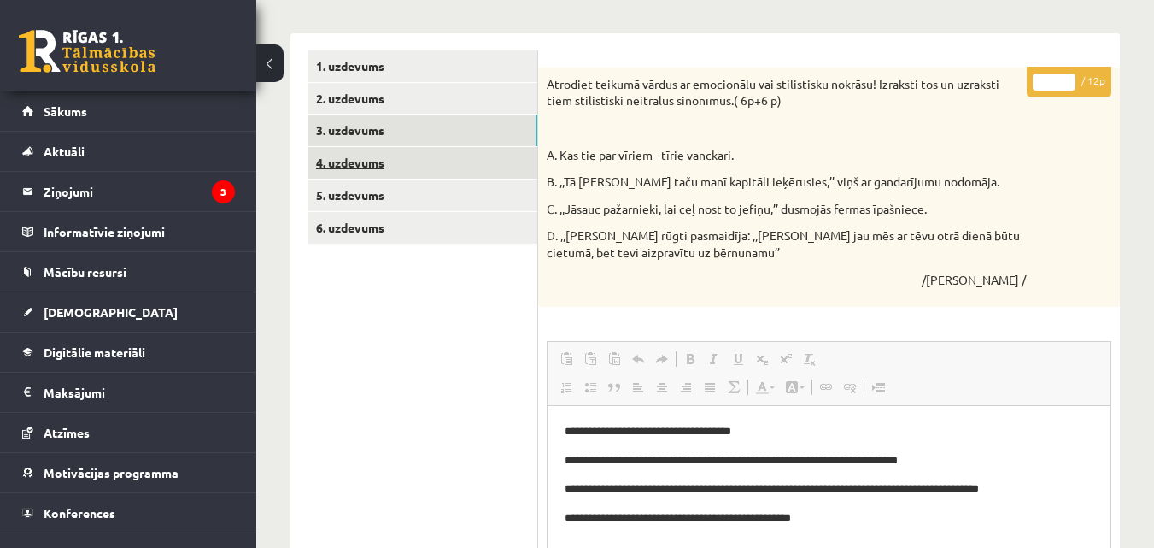
click at [402, 153] on link "4. uzdevums" at bounding box center [423, 163] width 230 height 32
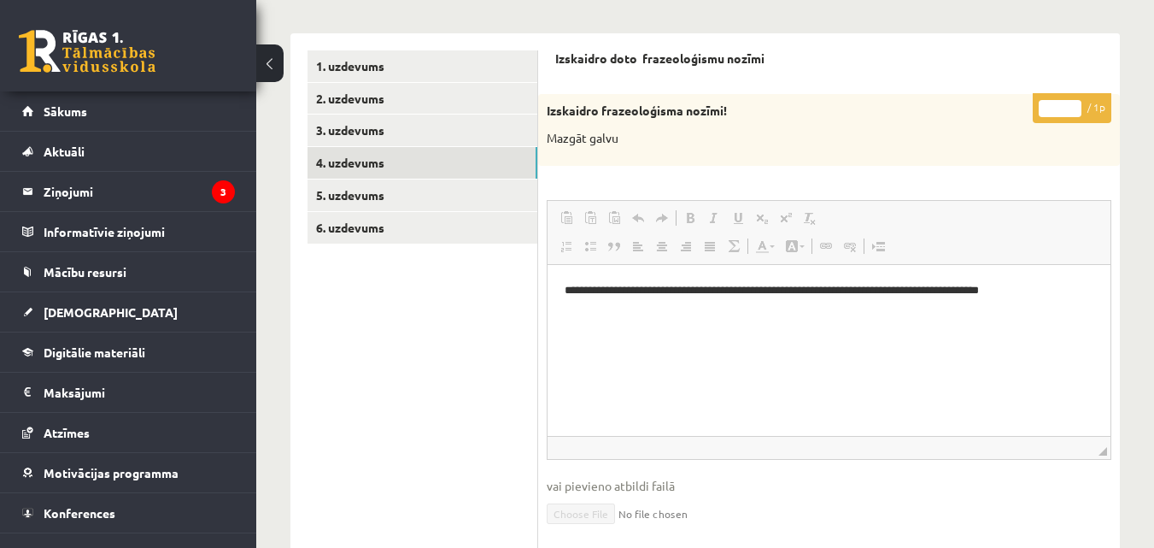
scroll to position [0, 0]
click at [402, 192] on link "5. uzdevums" at bounding box center [423, 195] width 230 height 32
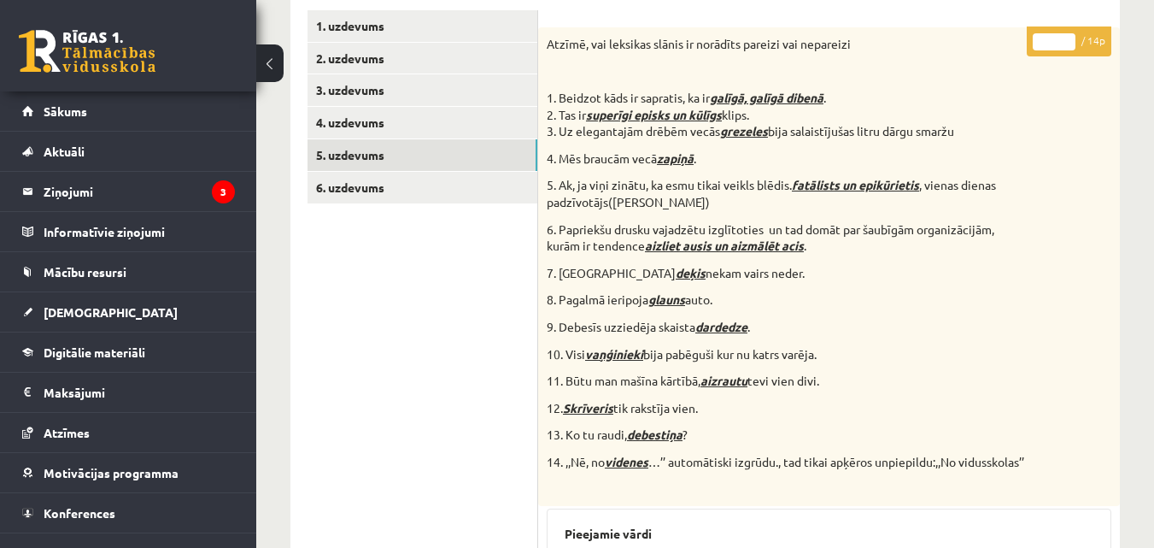
scroll to position [114, 0]
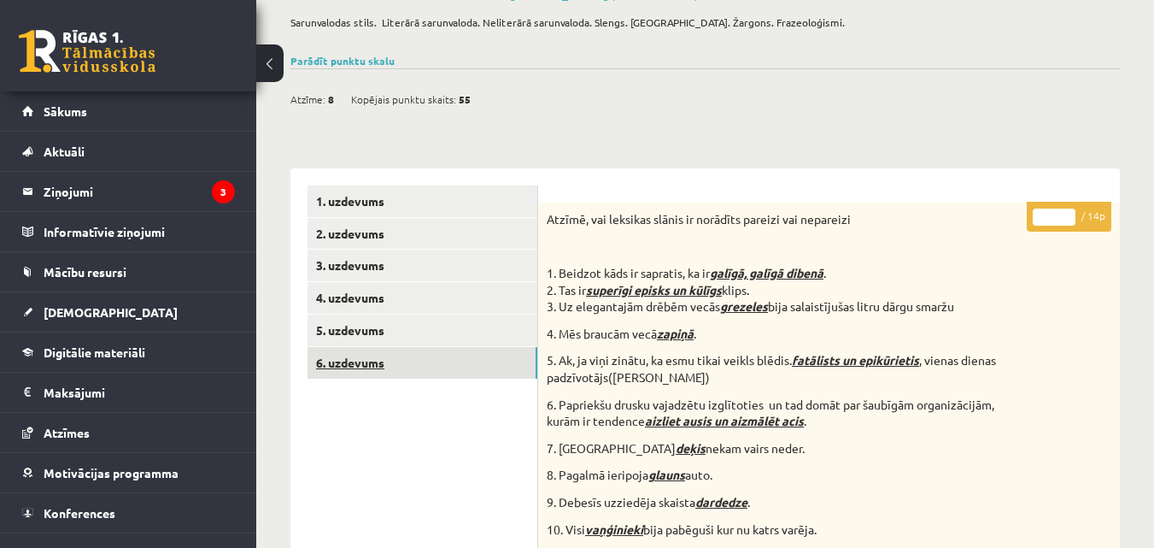
click at [428, 363] on link "6. uzdevums" at bounding box center [423, 363] width 230 height 32
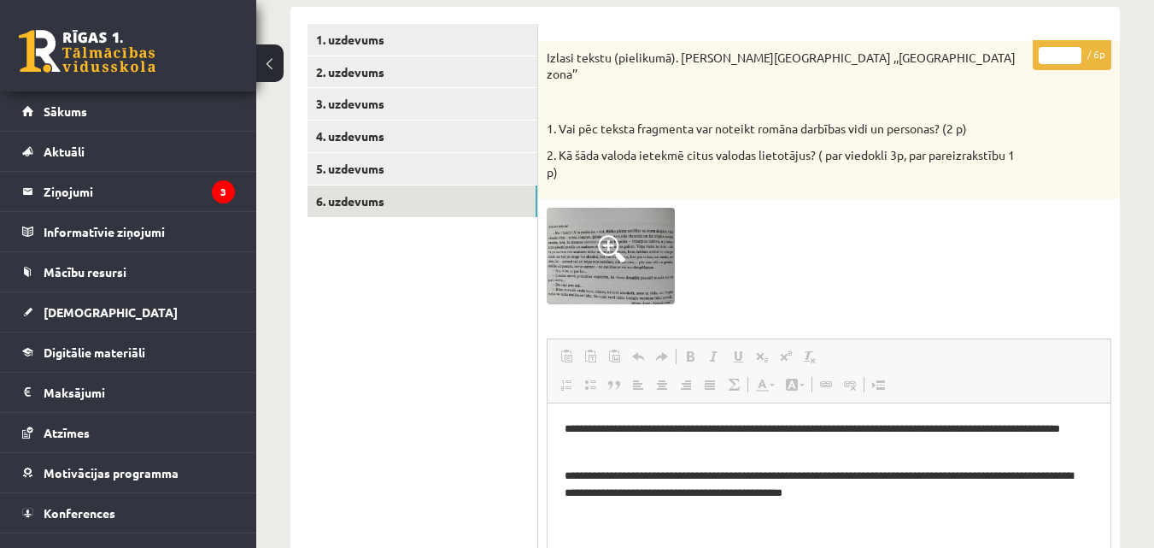
scroll to position [313, 0]
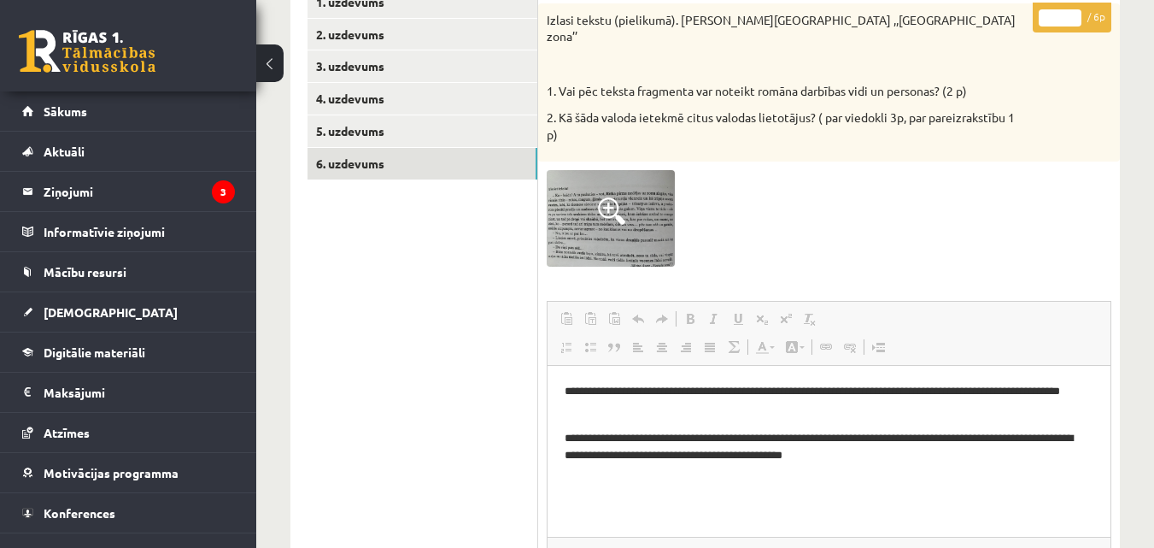
click at [586, 185] on img at bounding box center [611, 218] width 128 height 97
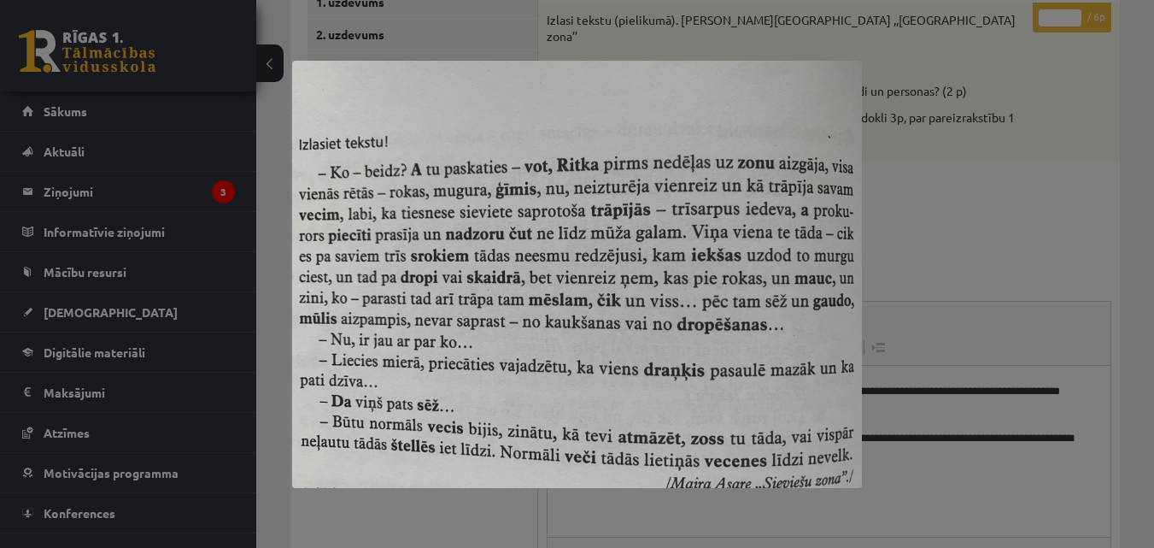
scroll to position [0, 0]
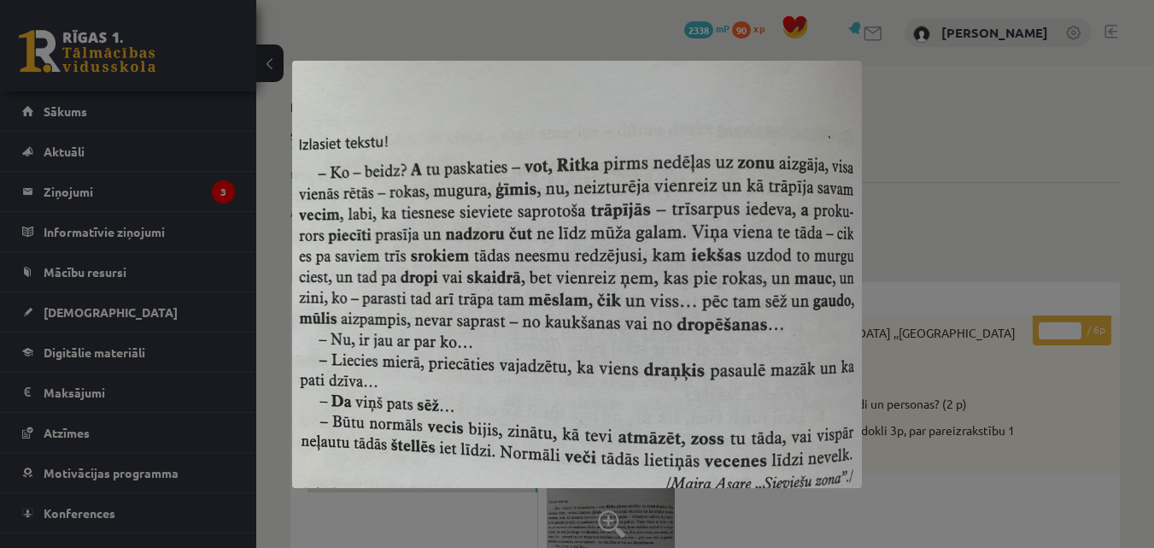
click at [939, 244] on div at bounding box center [577, 274] width 1154 height 548
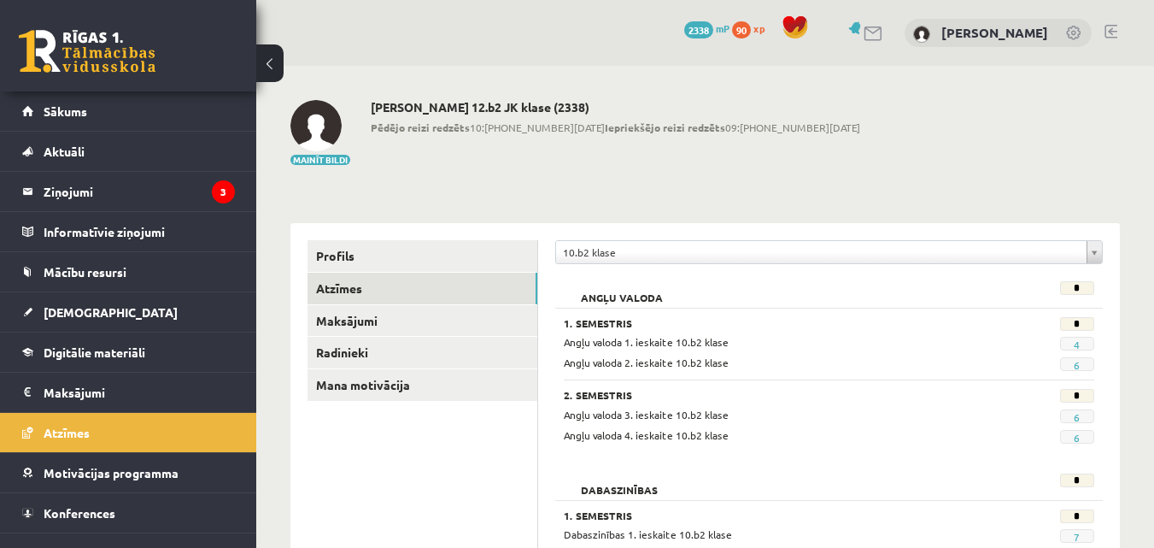
scroll to position [1092, 0]
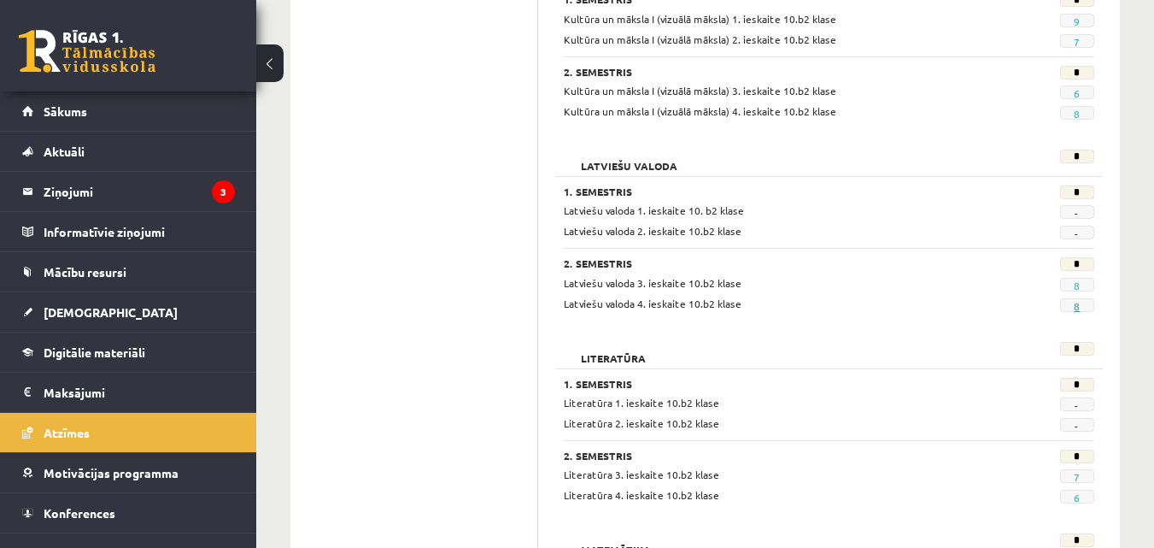
click at [1077, 303] on link "8" at bounding box center [1077, 306] width 6 height 14
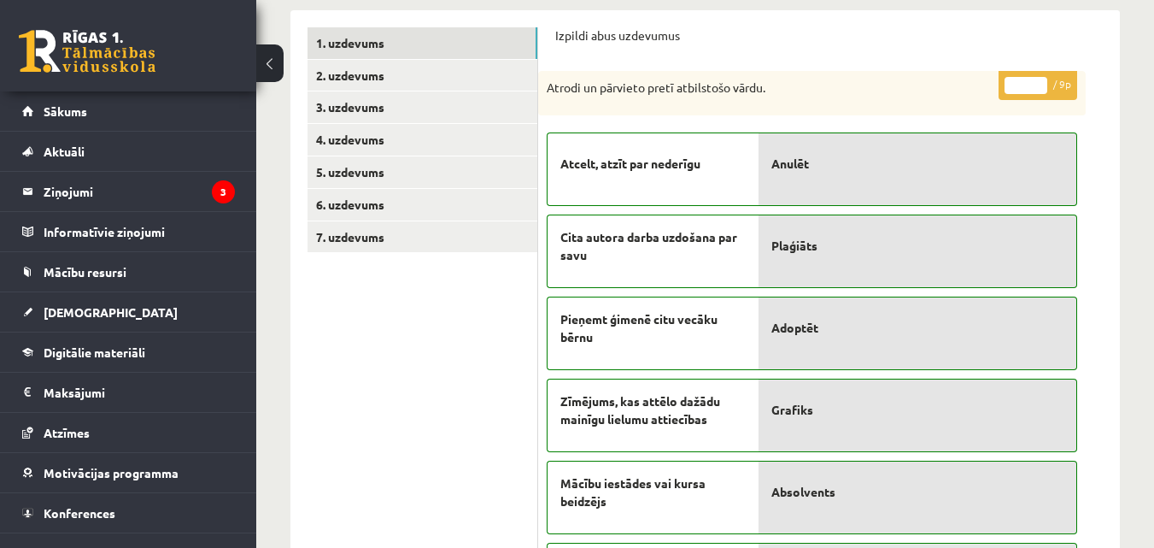
scroll to position [267, 0]
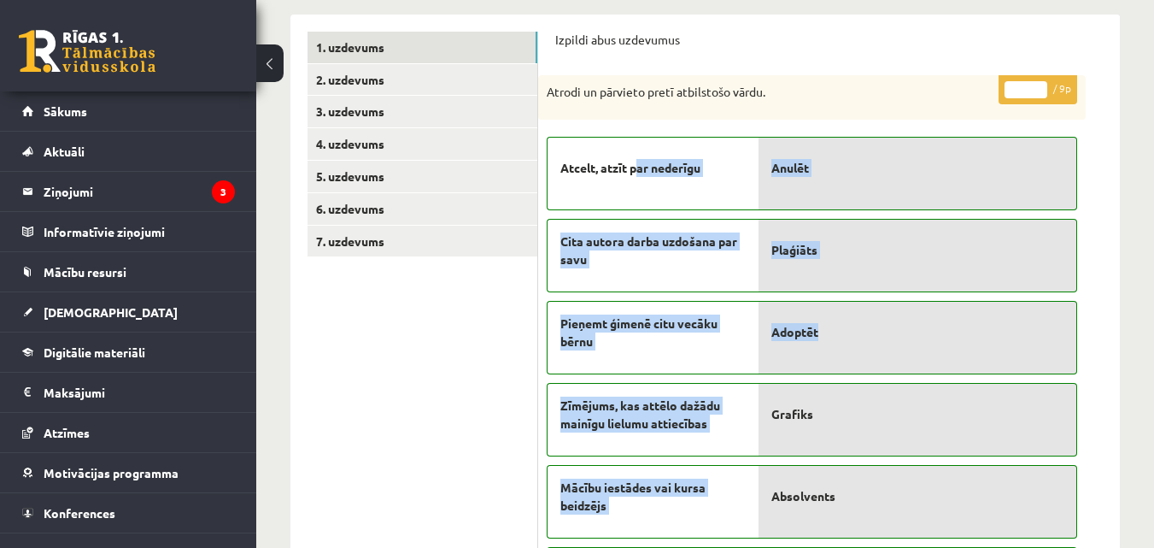
drag, startPoint x: 642, startPoint y: 144, endPoint x: 825, endPoint y: 292, distance: 236.3
click at [830, 300] on fieldset "Atcelt, atzīt par nederīgu Cita autora darba uzdošana par savu Pieņemt ģimenē c…" at bounding box center [812, 497] width 531 height 738
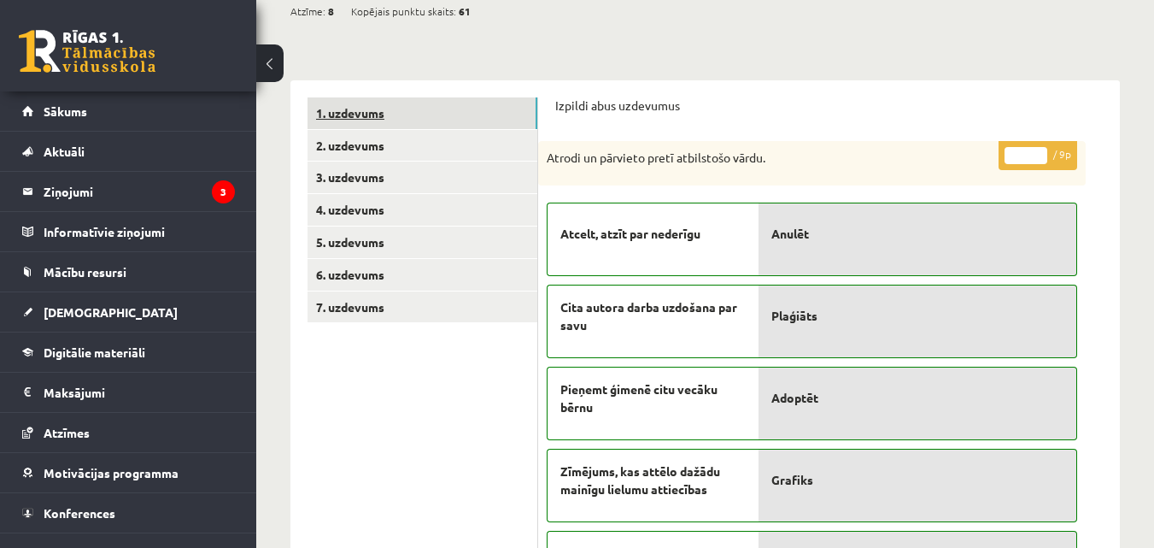
scroll to position [68, 0]
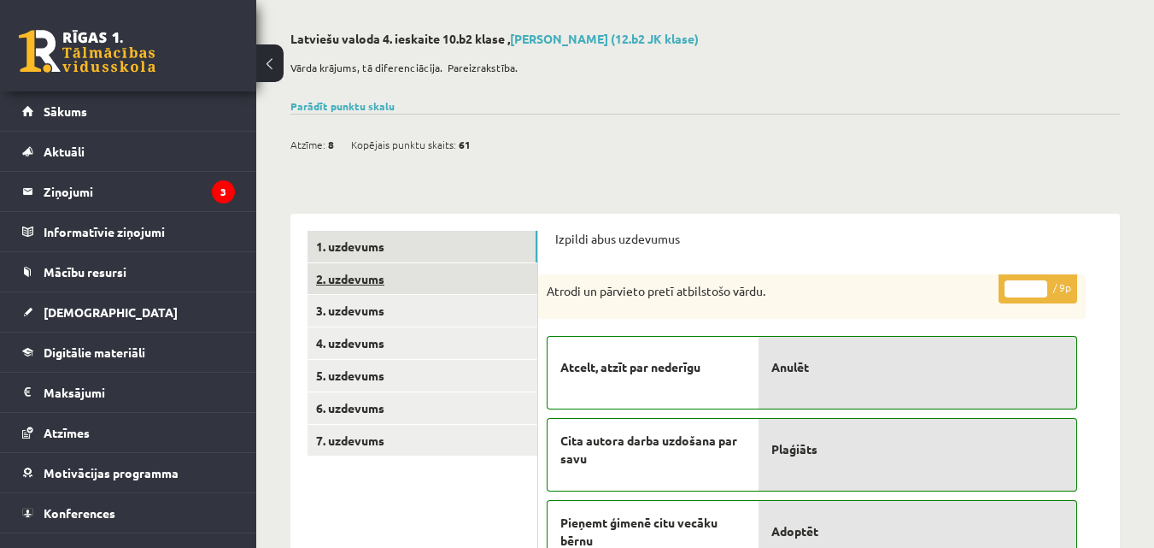
click at [408, 279] on link "2. uzdevums" at bounding box center [423, 279] width 230 height 32
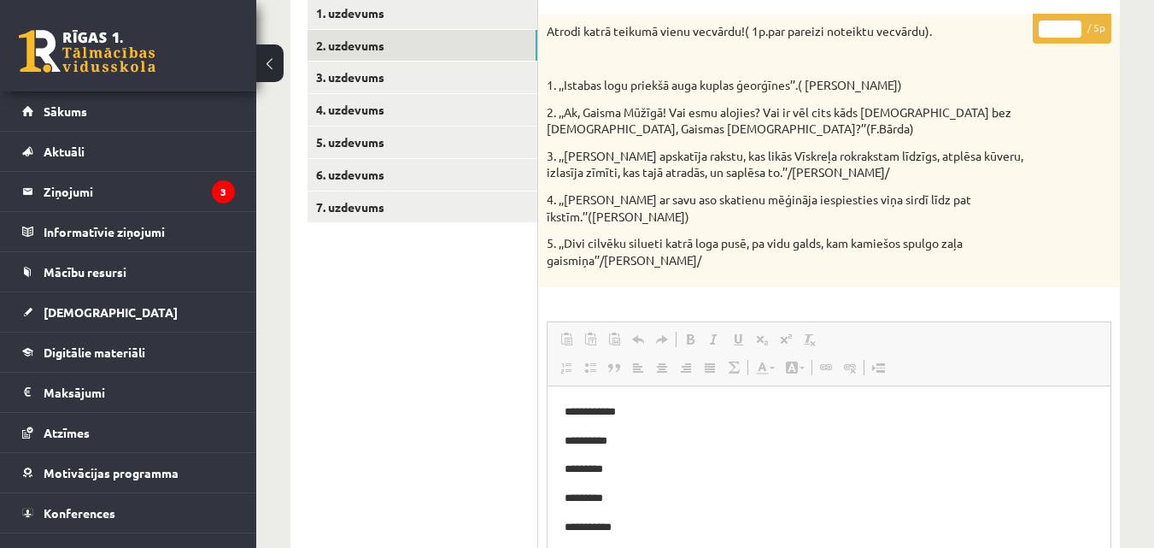
scroll to position [303, 0]
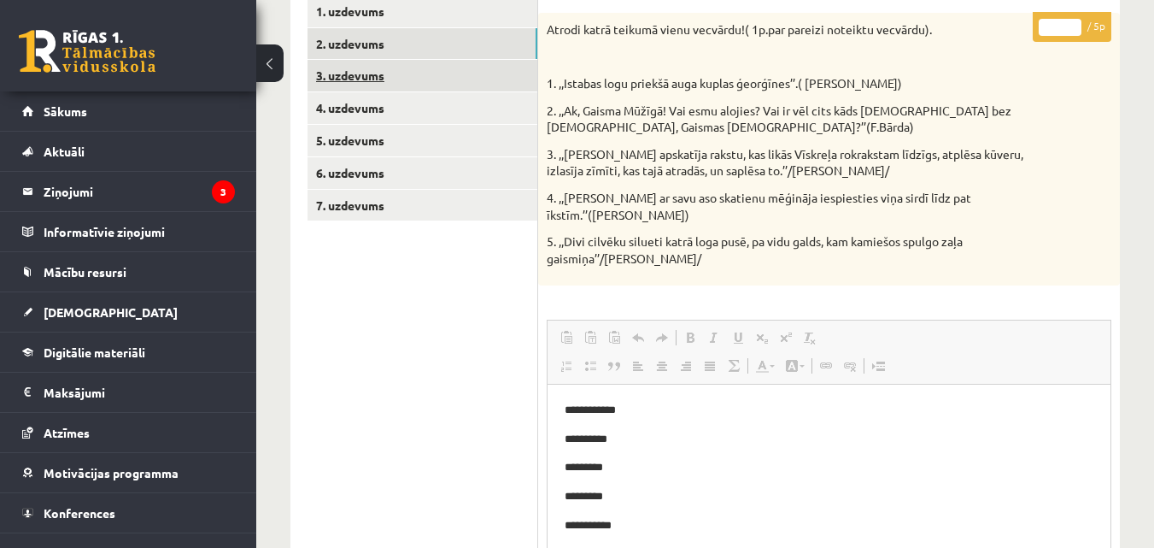
click at [378, 83] on link "3. uzdevums" at bounding box center [423, 76] width 230 height 32
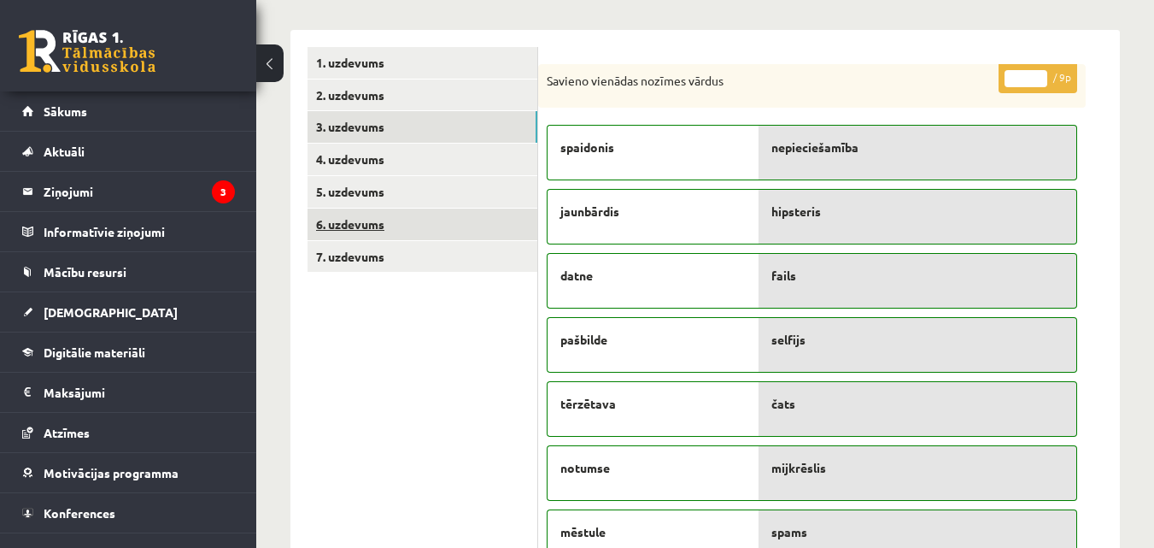
scroll to position [56, 0]
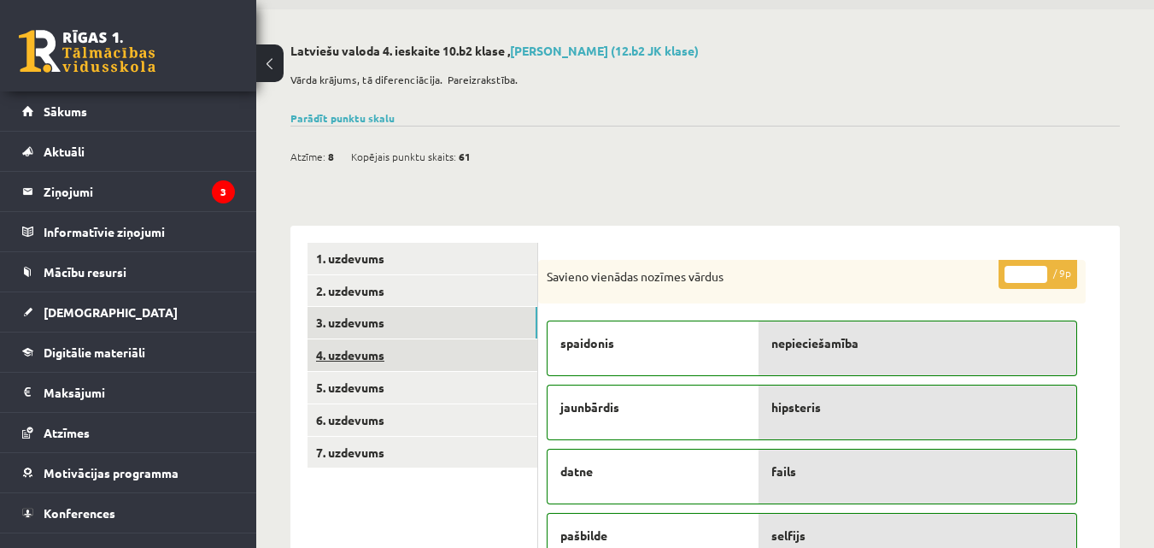
click at [455, 342] on link "4. uzdevums" at bounding box center [423, 355] width 230 height 32
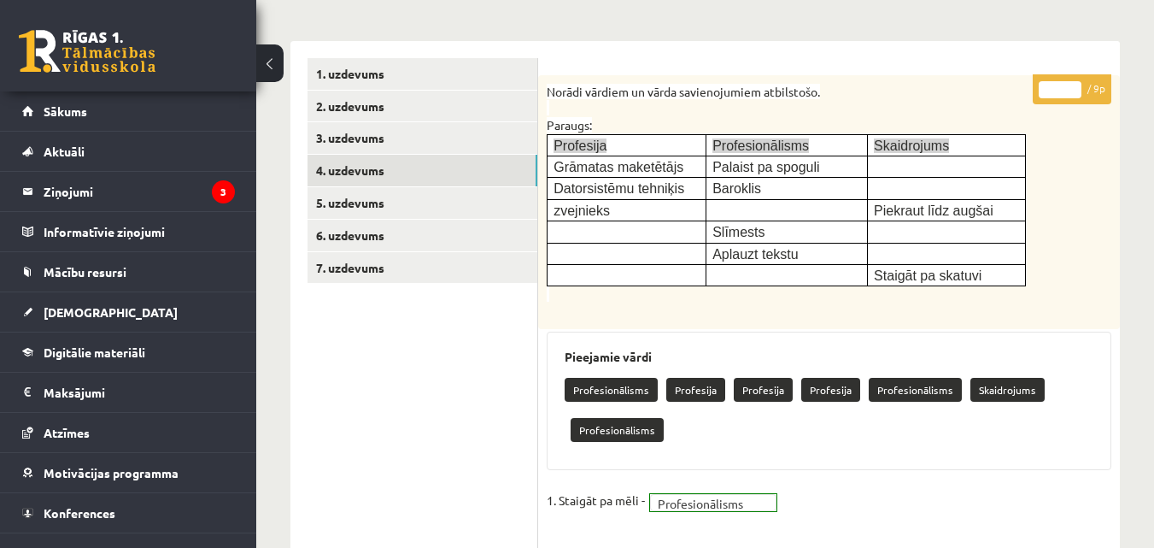
scroll to position [42, 0]
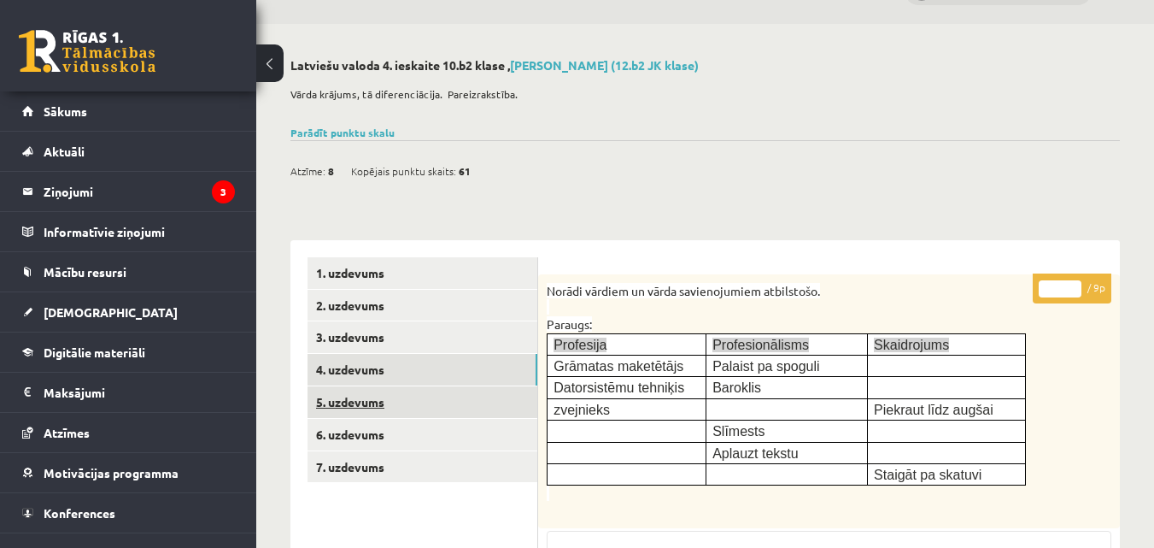
click at [427, 393] on link "5. uzdevums" at bounding box center [423, 402] width 230 height 32
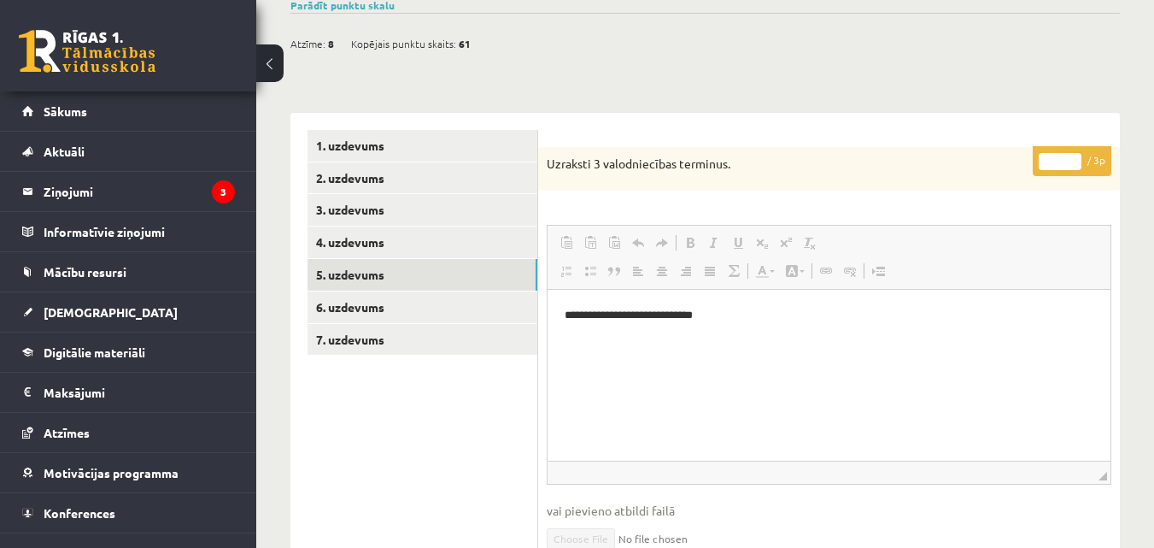
scroll to position [199, 0]
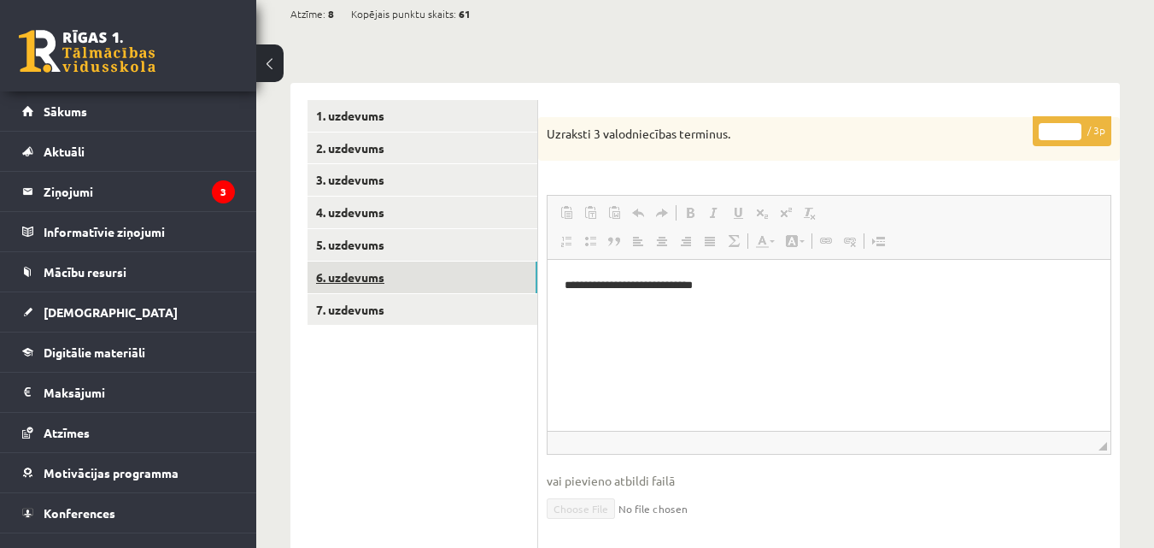
click at [395, 279] on link "6. uzdevums" at bounding box center [423, 277] width 230 height 32
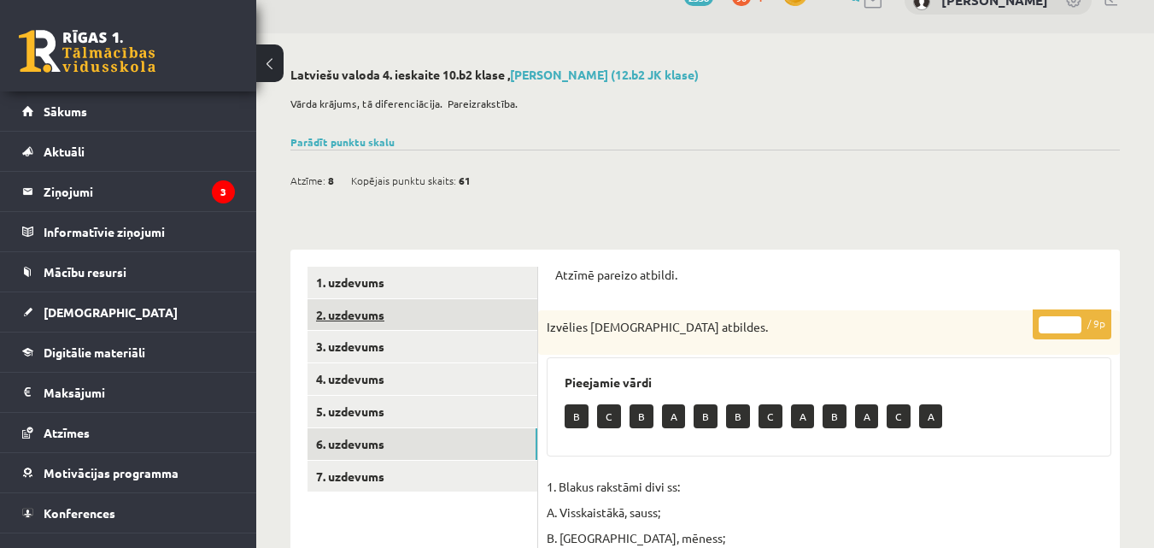
scroll to position [0, 0]
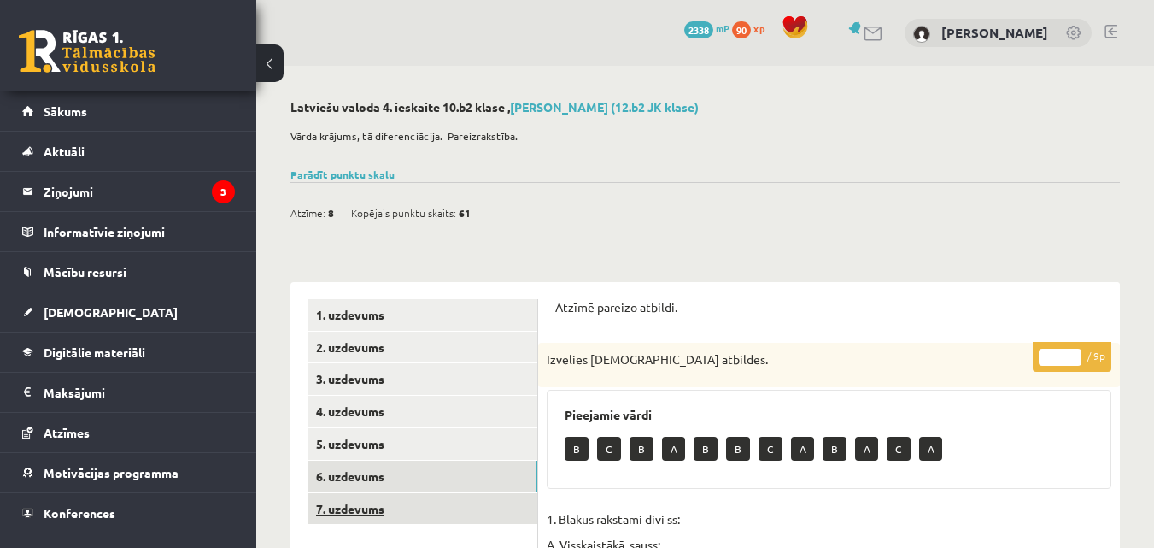
click at [458, 507] on link "7. uzdevums" at bounding box center [423, 509] width 230 height 32
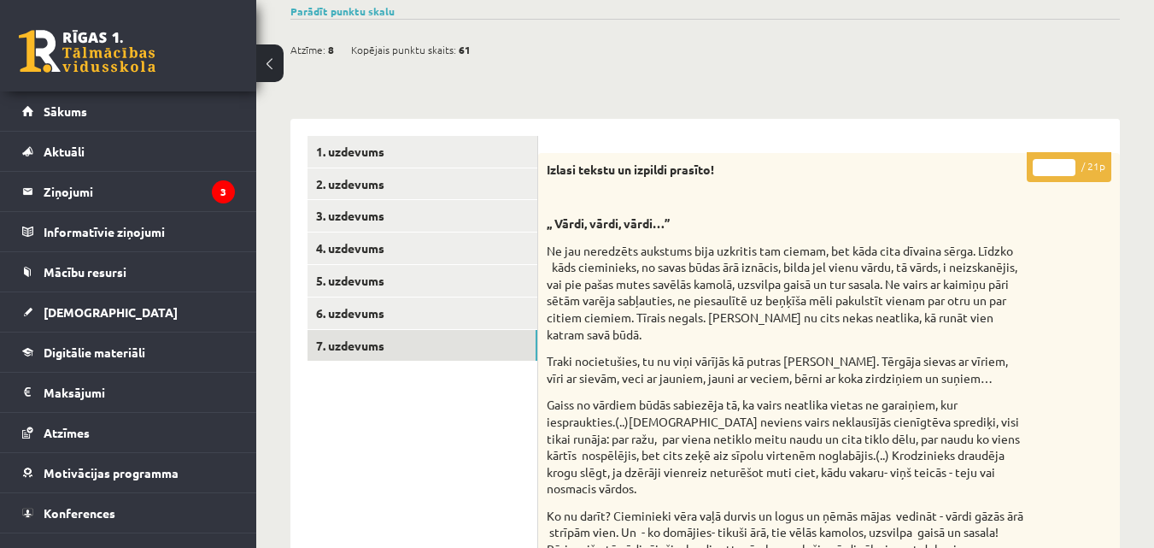
scroll to position [199, 0]
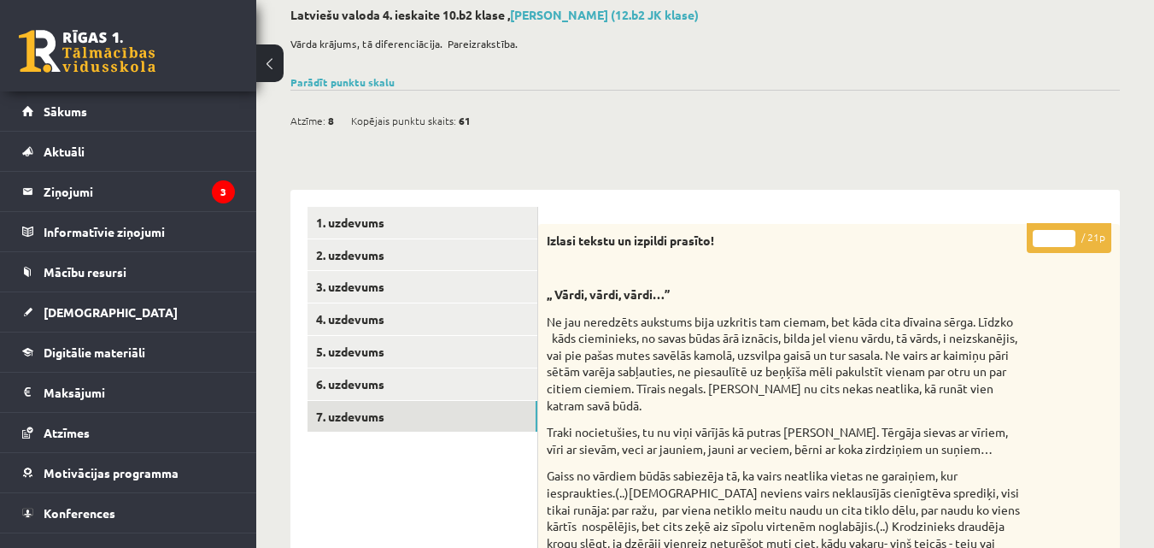
scroll to position [0, 0]
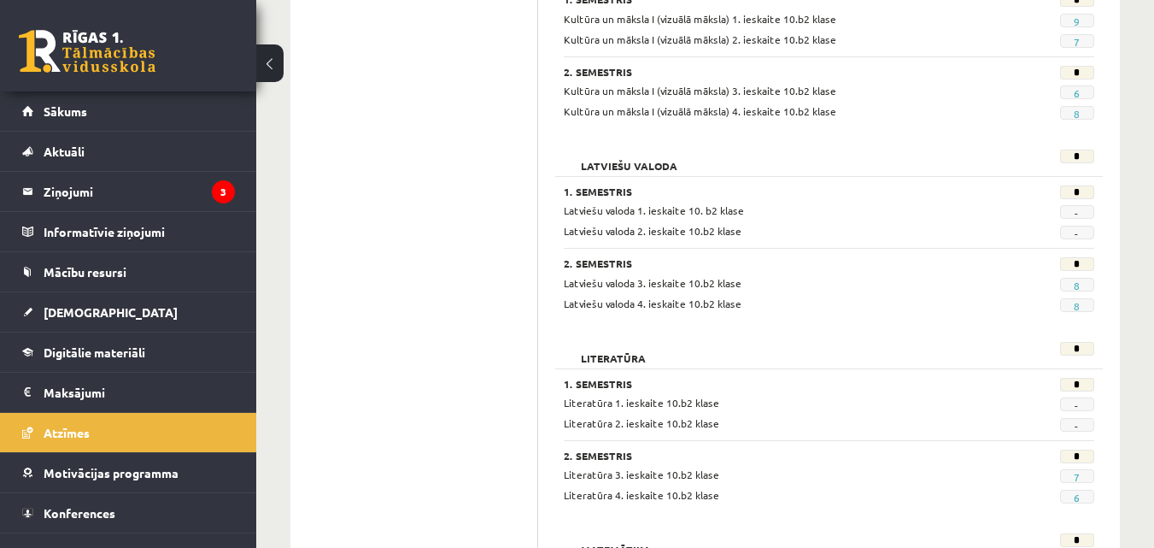
scroll to position [1092, 0]
click at [1075, 476] on link "7" at bounding box center [1077, 477] width 6 height 14
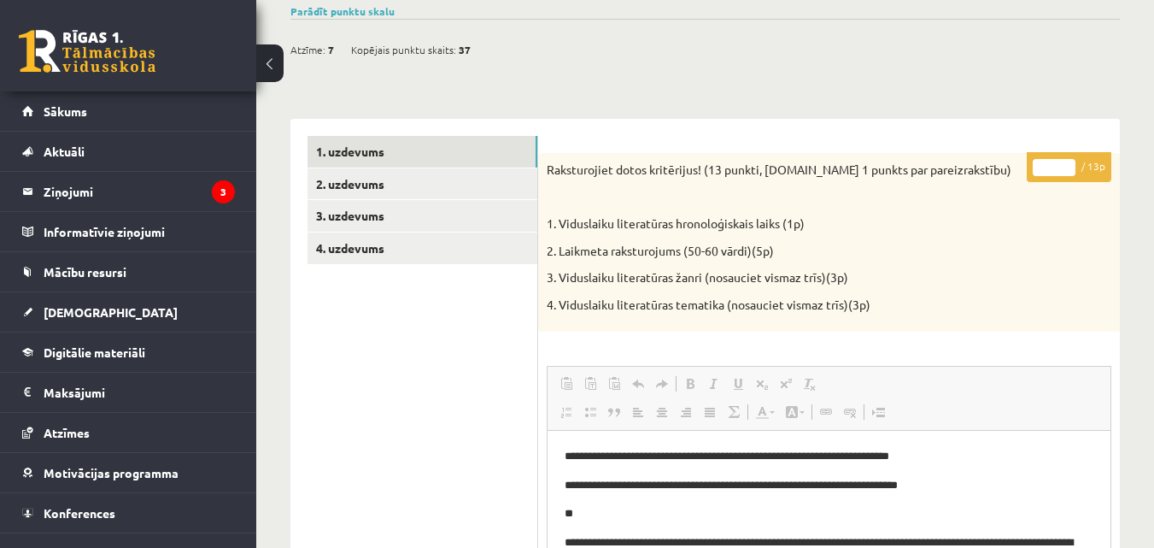
scroll to position [199, 0]
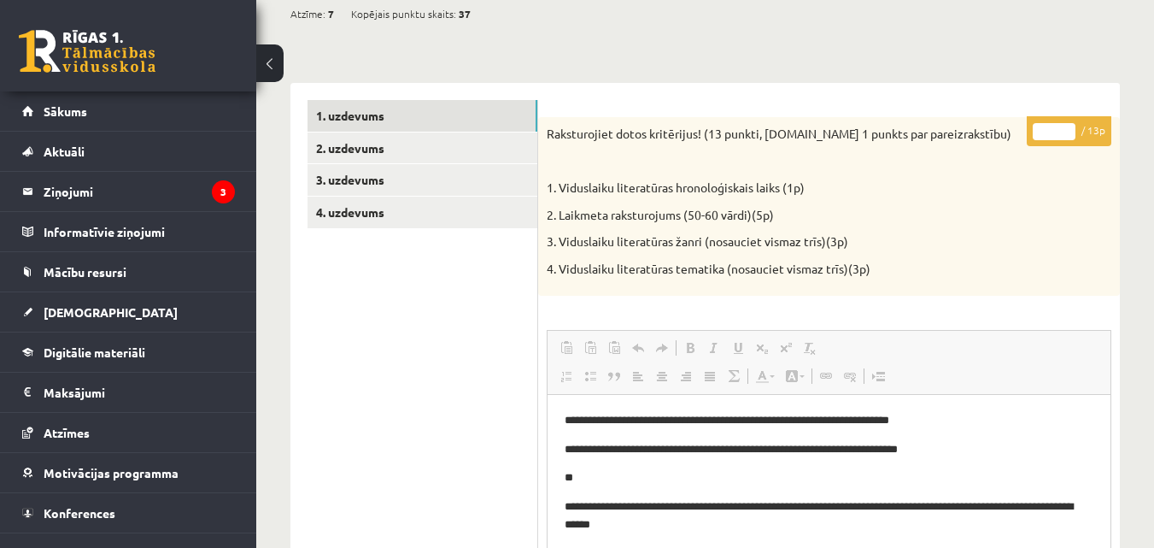
click at [1153, 164] on html "0 Dāvanas 2338 mP 90 xp Roberts Masjulis Sākums Aktuāli Kā mācīties eSKOLĀ Kont…" at bounding box center [577, 75] width 1154 height 548
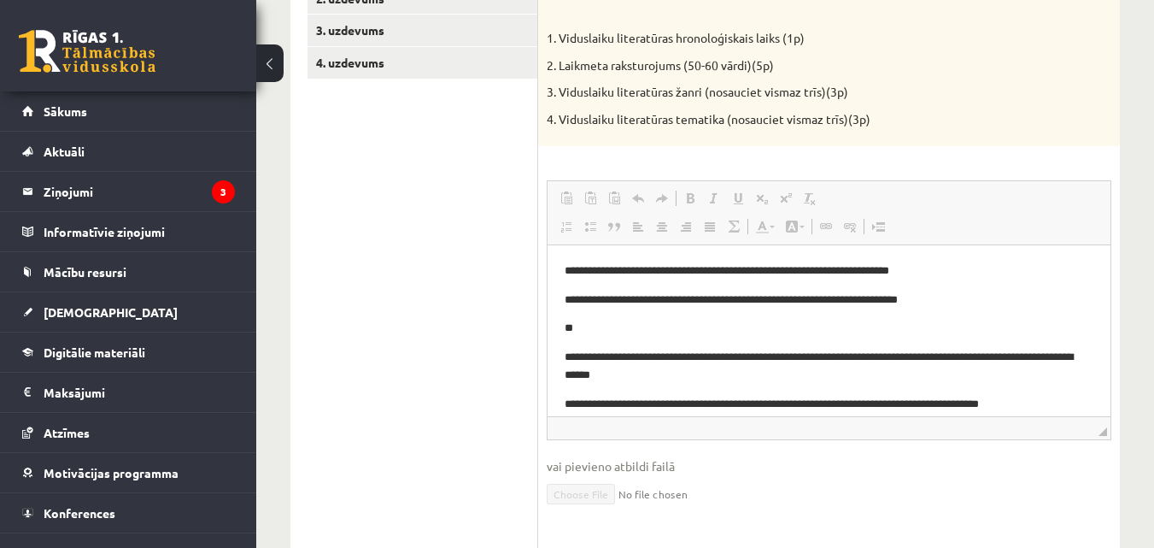
scroll to position [312, 0]
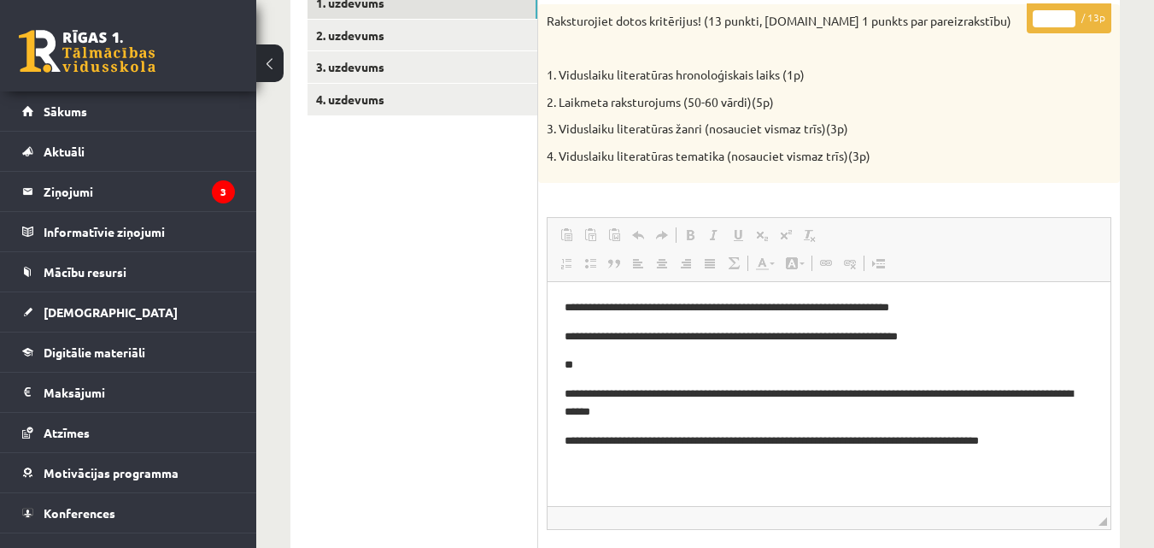
drag, startPoint x: 1101, startPoint y: 469, endPoint x: 1101, endPoint y: 522, distance: 53.0
click at [1101, 522] on span "◢" at bounding box center [1103, 521] width 9 height 9
drag, startPoint x: 1152, startPoint y: 240, endPoint x: 1164, endPoint y: 224, distance: 19.7
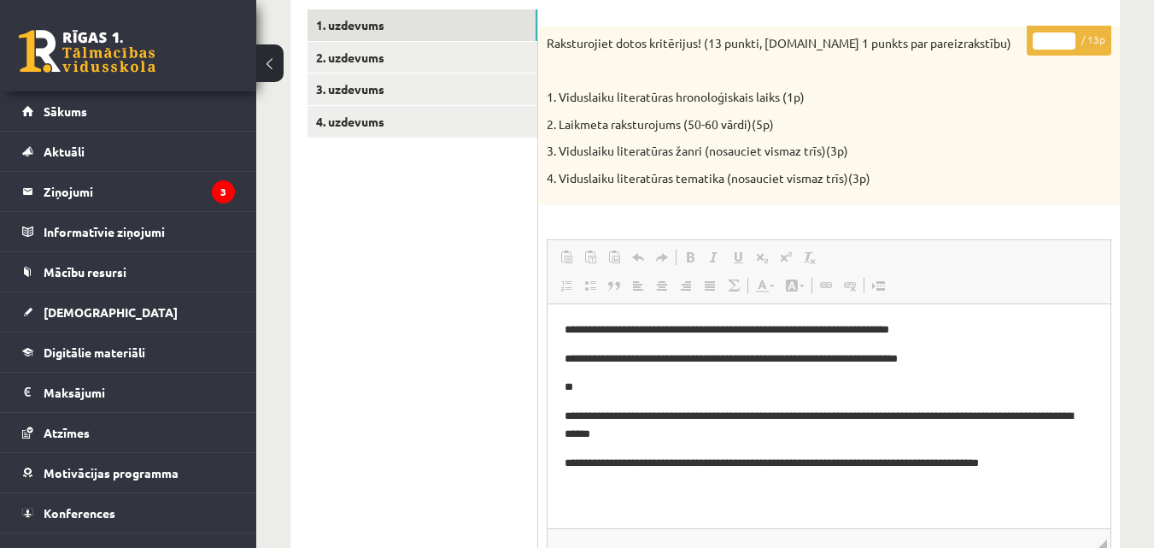
scroll to position [292, 0]
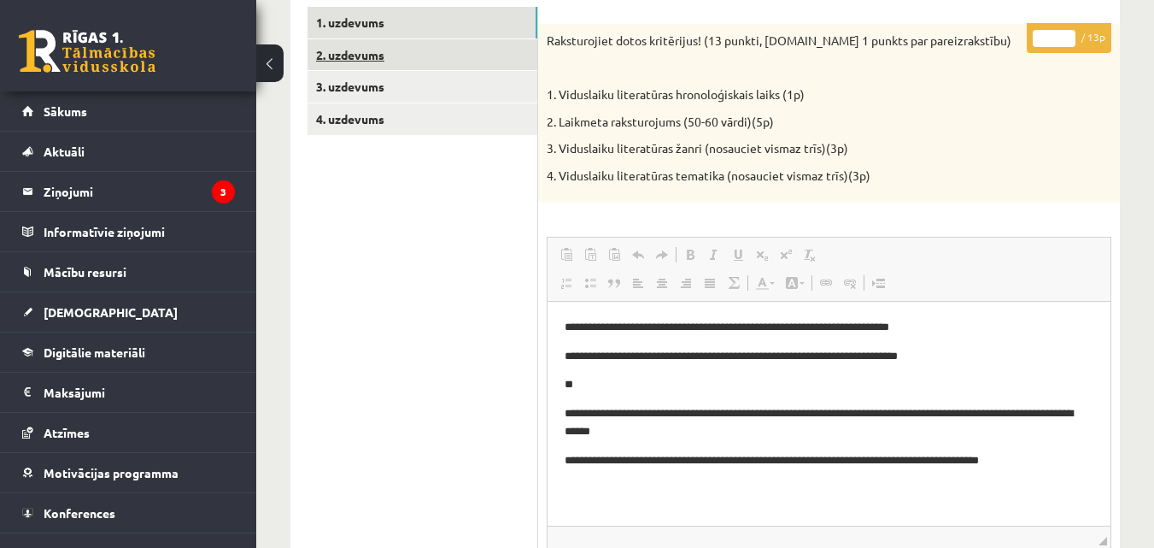
click at [348, 60] on link "2. uzdevums" at bounding box center [423, 55] width 230 height 32
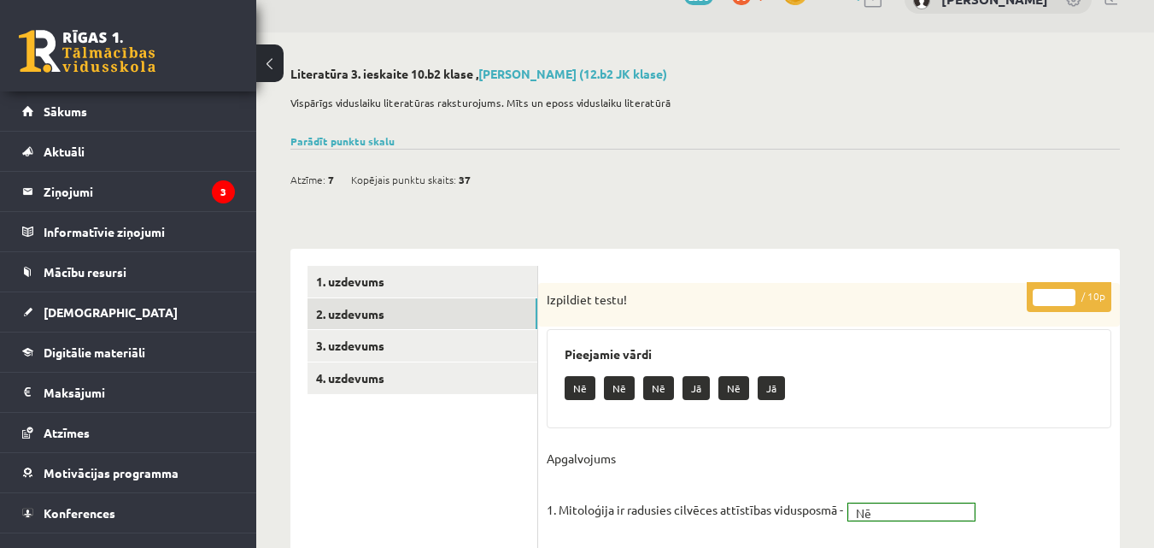
scroll to position [32, 0]
click at [392, 349] on link "3. uzdevums" at bounding box center [423, 347] width 230 height 32
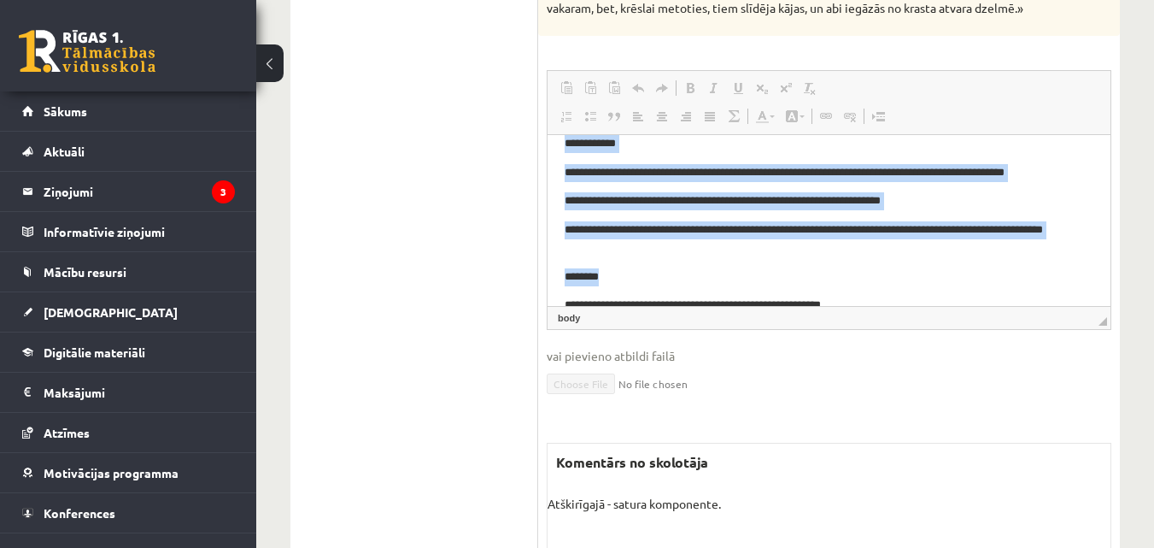
scroll to position [101, 0]
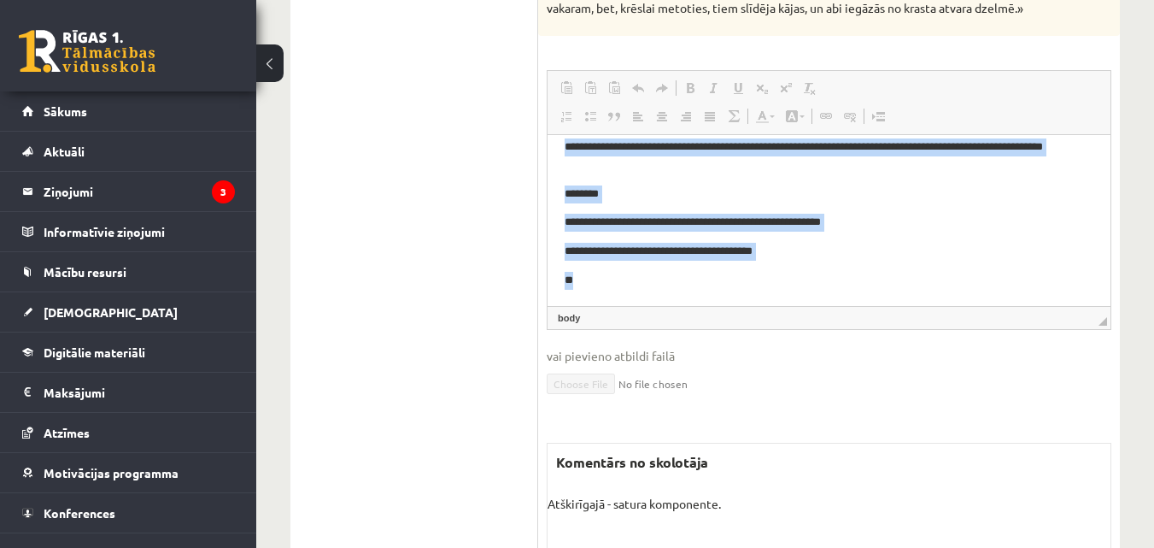
drag, startPoint x: 555, startPoint y: 150, endPoint x: 929, endPoint y: 345, distance: 421.5
click at [929, 305] on html "**********" at bounding box center [829, 169] width 563 height 271
copy body "**********"
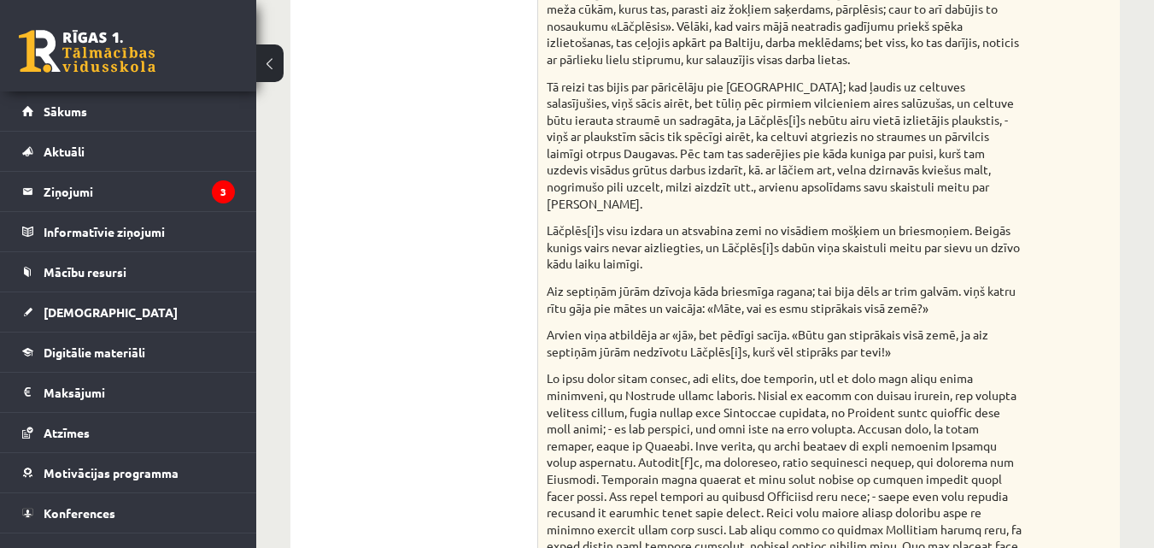
scroll to position [0, 0]
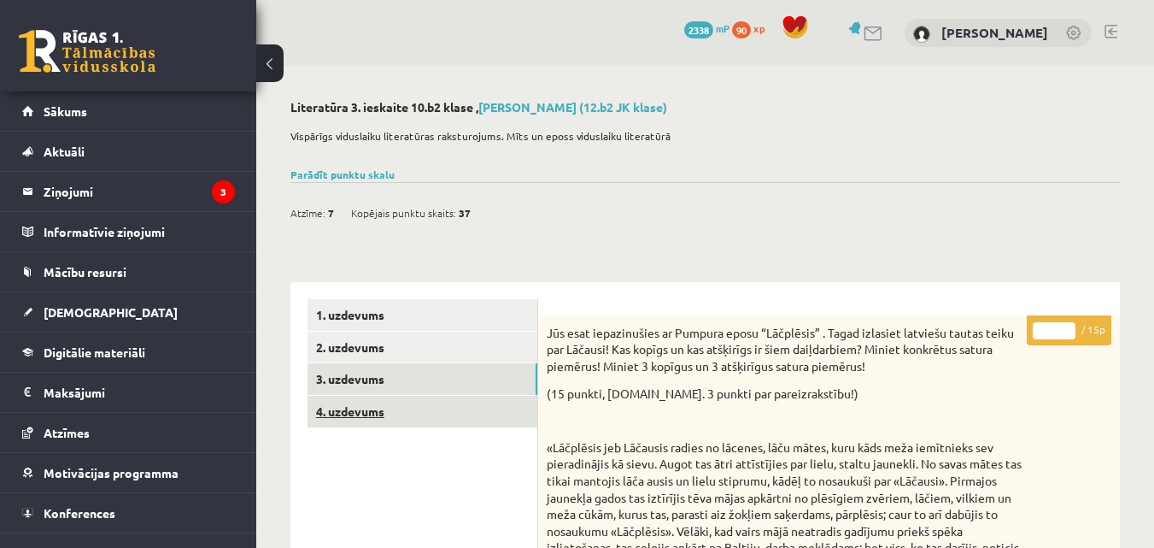
click at [395, 408] on link "4. uzdevums" at bounding box center [423, 412] width 230 height 32
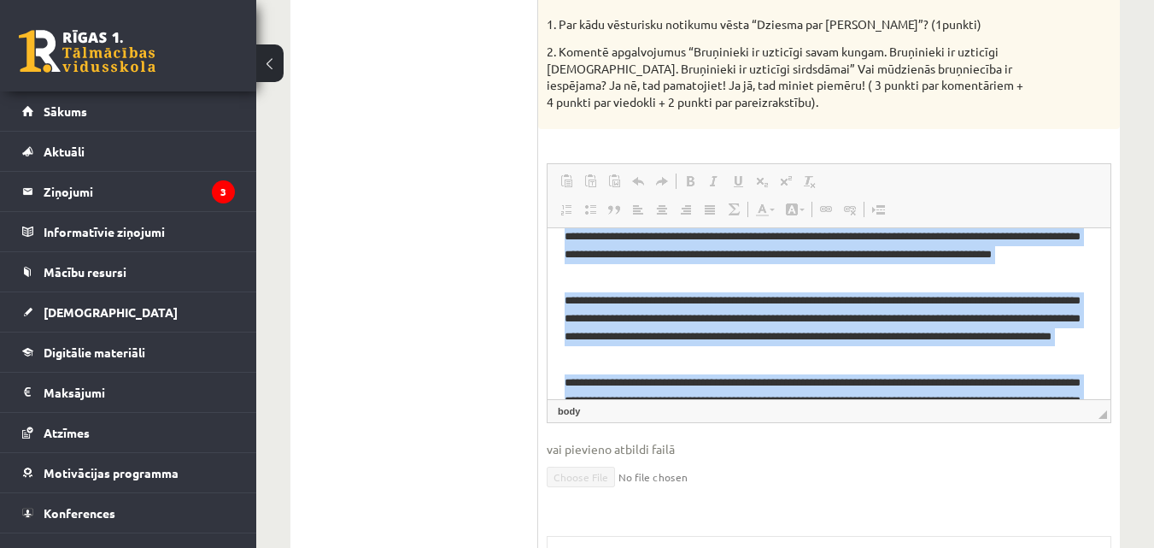
scroll to position [116, 0]
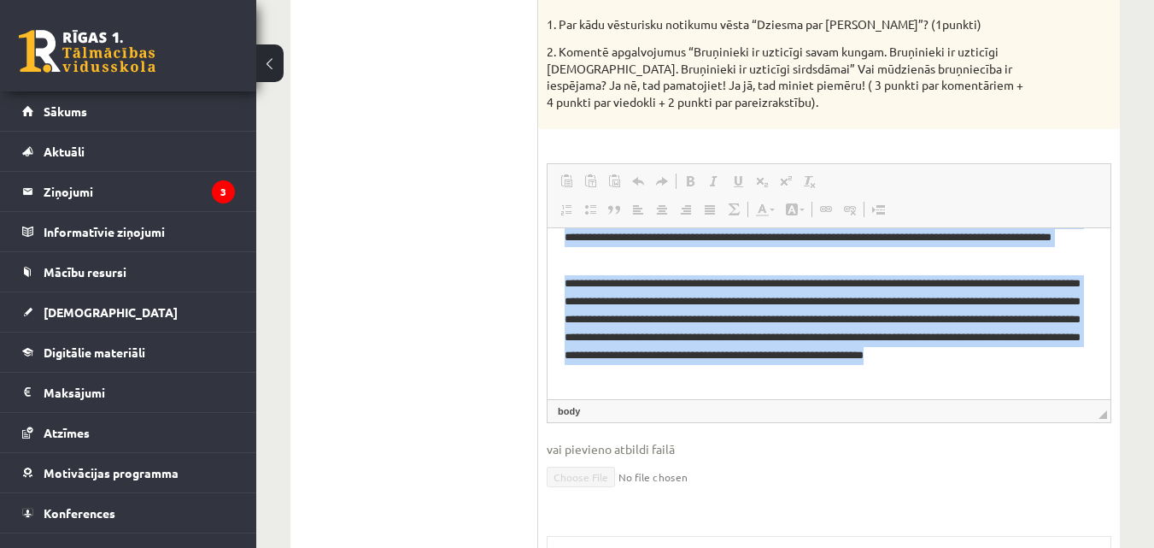
drag, startPoint x: 559, startPoint y: 243, endPoint x: 993, endPoint y: 423, distance: 469.6
click at [993, 399] on html "**********" at bounding box center [829, 255] width 563 height 287
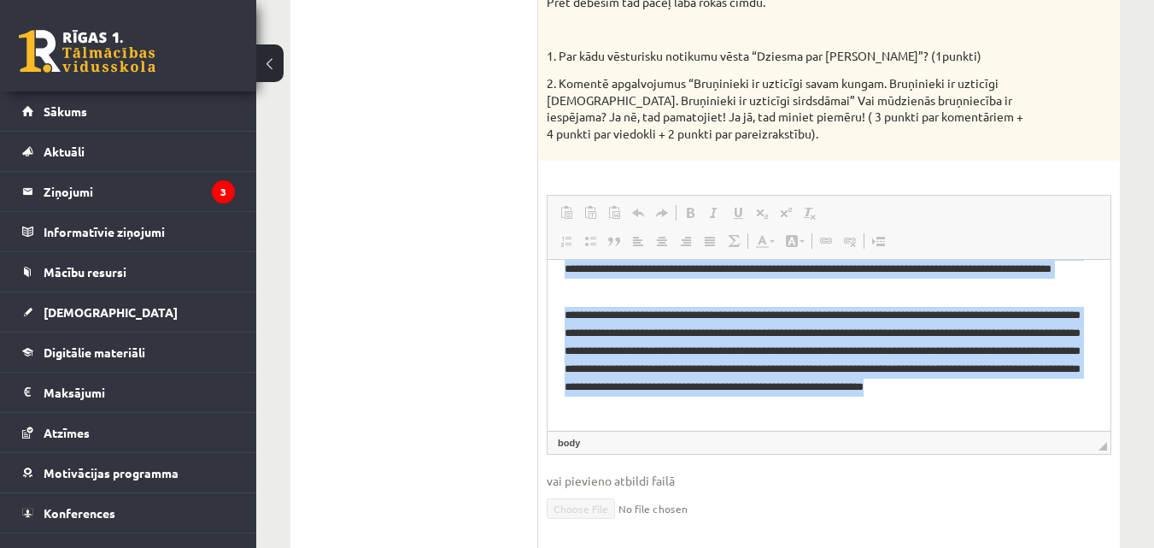
scroll to position [605, 0]
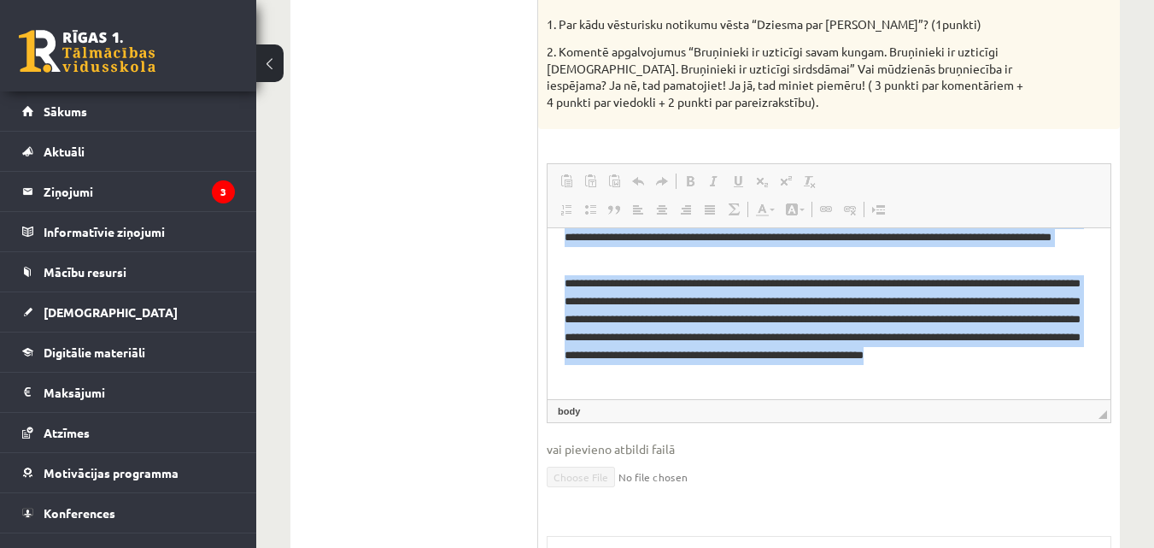
copy body "**********"
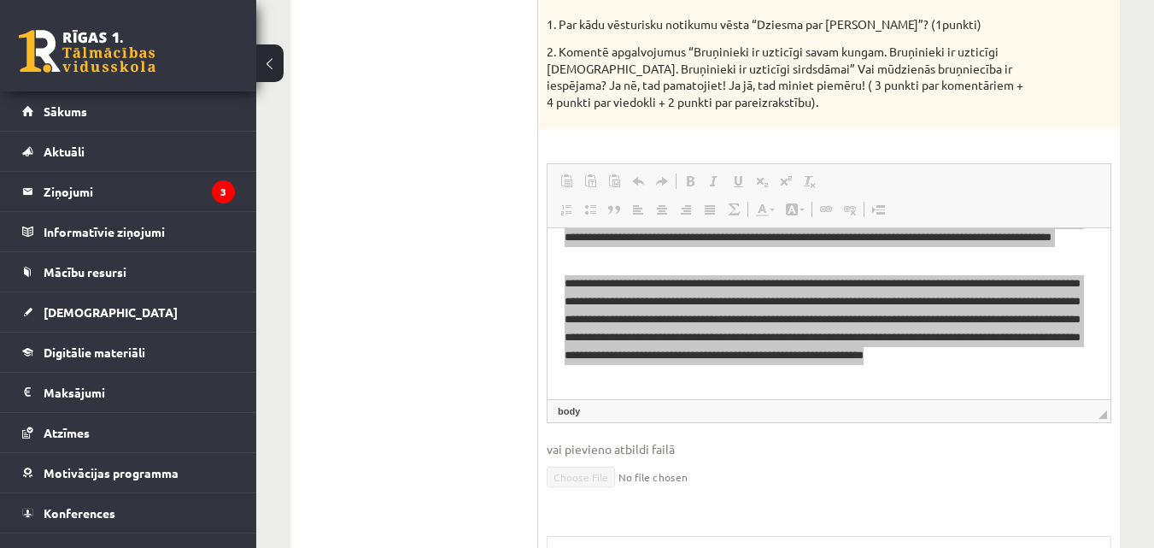
click at [459, 337] on ul "1. uzdevums 2. uzdevums 3. uzdevums 4. uzdevums" at bounding box center [423, 205] width 231 height 1022
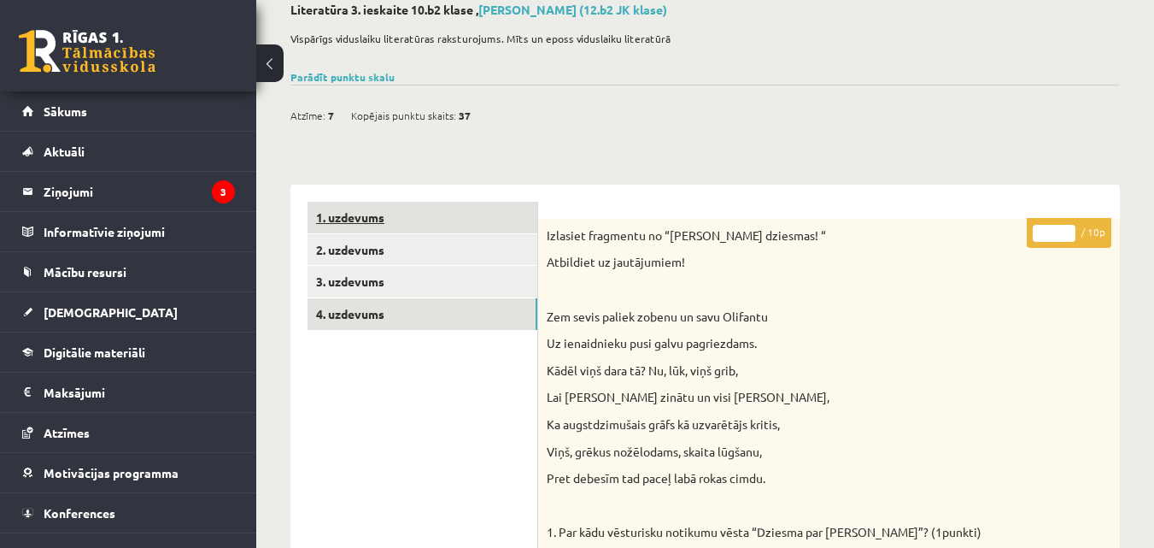
scroll to position [7, 0]
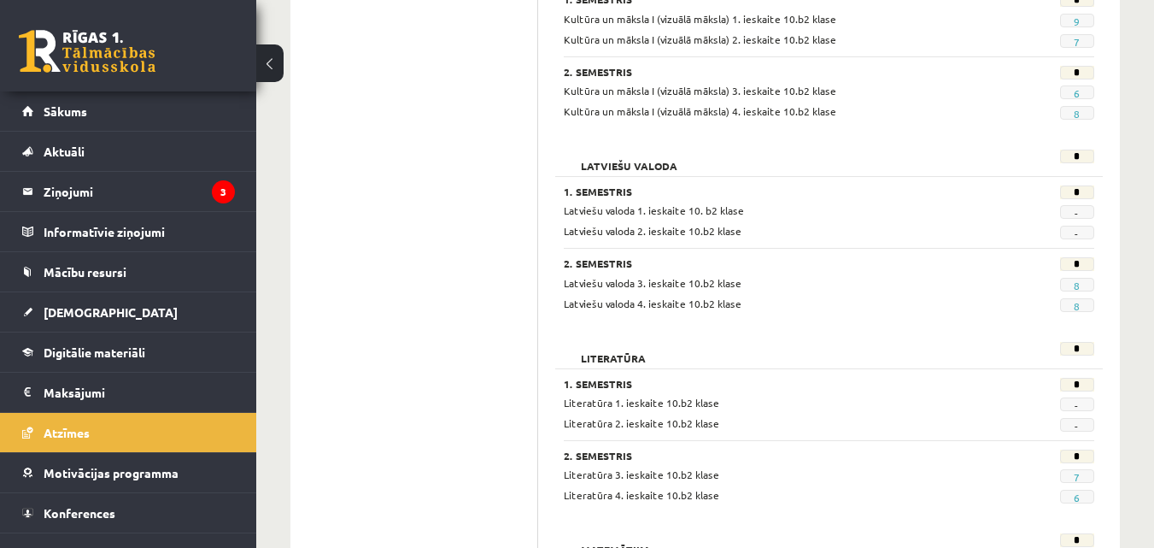
scroll to position [1092, 0]
click at [1076, 497] on link "6" at bounding box center [1077, 497] width 6 height 14
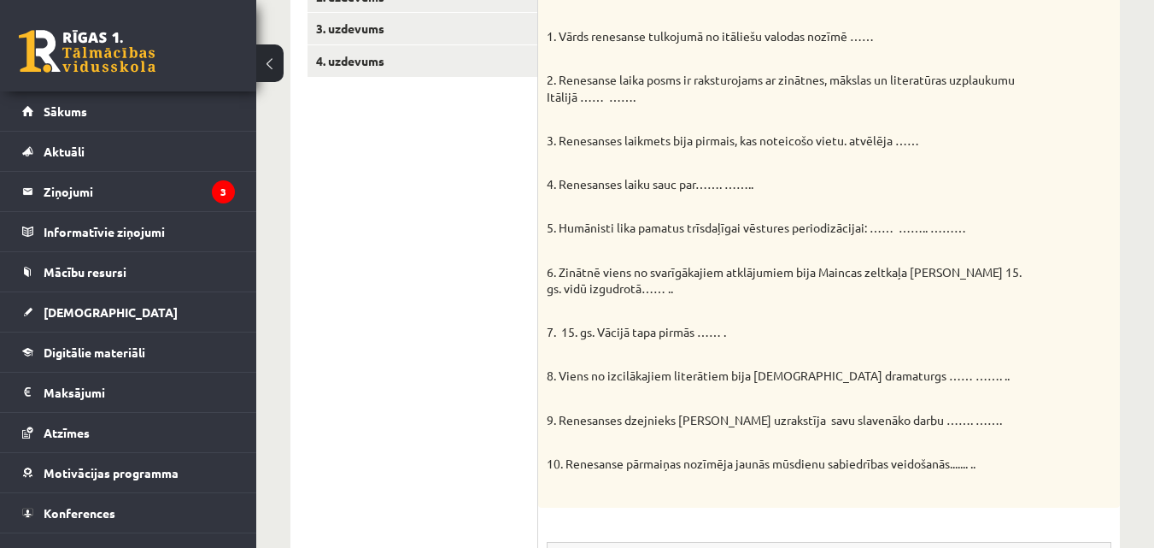
scroll to position [202, 0]
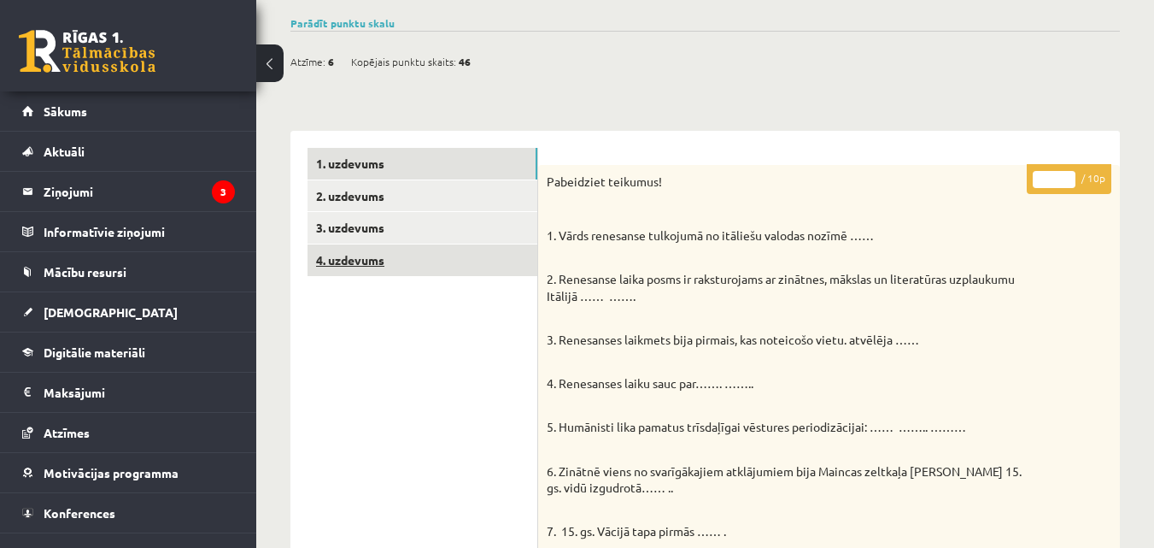
click at [365, 254] on link "4. uzdevums" at bounding box center [423, 260] width 230 height 32
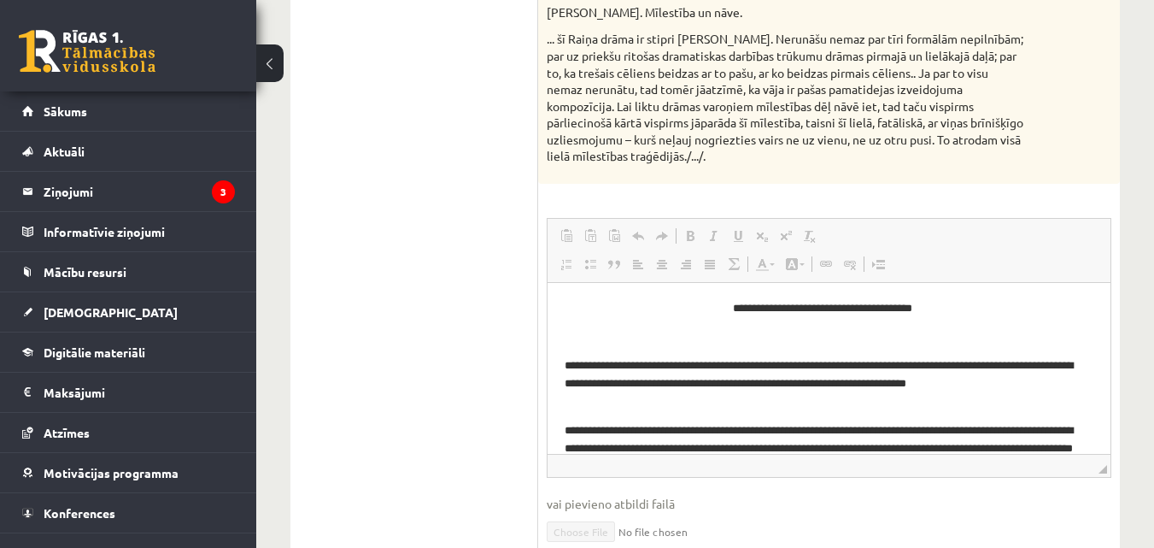
scroll to position [3, 0]
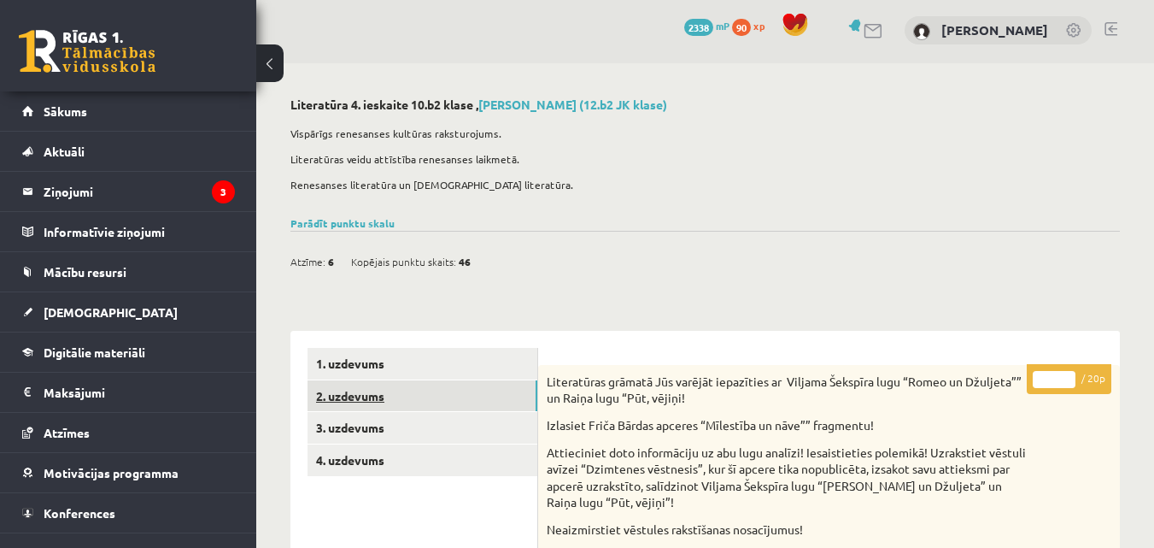
click at [378, 381] on link "2. uzdevums" at bounding box center [423, 396] width 230 height 32
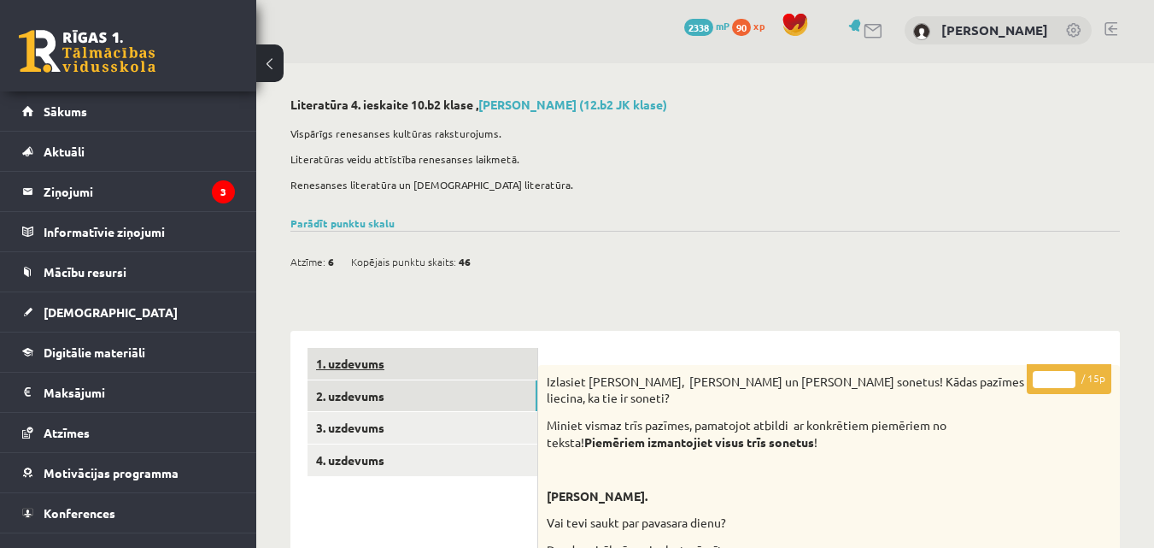
click at [380, 360] on link "1. uzdevums" at bounding box center [423, 364] width 230 height 32
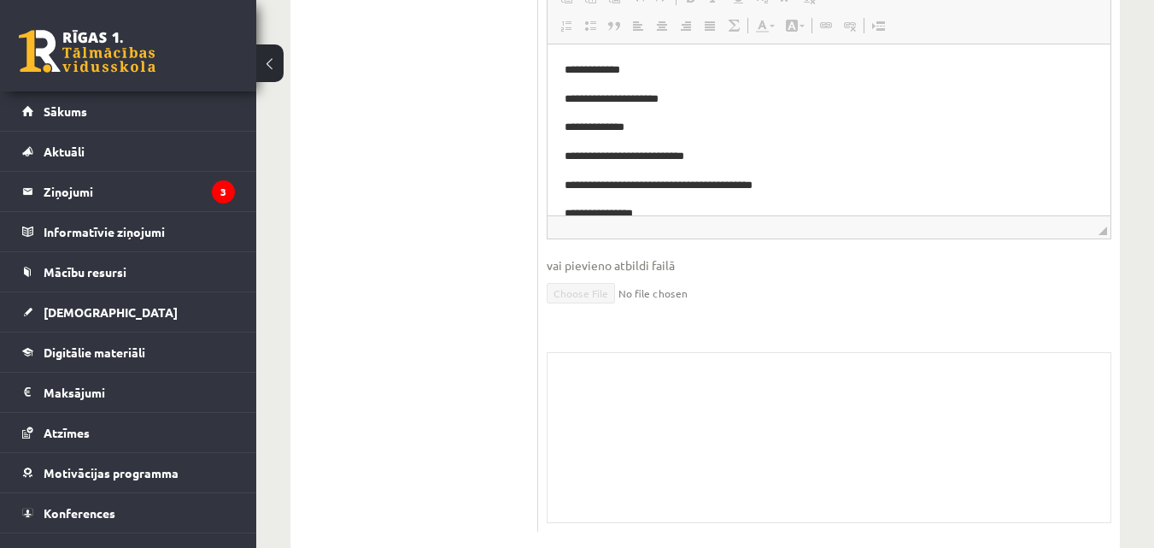
scroll to position [17, 0]
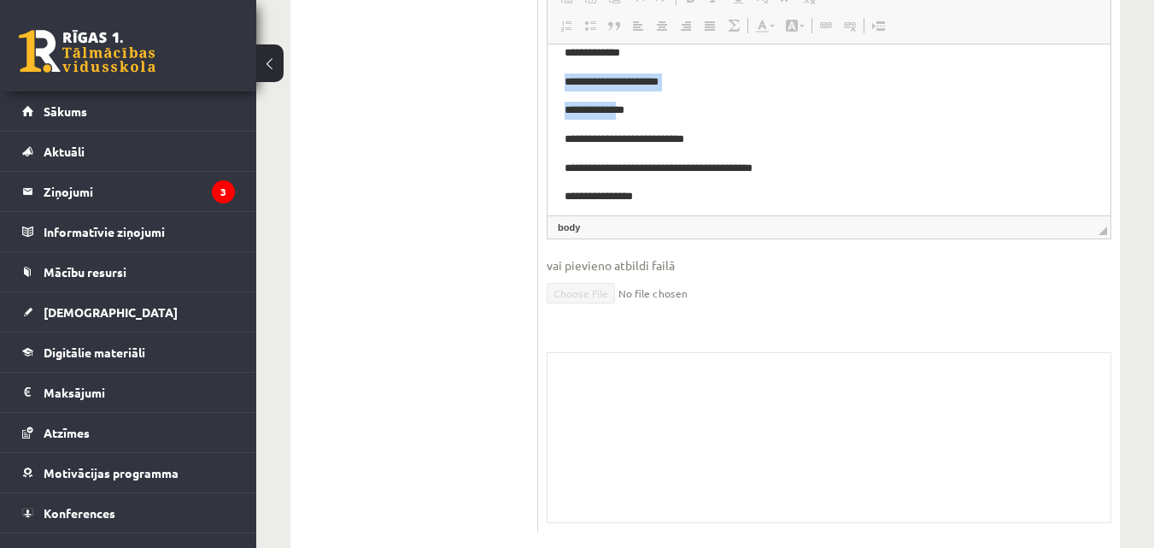
drag, startPoint x: 554, startPoint y: 67, endPoint x: 636, endPoint y: 113, distance: 94.1
click at [636, 113] on html "**********" at bounding box center [829, 182] width 563 height 311
click at [666, 76] on p "**********" at bounding box center [823, 82] width 516 height 18
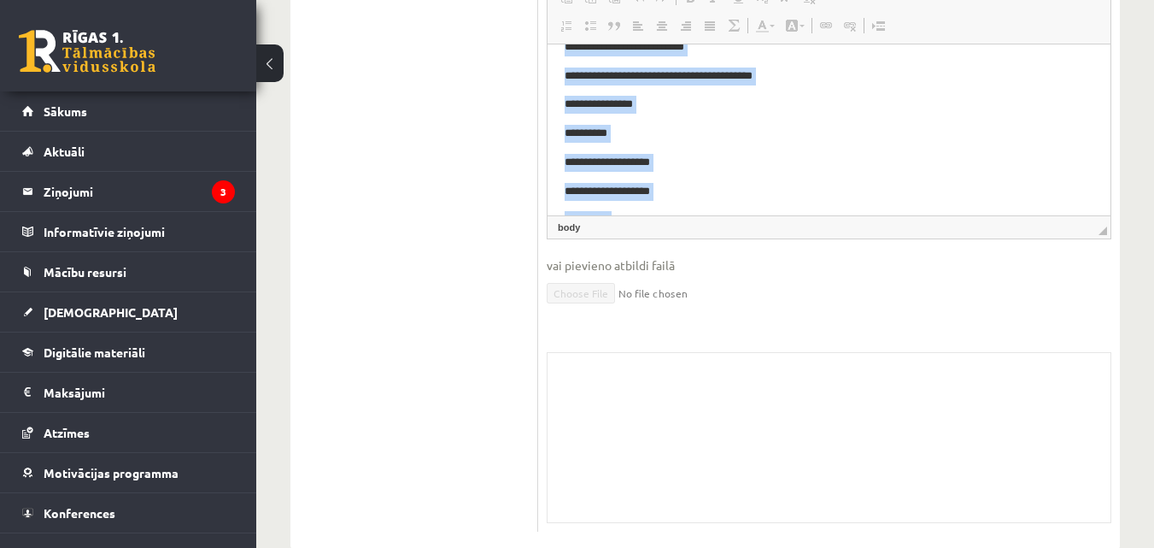
scroll to position [141, 0]
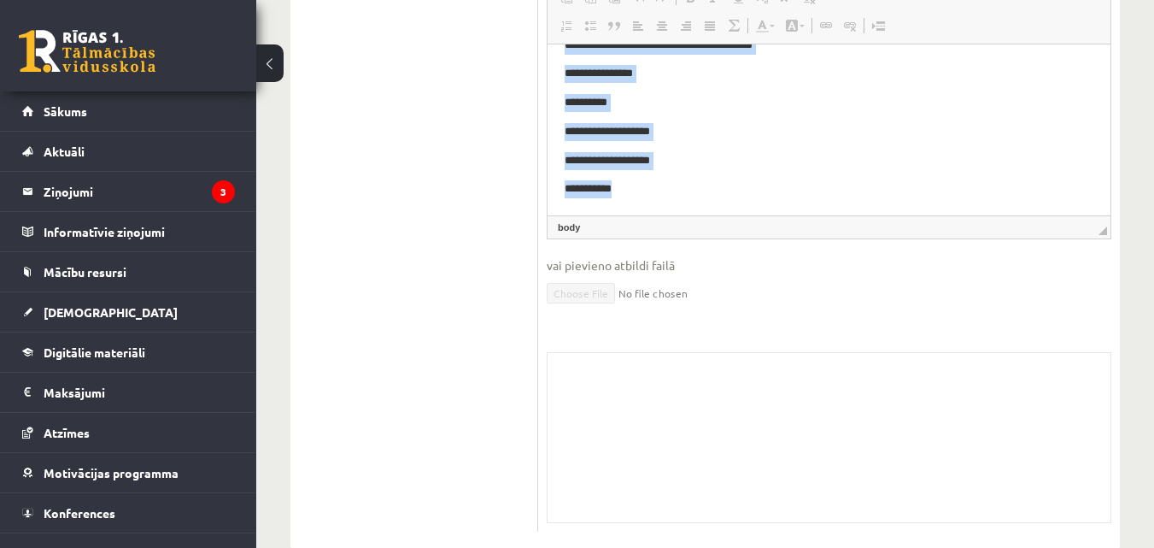
drag, startPoint x: 562, startPoint y: 54, endPoint x: 746, endPoint y: 273, distance: 286.3
click at [746, 215] on html "**********" at bounding box center [829, 59] width 563 height 311
copy body "**********"
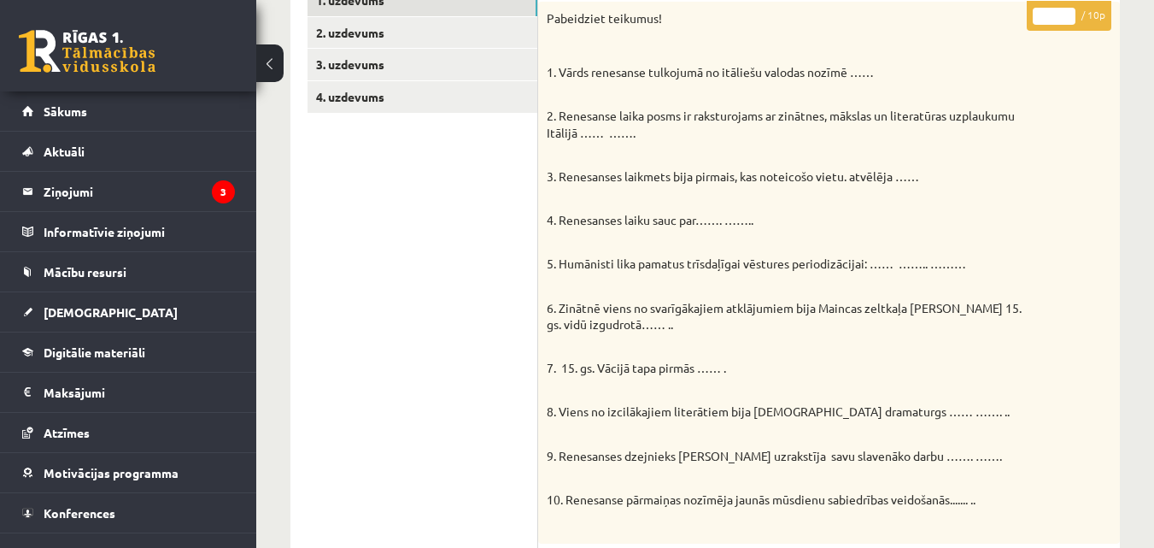
click at [444, 323] on ul "1. uzdevums 2. uzdevums 3. uzdevums 4. uzdevums" at bounding box center [423, 557] width 231 height 1145
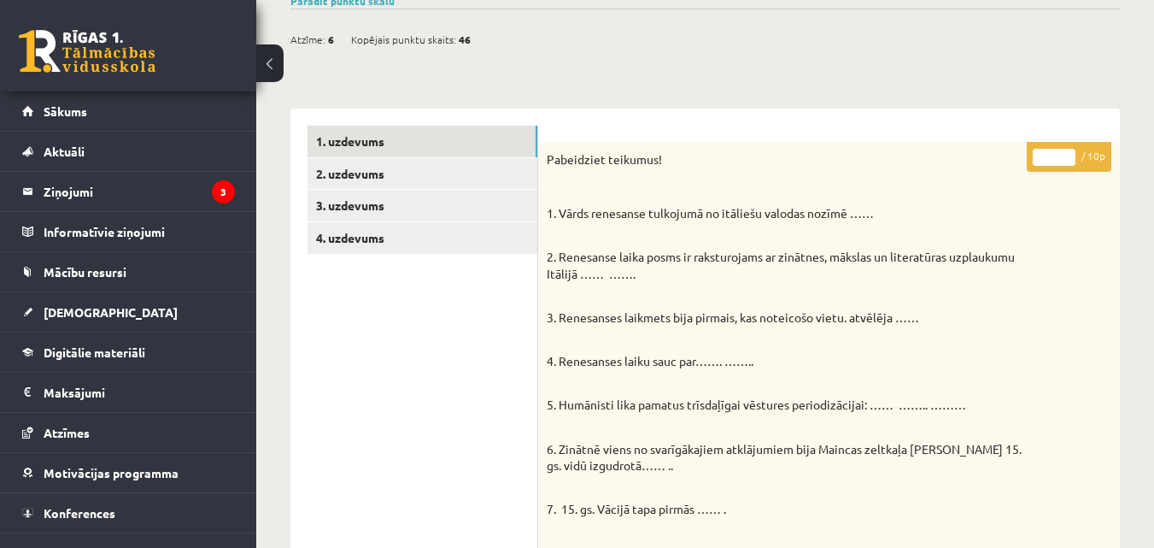
scroll to position [167, 0]
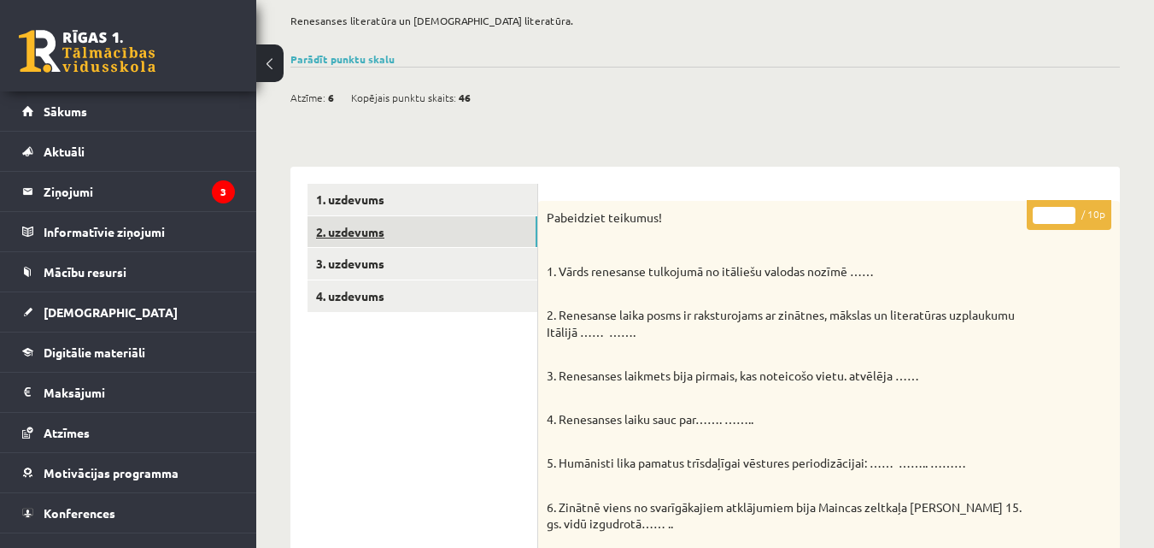
click at [349, 239] on link "2. uzdevums" at bounding box center [423, 232] width 230 height 32
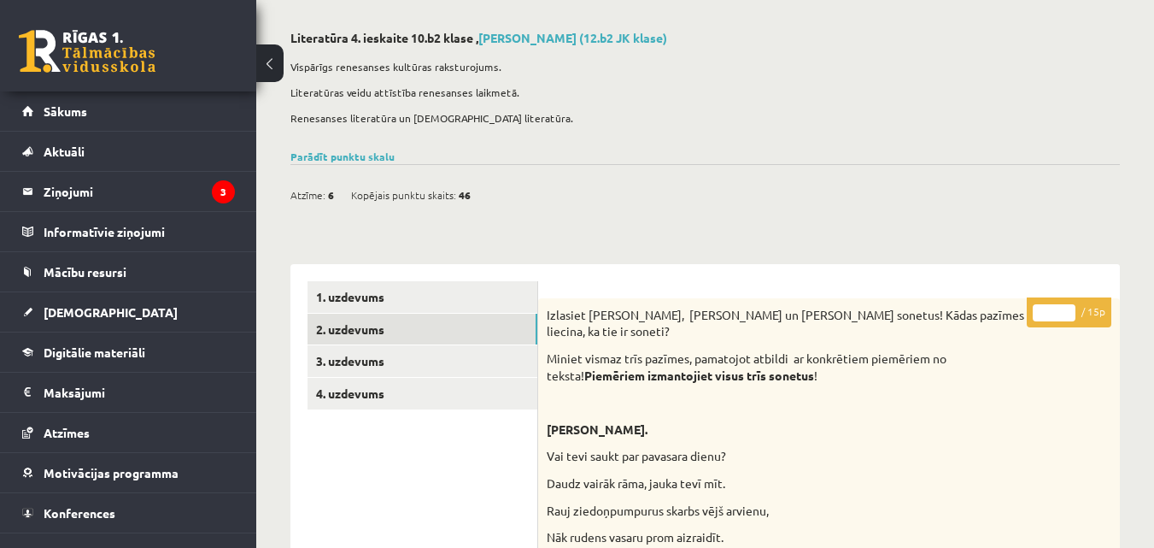
scroll to position [0, 0]
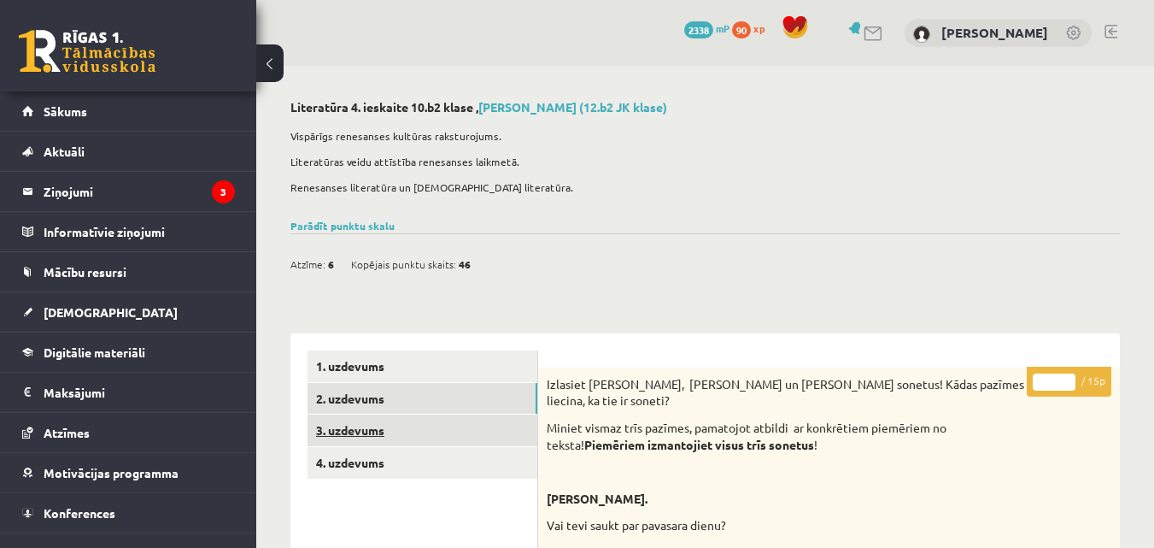
click at [331, 442] on link "3. uzdevums" at bounding box center [423, 430] width 230 height 32
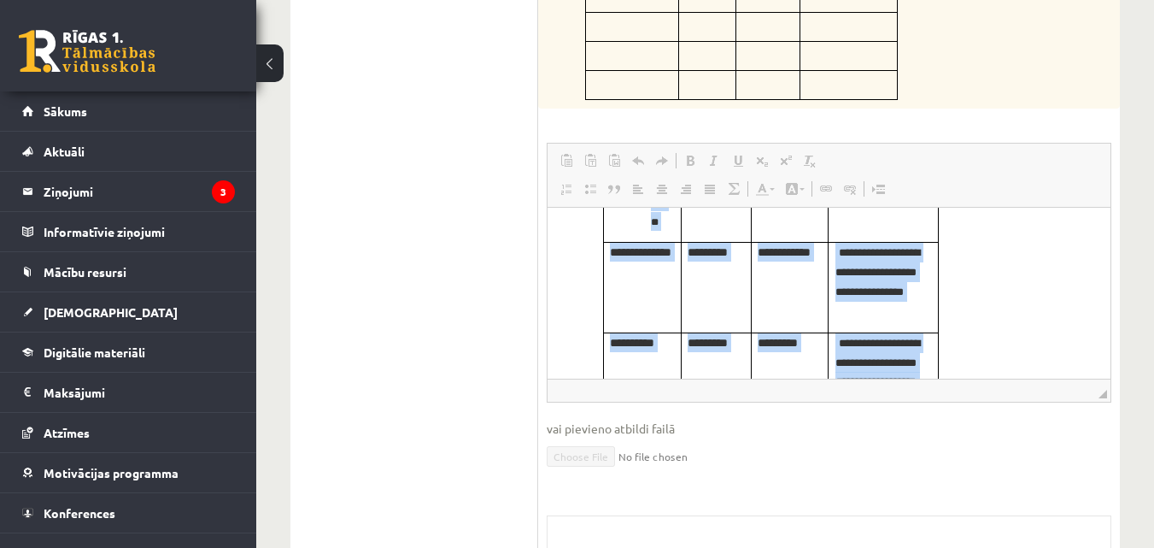
scroll to position [282, 0]
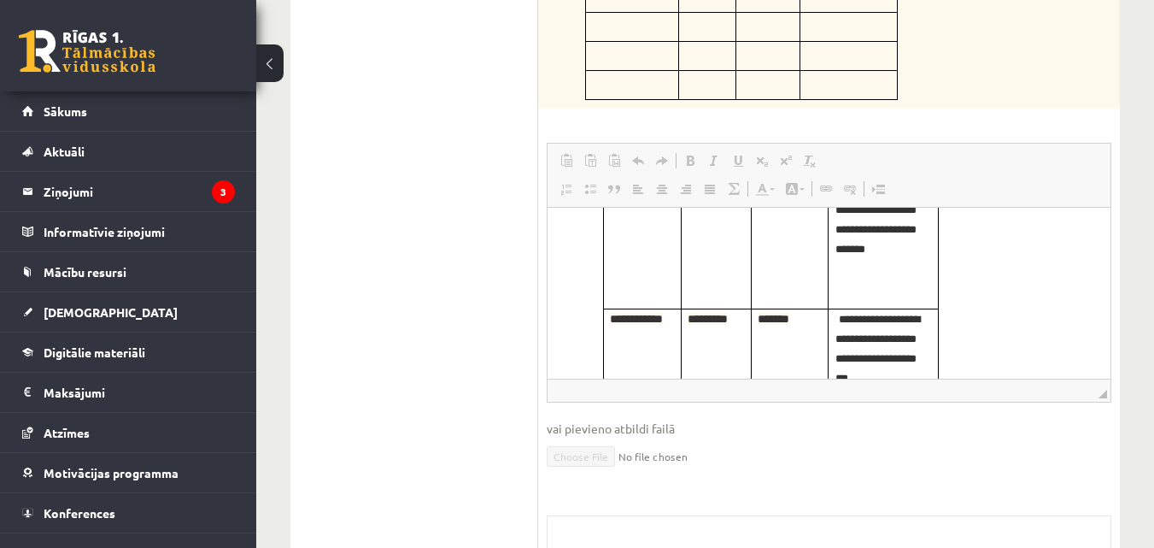
drag, startPoint x: 552, startPoint y: 212, endPoint x: 962, endPoint y: 428, distance: 463.6
click at [962, 416] on html "**********" at bounding box center [829, 170] width 563 height 491
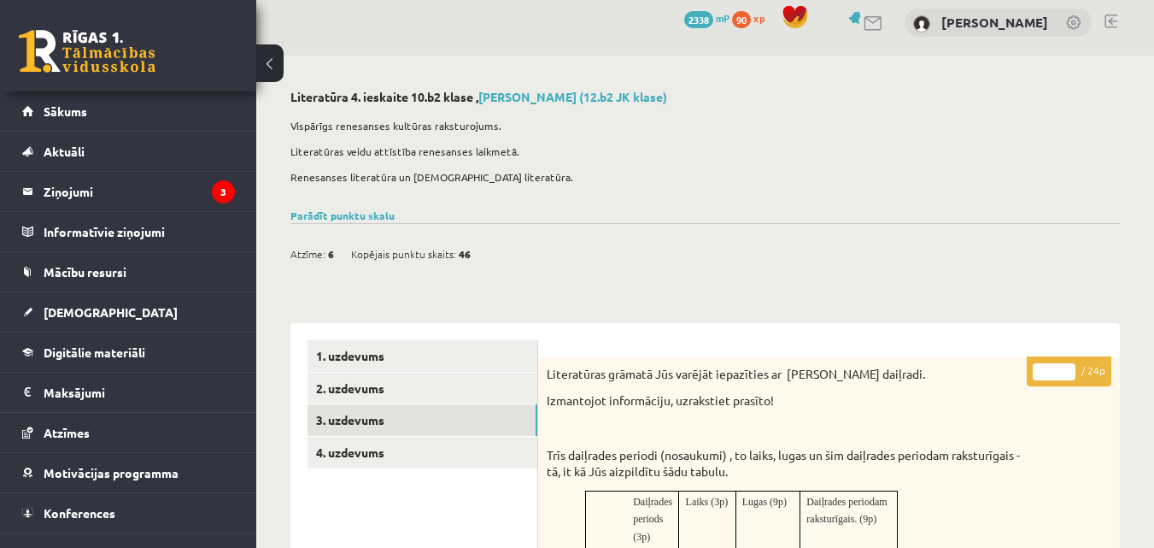
scroll to position [0, 0]
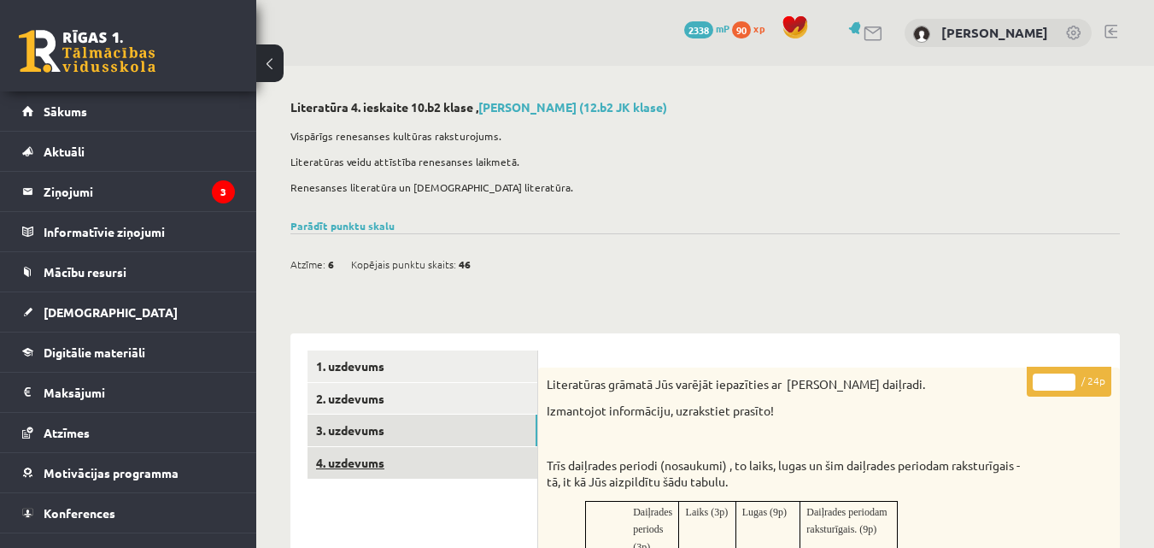
click at [404, 463] on link "4. uzdevums" at bounding box center [423, 463] width 230 height 32
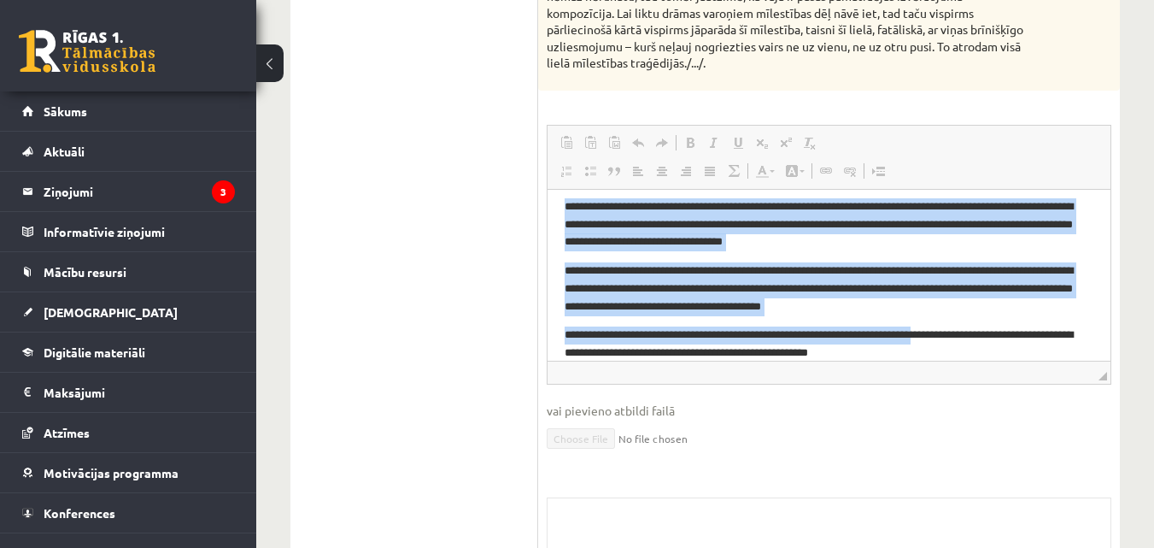
scroll to position [196, 0]
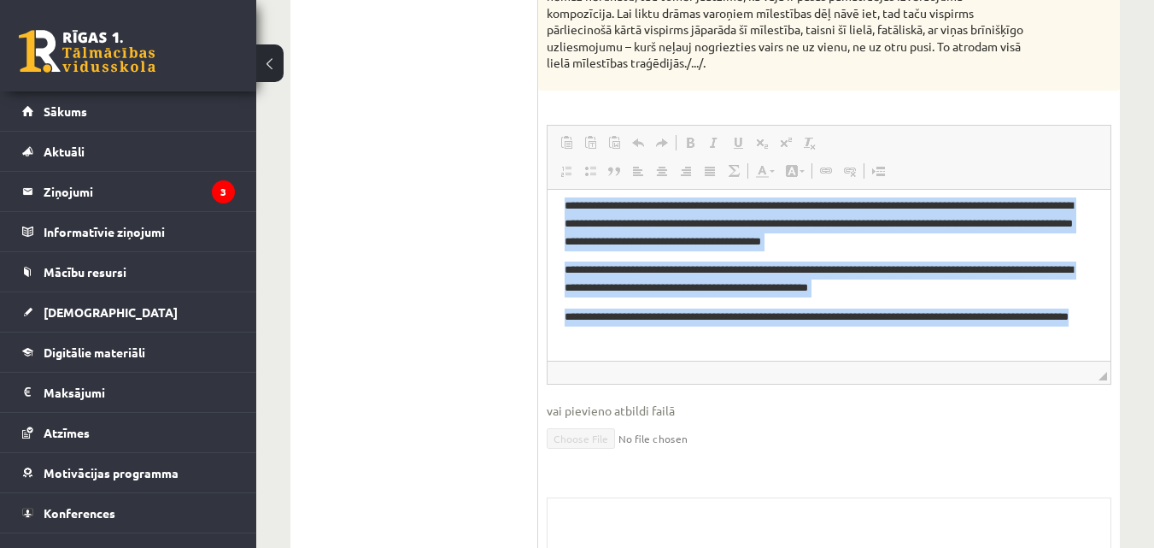
drag, startPoint x: 569, startPoint y: 209, endPoint x: 1056, endPoint y: 420, distance: 530.7
click at [1056, 361] on html "**********" at bounding box center [829, 177] width 563 height 367
copy body "**********"
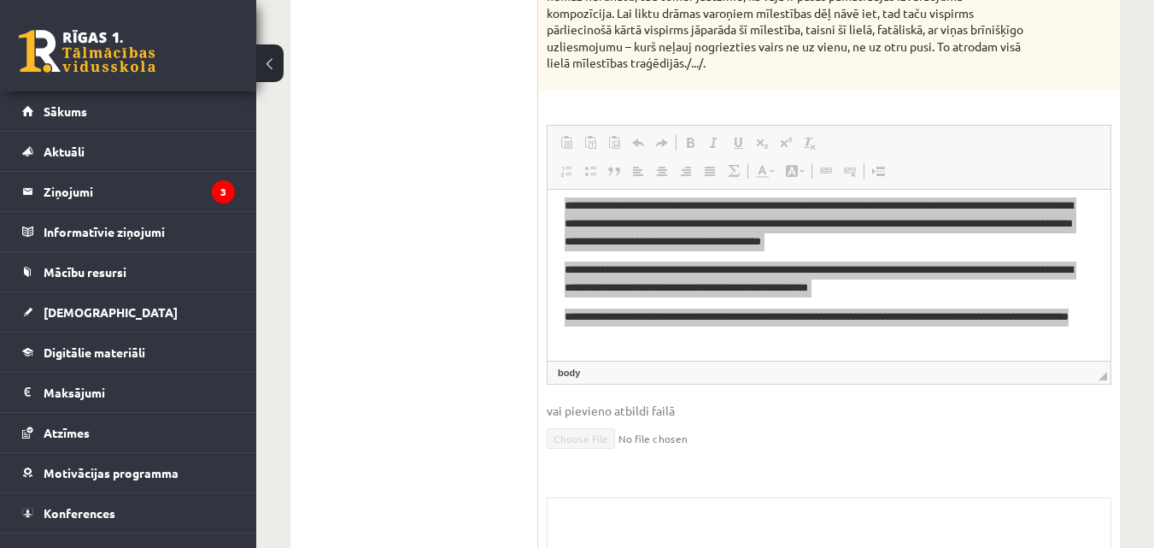
click at [419, 412] on ul "1. uzdevums 2. uzdevums 3. uzdevums 4. uzdevums" at bounding box center [423, 167] width 231 height 1020
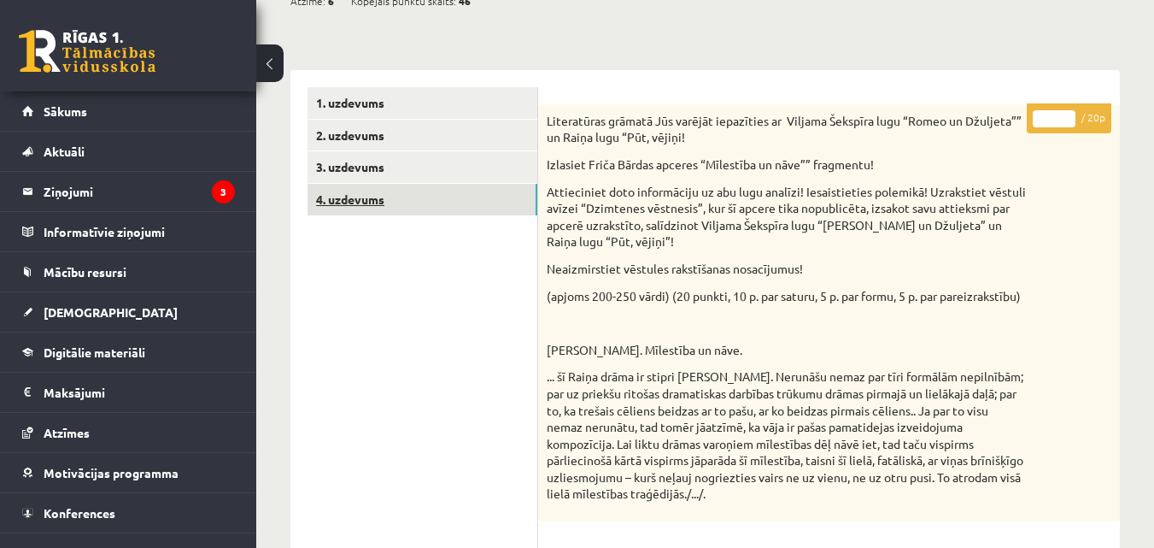
scroll to position [96, 0]
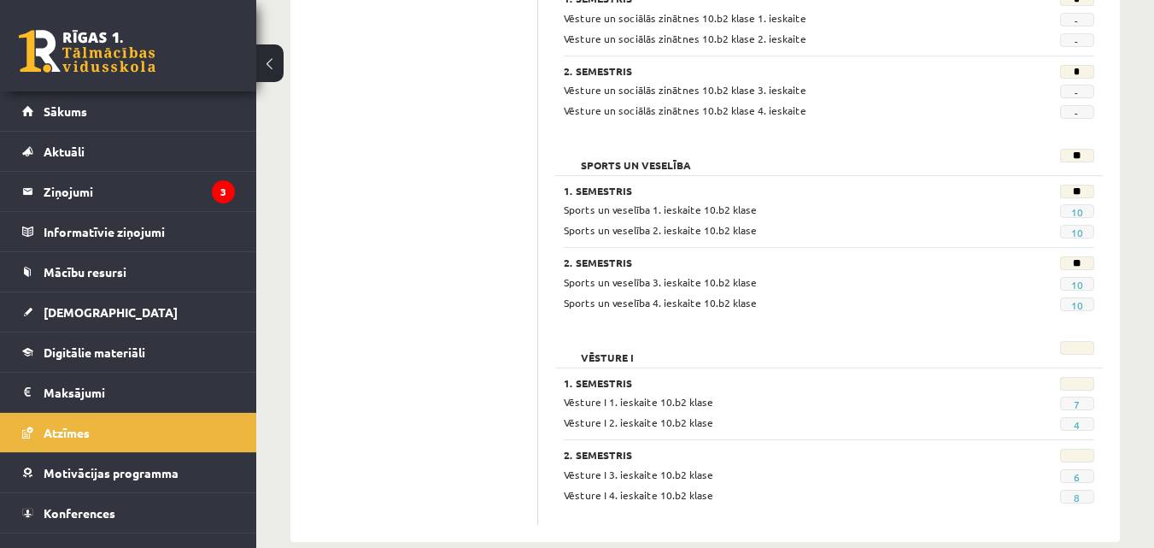
scroll to position [1889, 0]
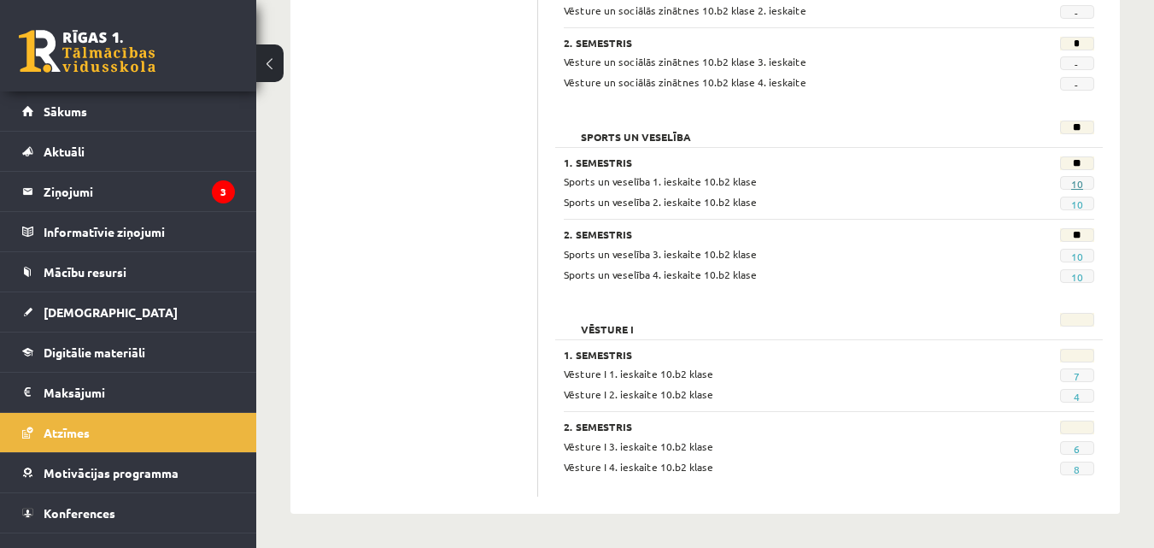
click at [1074, 183] on link "10" at bounding box center [1077, 184] width 12 height 14
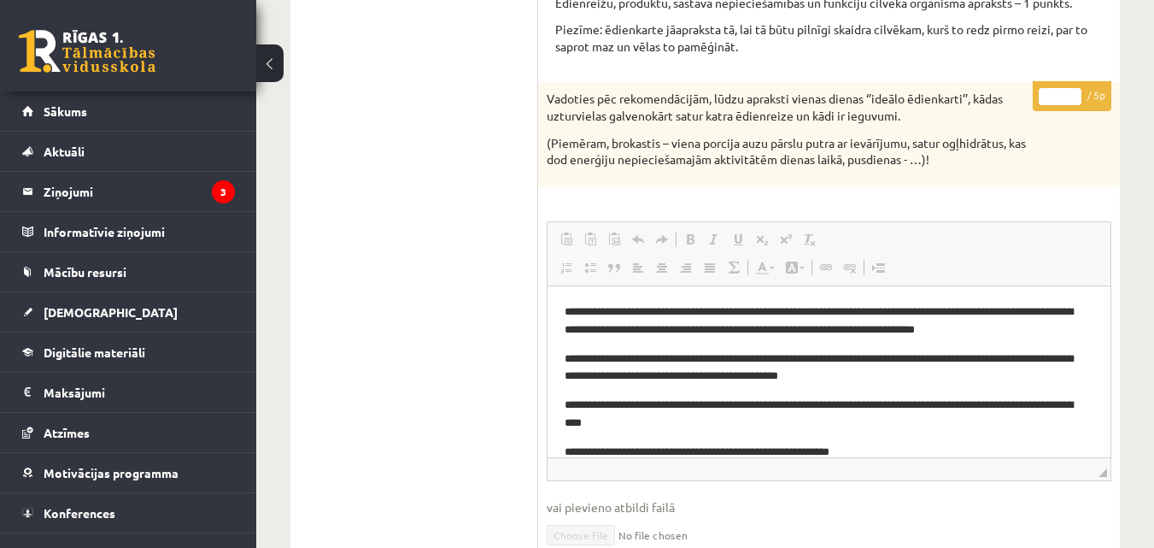
scroll to position [598, 0]
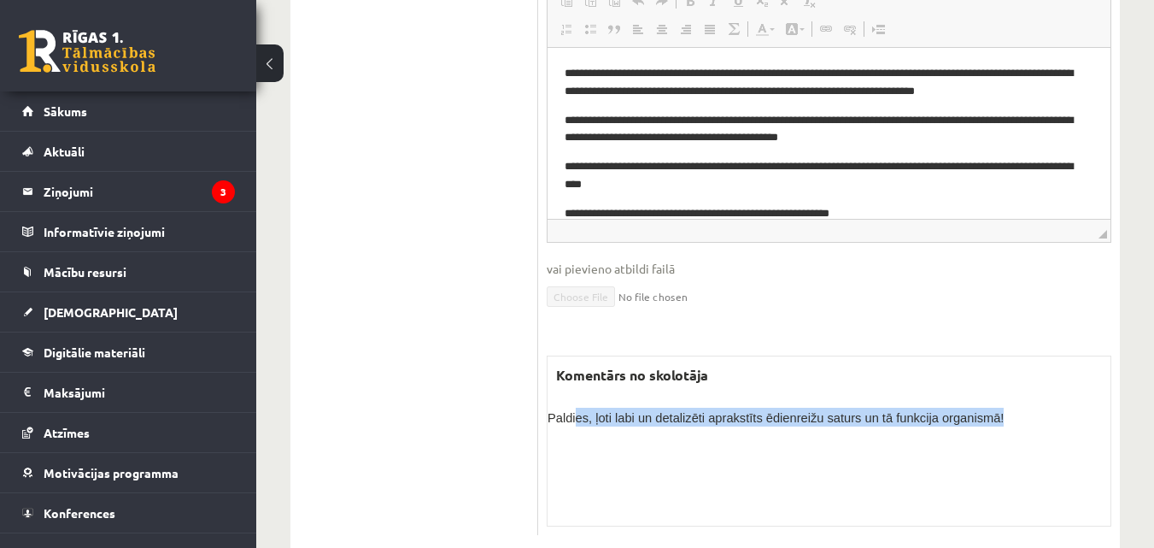
drag, startPoint x: 572, startPoint y: 408, endPoint x: 1117, endPoint y: 456, distance: 547.2
click at [1117, 456] on div "* / 5p Vadoties pēc rekomendācijām, lūdzu apraksti vienas dienas ‘’ideālo ēdien…" at bounding box center [829, 189] width 582 height 690
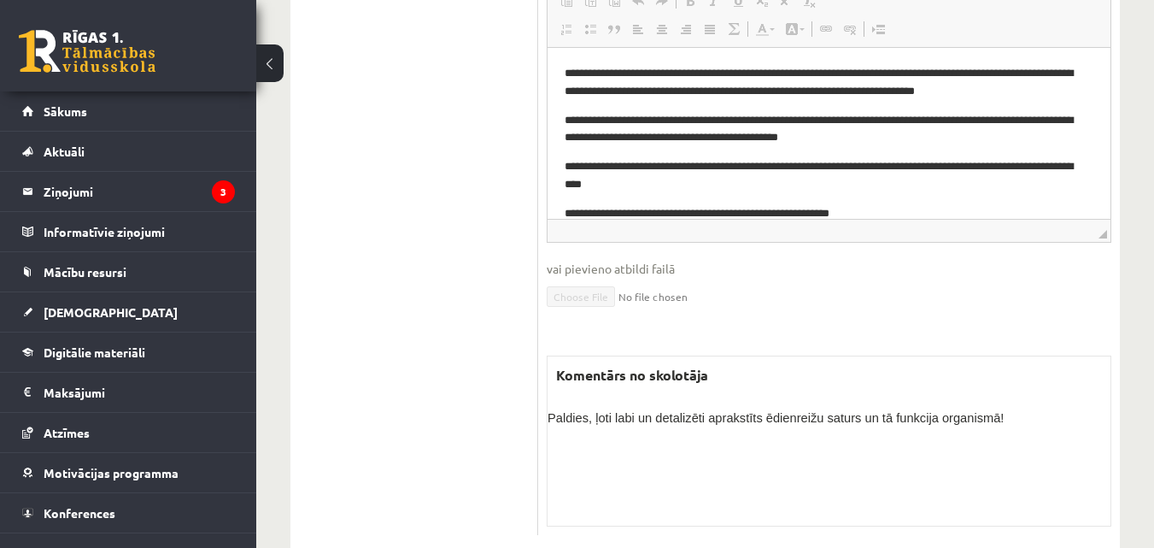
click at [852, 389] on div "Komentārs no skolotāja Paldies, ļoti labi un detalizēti aprakstīts ēdienreižu s…" at bounding box center [829, 440] width 565 height 171
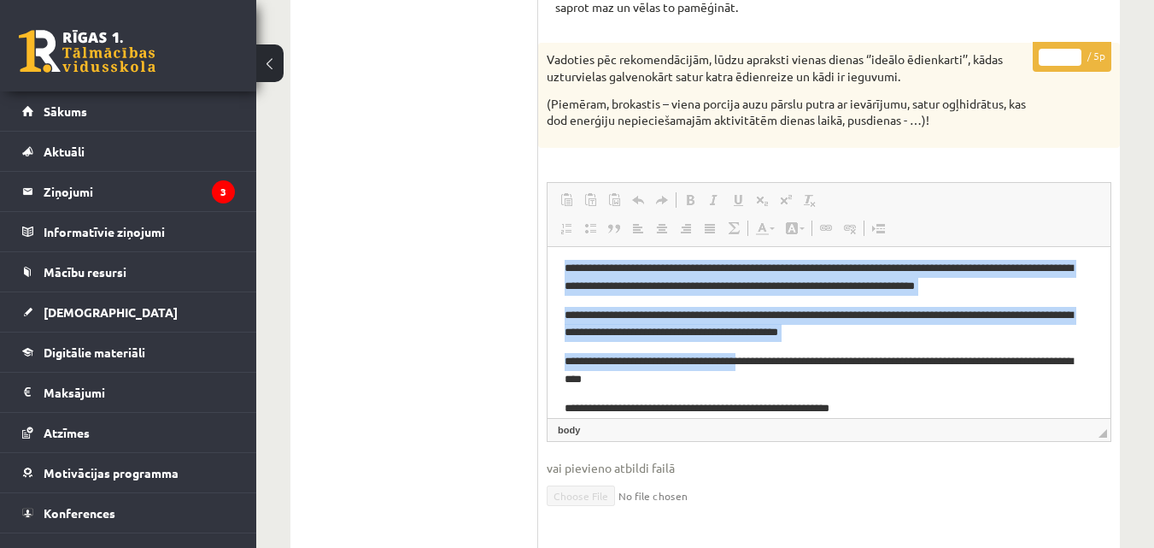
scroll to position [21, 0]
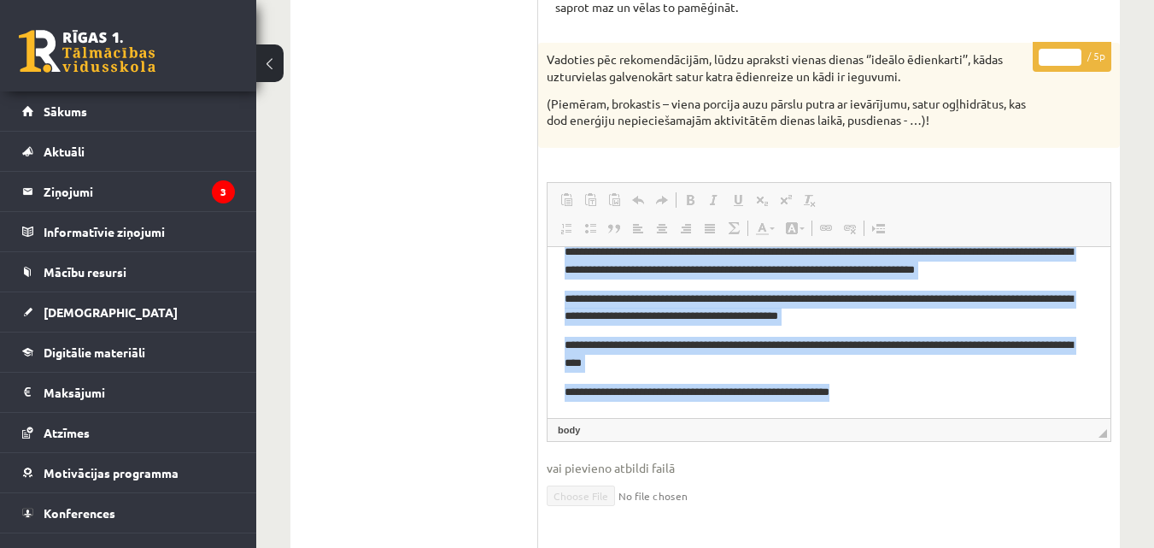
drag, startPoint x: 560, startPoint y: 267, endPoint x: 1512, endPoint y: 698, distance: 1045.0
click at [965, 417] on html "**********" at bounding box center [829, 321] width 563 height 191
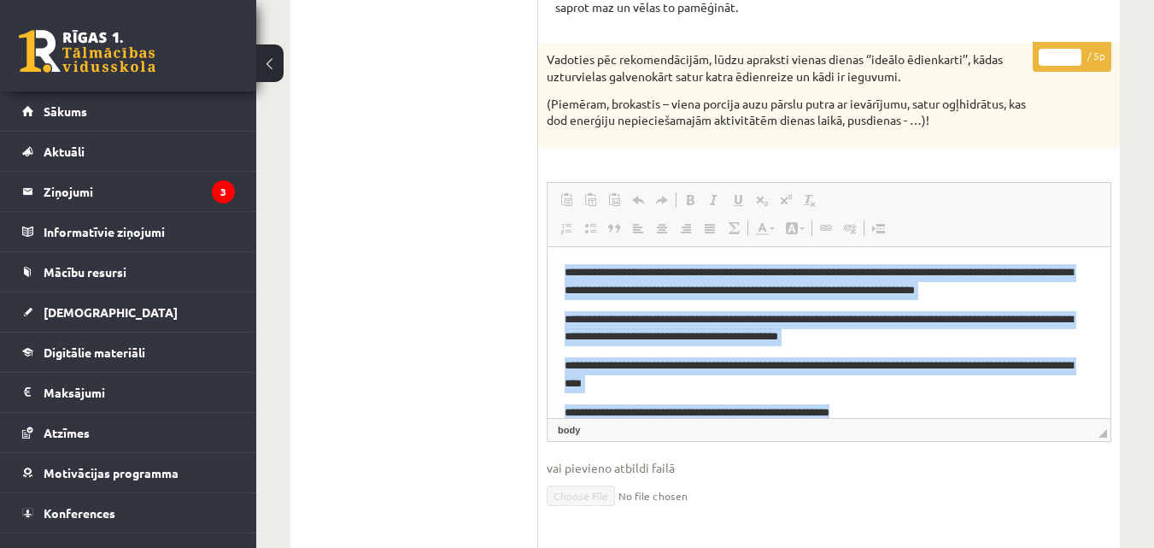
scroll to position [4, 0]
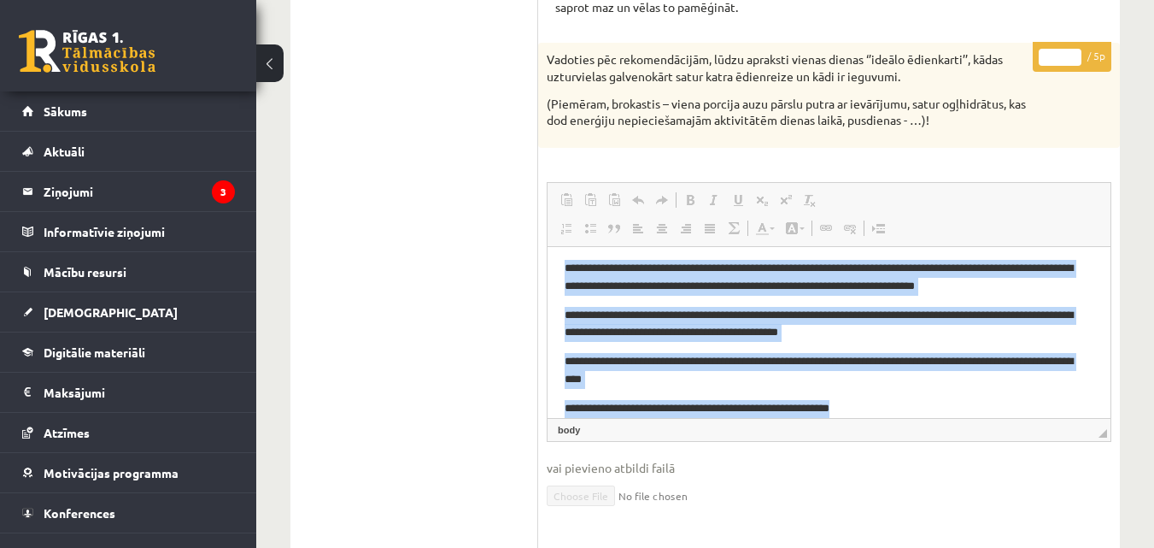
click at [561, 267] on html "**********" at bounding box center [829, 337] width 563 height 191
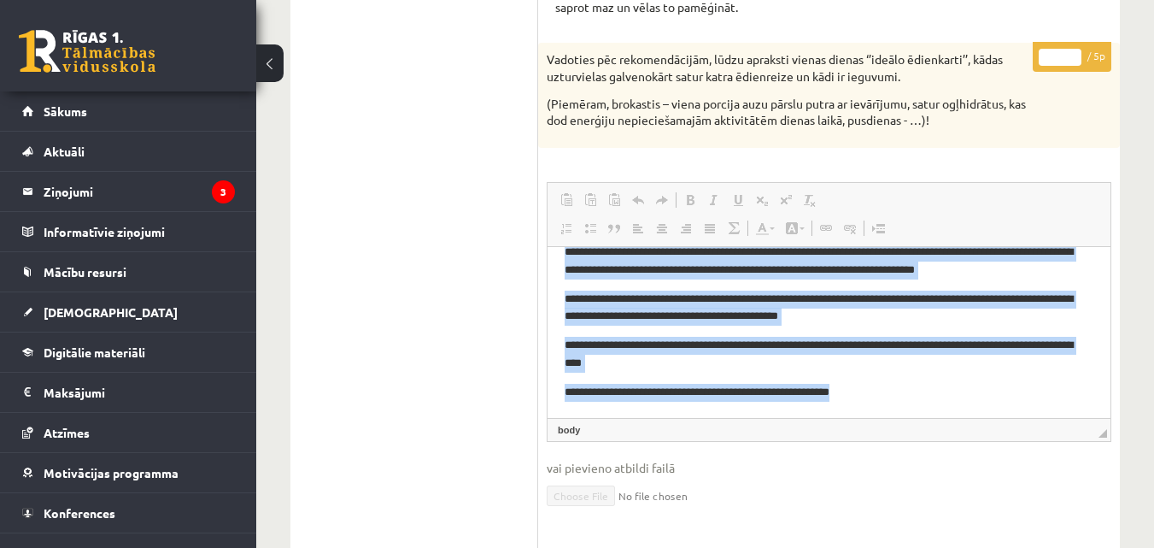
drag, startPoint x: 561, startPoint y: 267, endPoint x: 1012, endPoint y: 467, distance: 493.7
click at [1012, 417] on html "**********" at bounding box center [829, 321] width 563 height 191
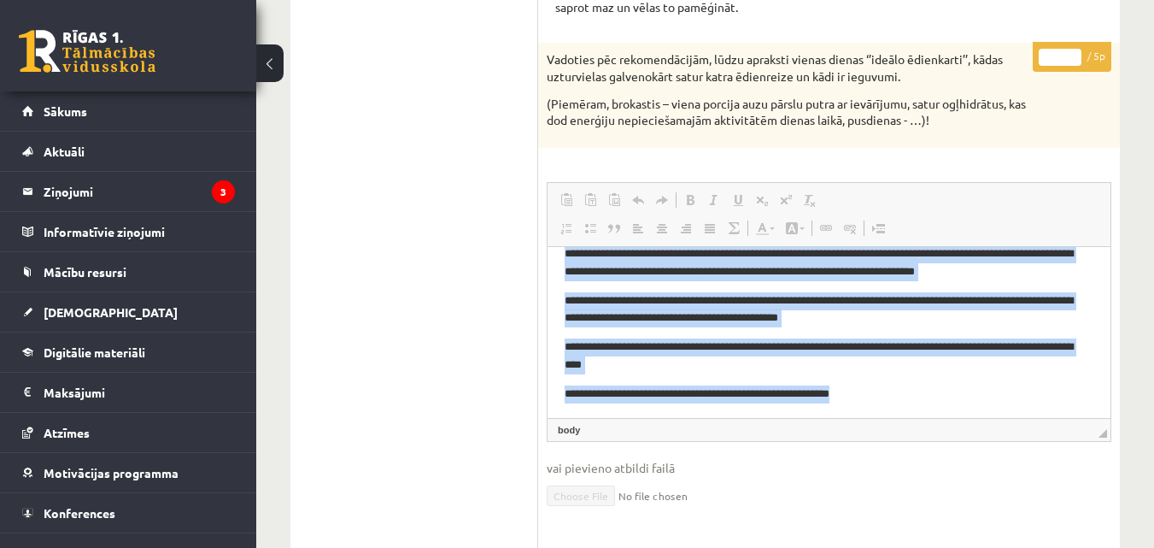
copy body "**********"
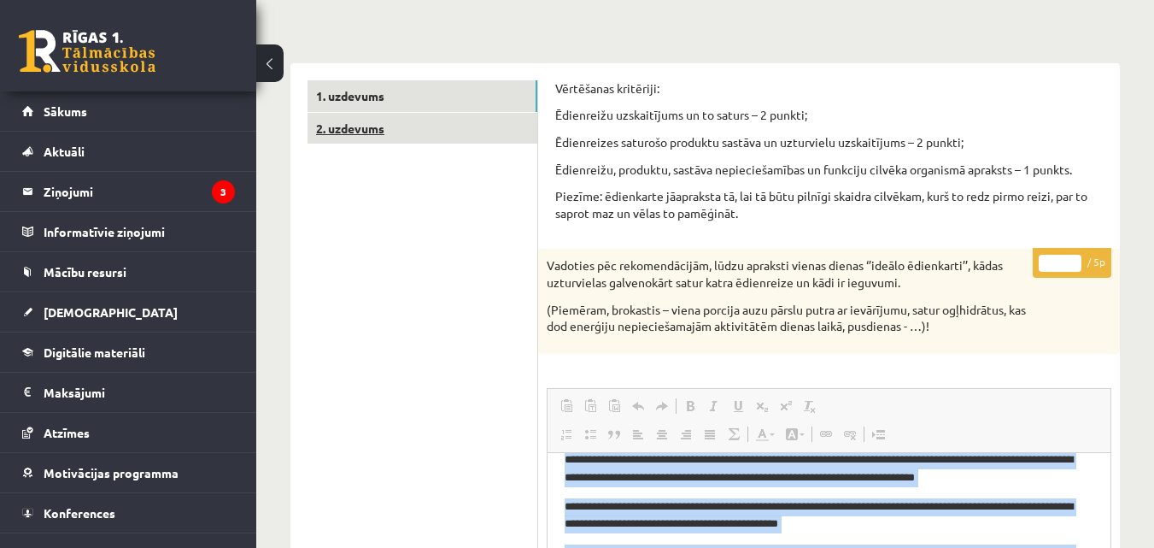
scroll to position [0, 0]
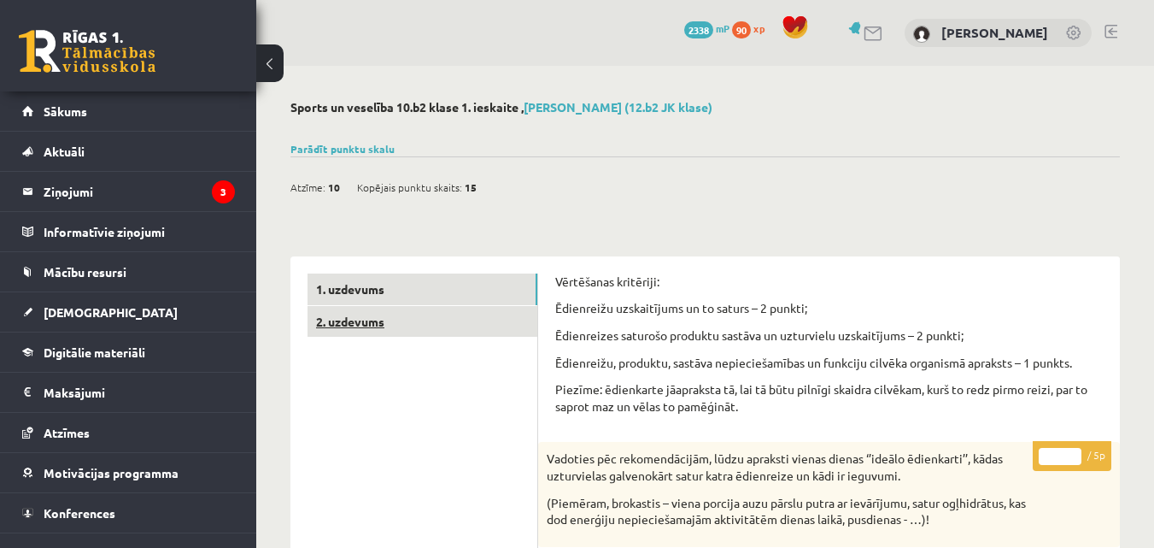
click at [408, 337] on link "2. uzdevums" at bounding box center [423, 322] width 230 height 32
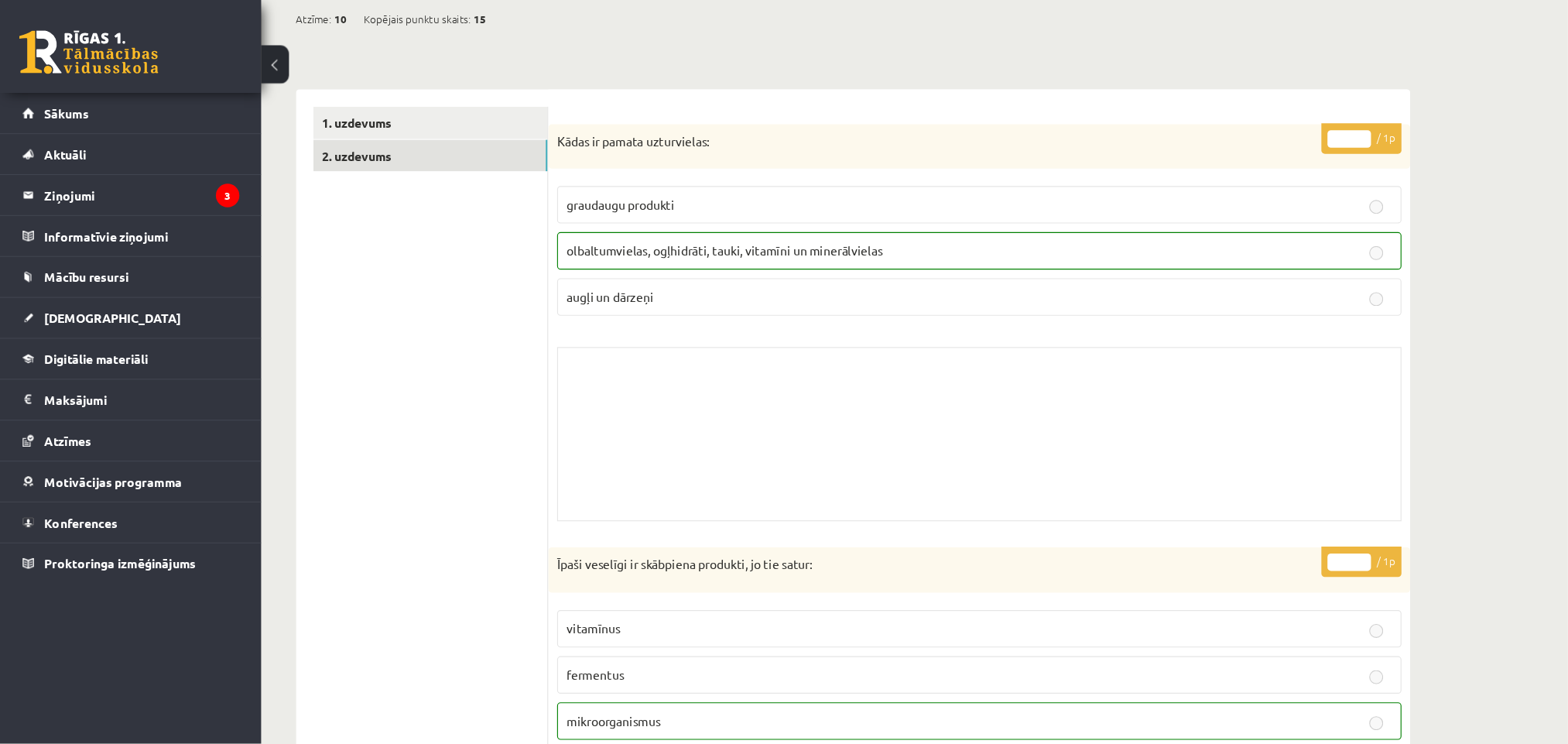
scroll to position [153, 0]
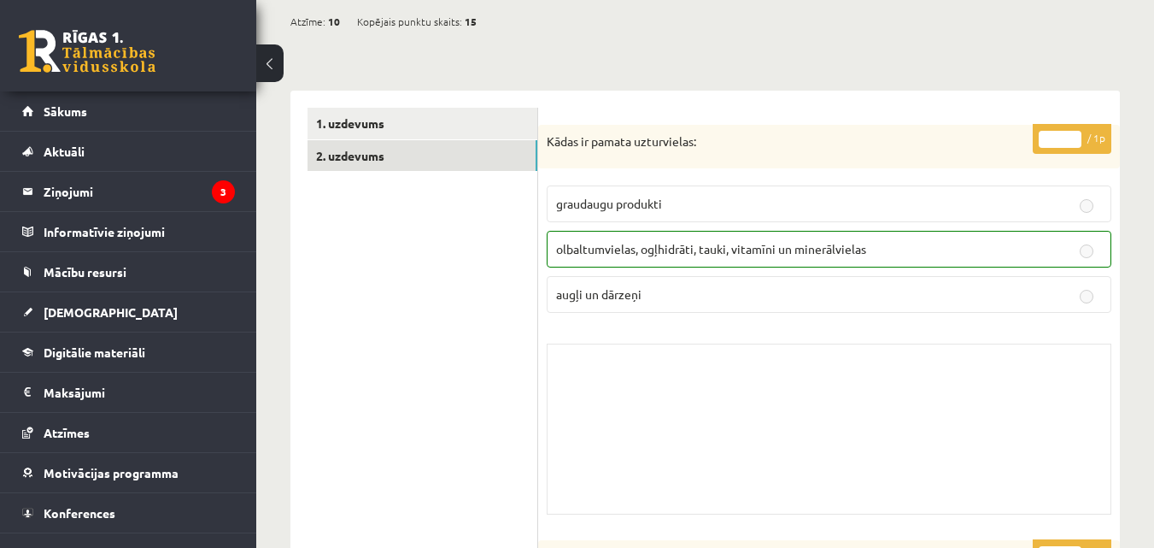
scroll to position [0, 0]
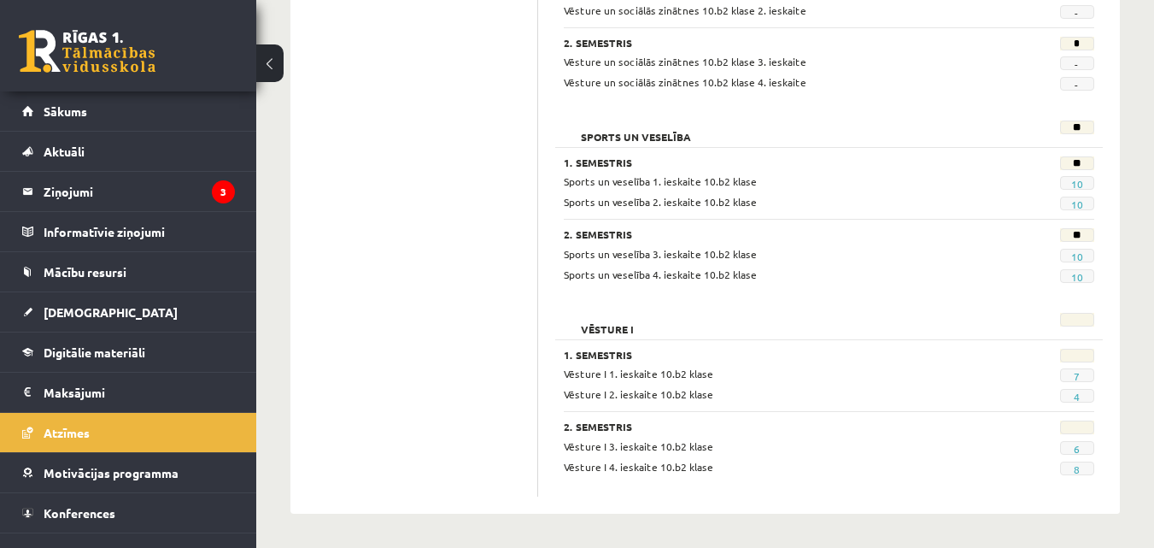
scroll to position [1889, 0]
click at [1068, 202] on span "10" at bounding box center [1077, 203] width 34 height 14
click at [1079, 202] on link "10" at bounding box center [1077, 204] width 12 height 14
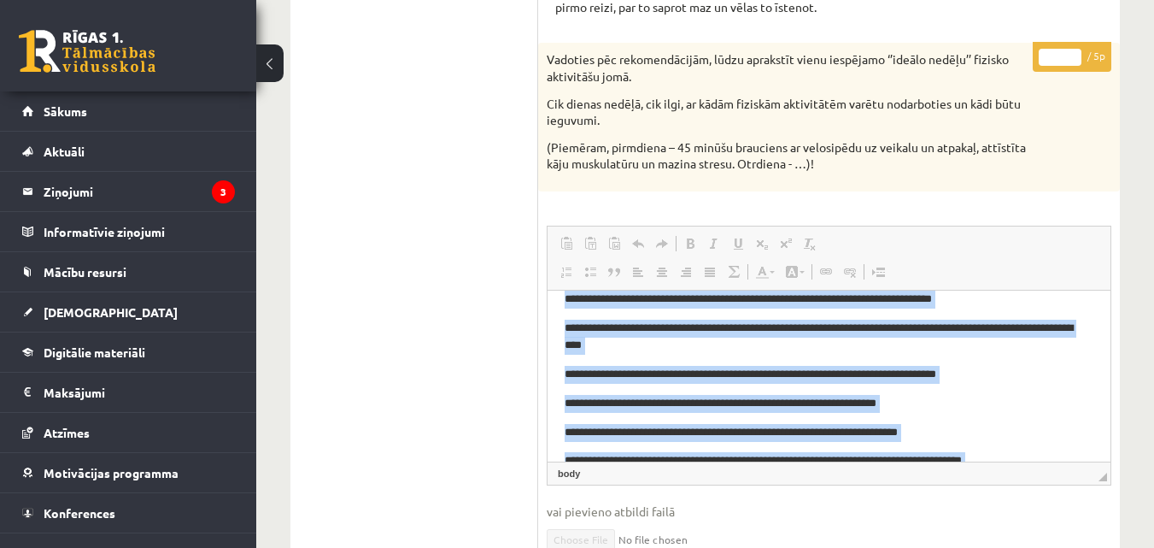
scroll to position [72, 0]
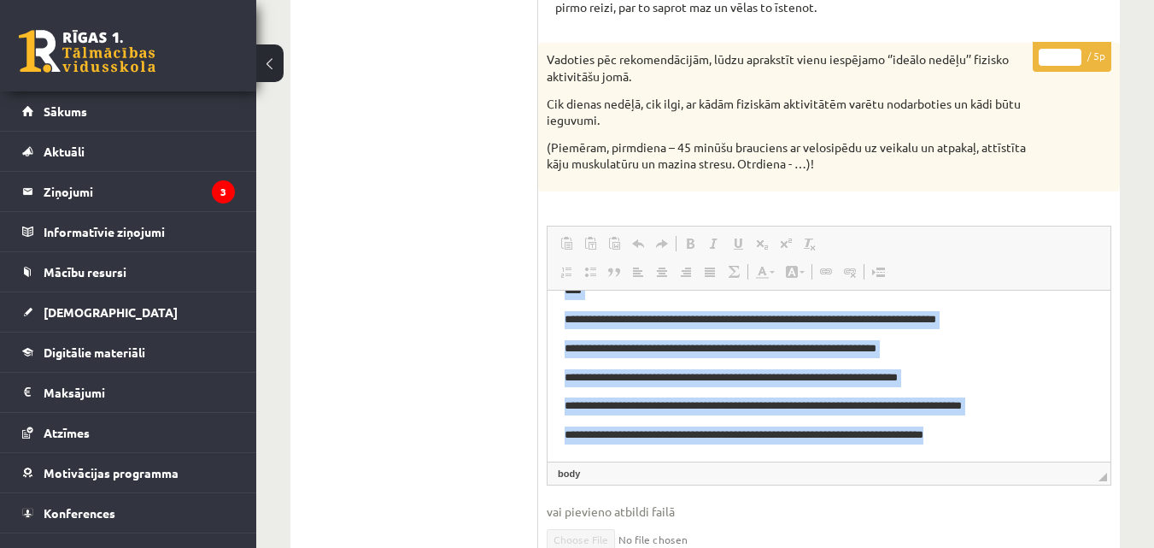
drag, startPoint x: 562, startPoint y: 302, endPoint x: 1127, endPoint y: 520, distance: 605.6
click at [1111, 460] on html "**********" at bounding box center [829, 339] width 563 height 243
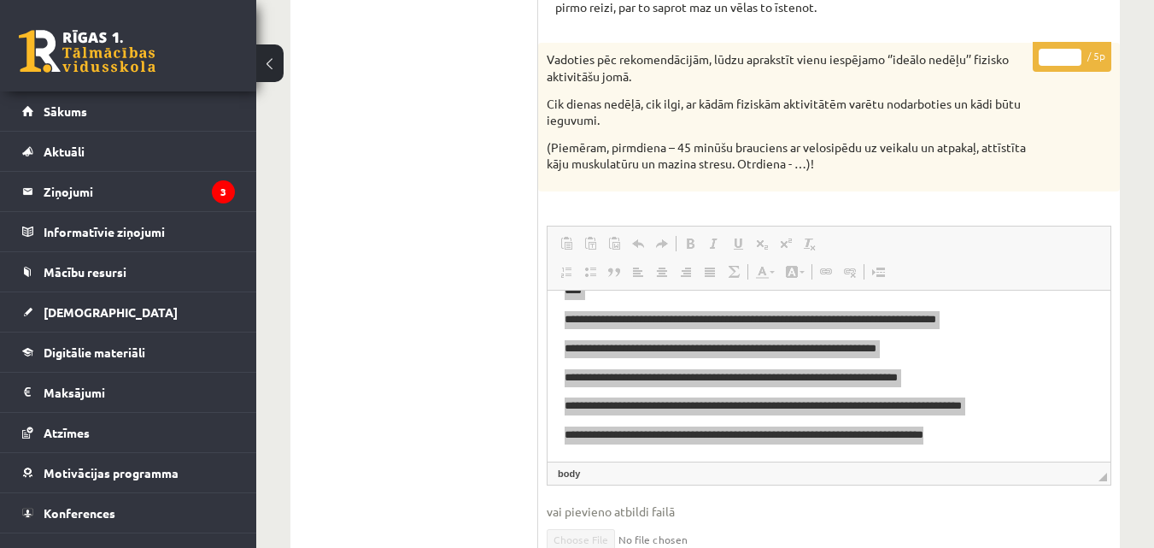
click at [373, 349] on ul "1. uzdevums 2. uzdevums" at bounding box center [423, 325] width 231 height 903
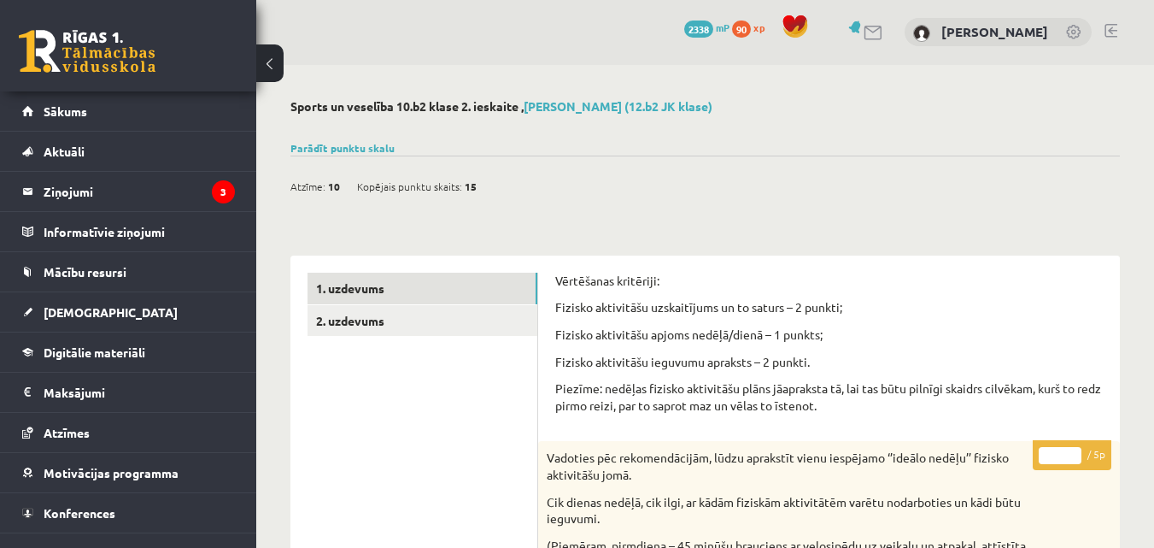
scroll to position [0, 0]
